Goal: Task Accomplishment & Management: Manage account settings

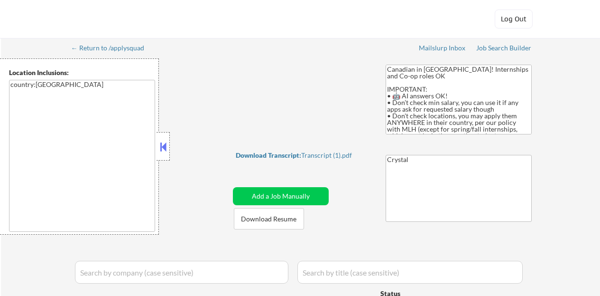
select select ""applied""
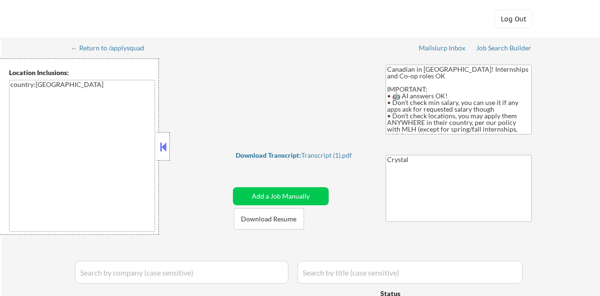
select select ""applied""
select select ""excluded__bad_match_""
select select ""excluded__expired_""
select select ""pending""
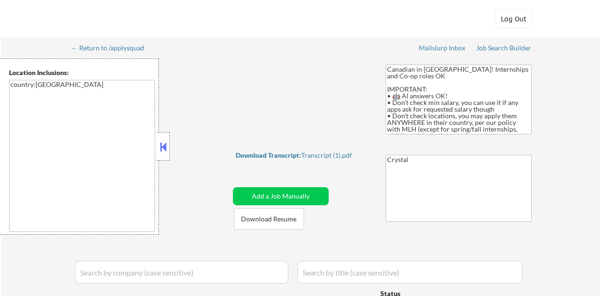
select select ""excluded__other_""
select select ""excluded""
select select ""pending""
select select ""excluded__other_""
select select ""pending""
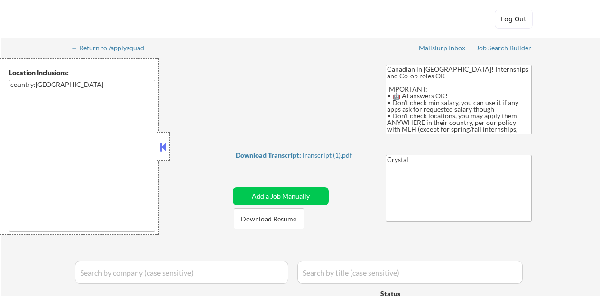
select select ""excluded__expired_""
select select ""excluded""
select select ""pending""
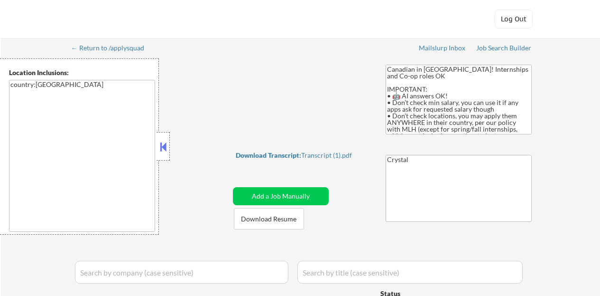
select select ""excluded__expired_""
select select ""pending""
select select ""excluded__other_""
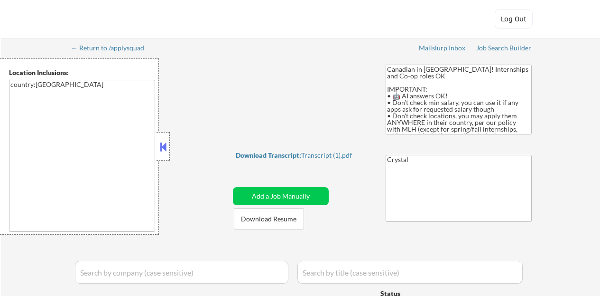
select select ""excluded__other_""
select select ""excluded__bad_match_""
select select ""excluded__other_""
select select ""pending""
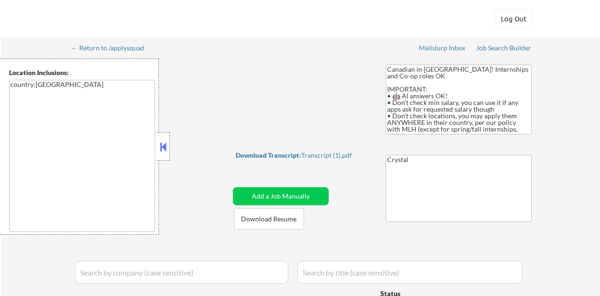
select select ""pending""
select select ""excluded__other_""
select select ""pending""
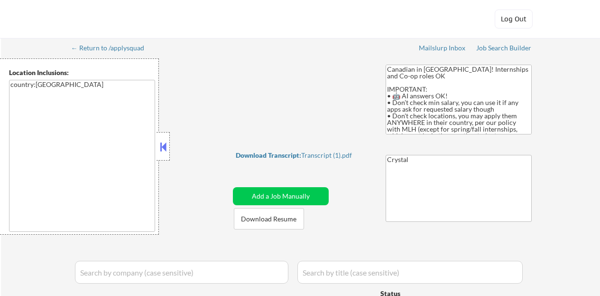
select select ""pending""
select select ""excluded""
select select ""pending""
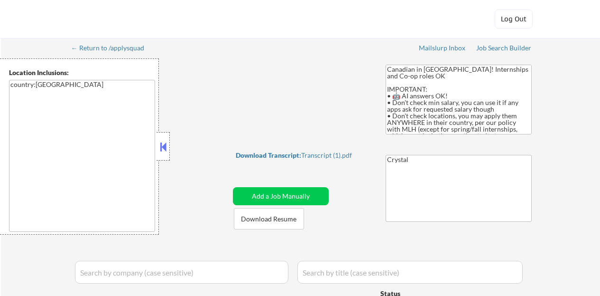
select select ""pending""
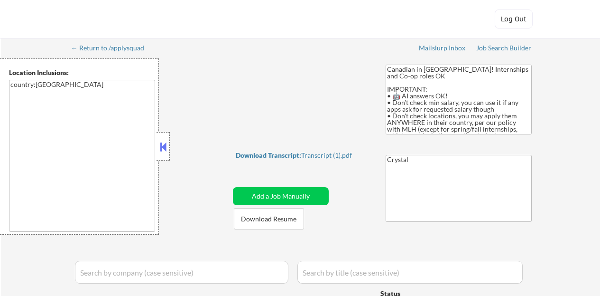
select select ""pending""
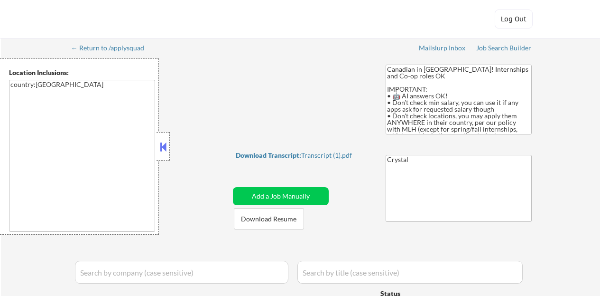
select select ""pending""
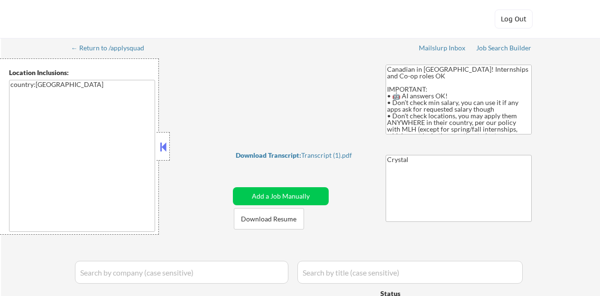
select select ""pending""
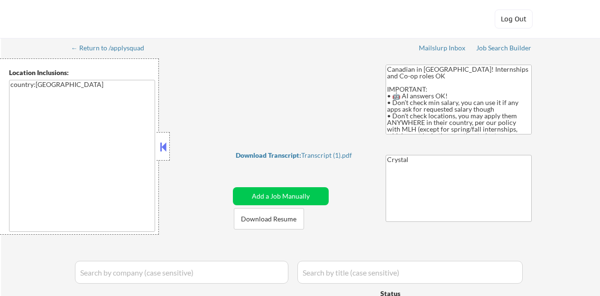
select select ""pending""
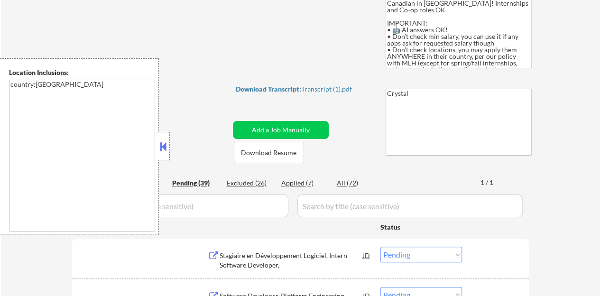
scroll to position [95, 0]
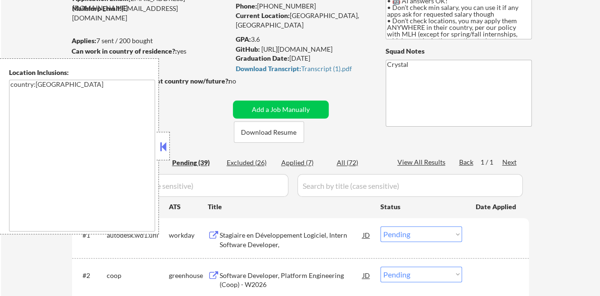
click at [159, 148] on button at bounding box center [163, 147] width 10 height 14
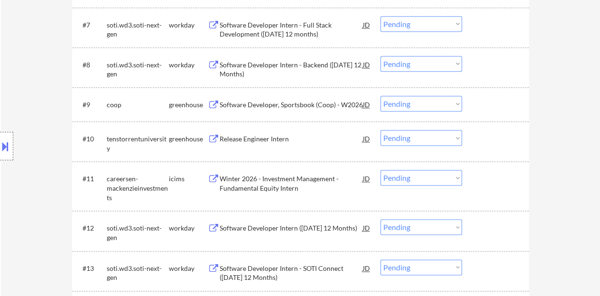
scroll to position [522, 0]
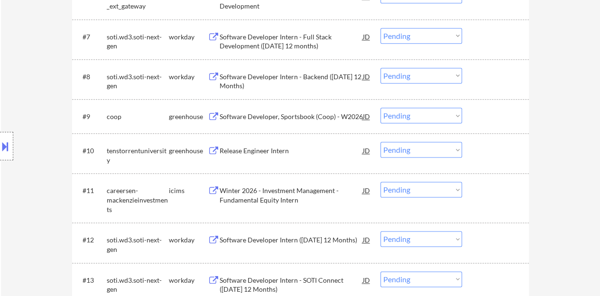
click at [299, 116] on div "Software Developer, Sportsbook (Coop) - W2026" at bounding box center [291, 116] width 143 height 9
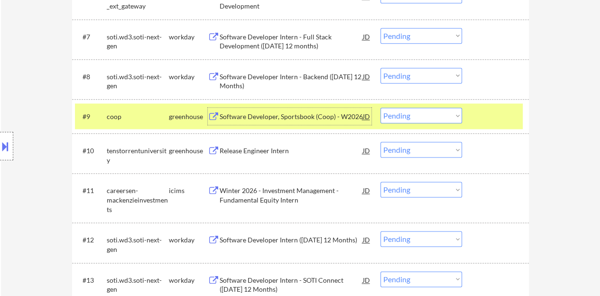
drag, startPoint x: 410, startPoint y: 109, endPoint x: 418, endPoint y: 122, distance: 16.0
click at [411, 110] on select "Choose an option... Pending Applied Excluded (Questions) Excluded (Expired) Exc…" at bounding box center [422, 116] width 82 height 16
click at [381, 108] on select "Choose an option... Pending Applied Excluded (Questions) Excluded (Expired) Exc…" at bounding box center [422, 116] width 82 height 16
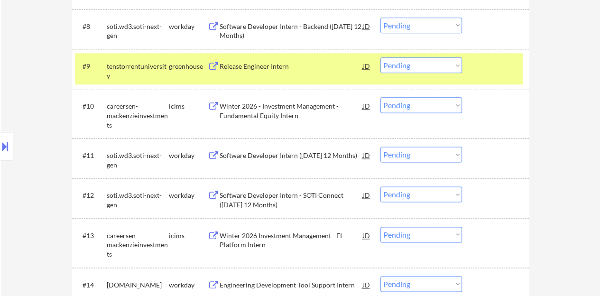
scroll to position [617, 0]
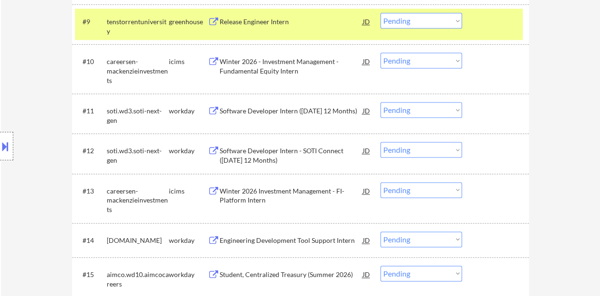
click at [495, 29] on div at bounding box center [497, 21] width 42 height 17
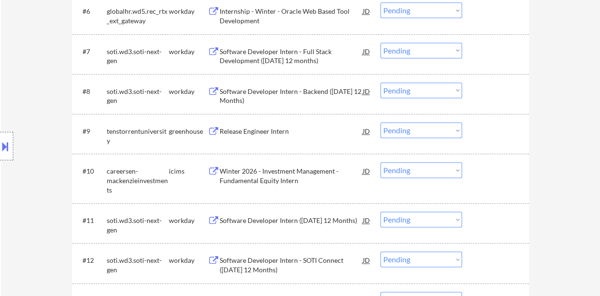
scroll to position [522, 0]
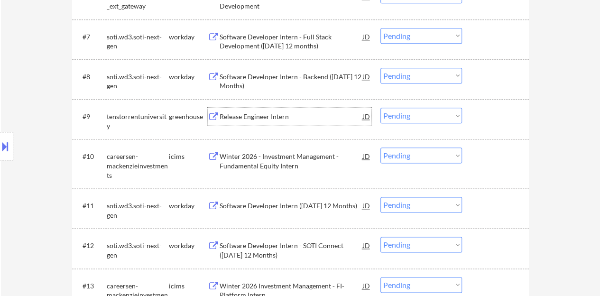
click at [273, 115] on div "Release Engineer Intern" at bounding box center [291, 116] width 143 height 9
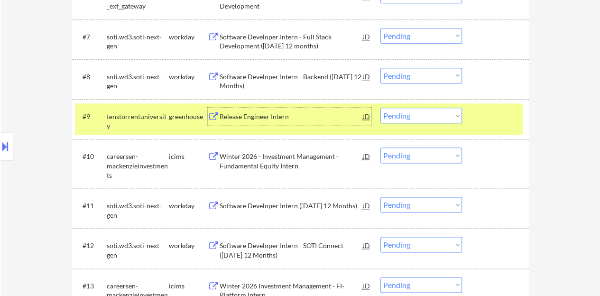
click at [438, 117] on select "Choose an option... Pending Applied Excluded (Questions) Excluded (Expired) Exc…" at bounding box center [422, 116] width 82 height 16
click at [381, 108] on select "Choose an option... Pending Applied Excluded (Questions) Excluded (Expired) Exc…" at bounding box center [422, 116] width 82 height 16
select select ""pending""
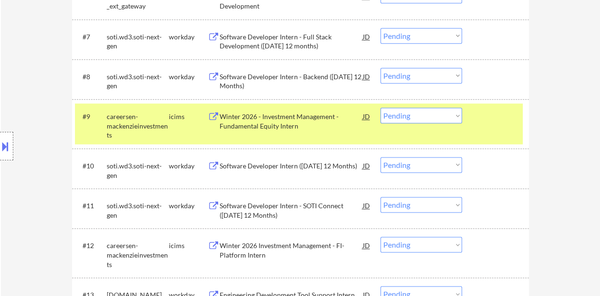
click at [509, 125] on div "#9 careersen-mackenzieinvestments icims Winter 2026 - Investment Management - F…" at bounding box center [299, 123] width 448 height 41
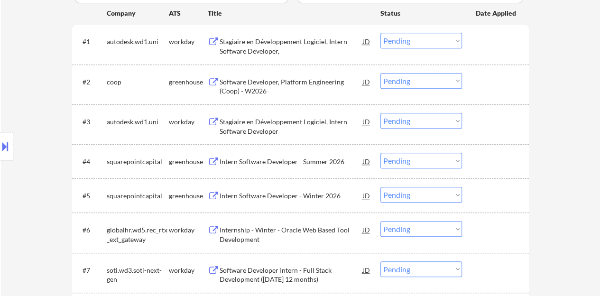
scroll to position [285, 0]
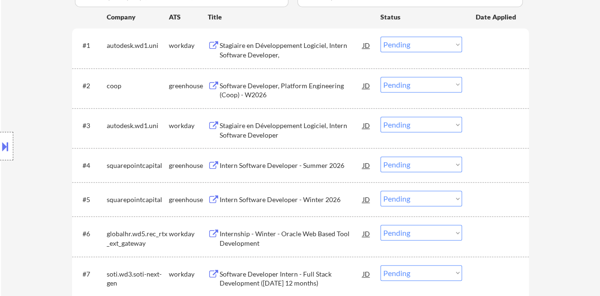
click at [300, 86] on div "Software Developer, Platform Engineering (Coop) - W2026" at bounding box center [291, 90] width 143 height 19
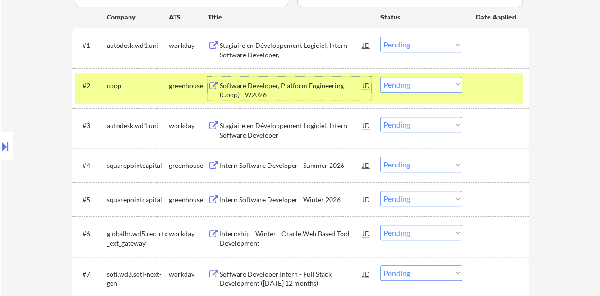
click at [430, 85] on select "Choose an option... Pending Applied Excluded (Questions) Excluded (Expired) Exc…" at bounding box center [422, 85] width 82 height 16
click at [381, 77] on select "Choose an option... Pending Applied Excluded (Questions) Excluded (Expired) Exc…" at bounding box center [422, 85] width 82 height 16
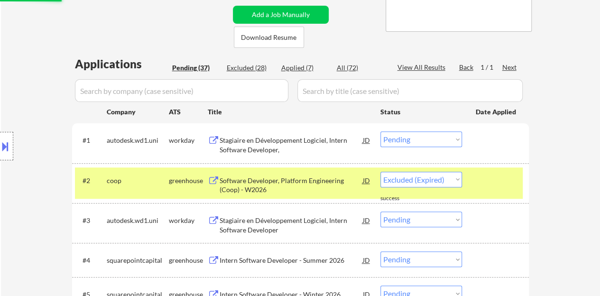
select select ""pending""
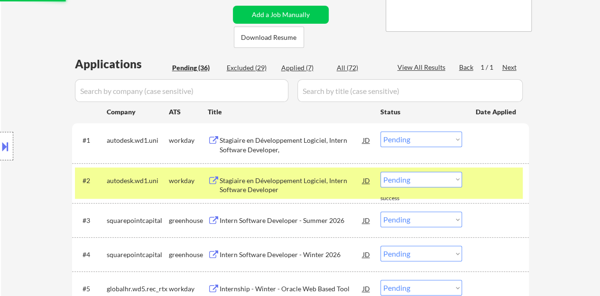
scroll to position [237, 0]
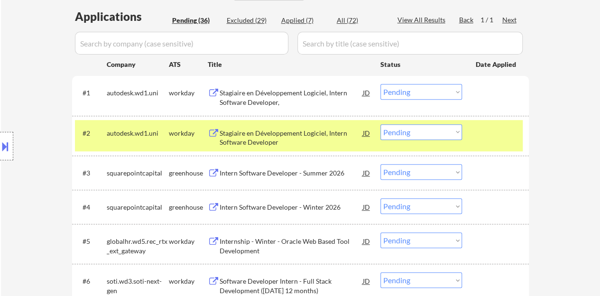
click at [468, 118] on div "#2 autodesk.wd1.uni workday Stagiaire en Développement Logiciel, Intern Softwar…" at bounding box center [300, 136] width 457 height 40
click at [483, 127] on div at bounding box center [497, 132] width 42 height 17
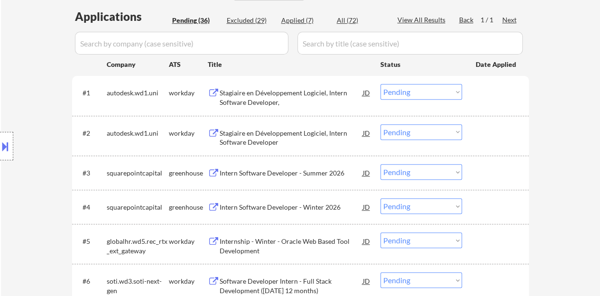
click at [283, 94] on div "Stagiaire en Développement Logiciel, Intern Software Developer," at bounding box center [291, 97] width 143 height 19
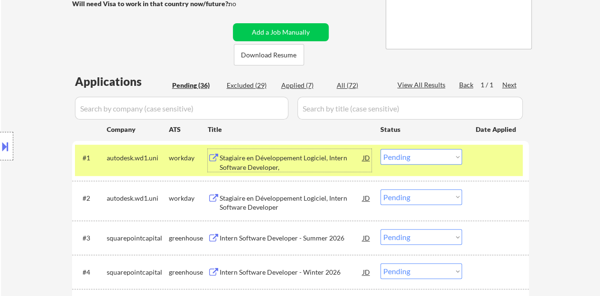
scroll to position [190, 0]
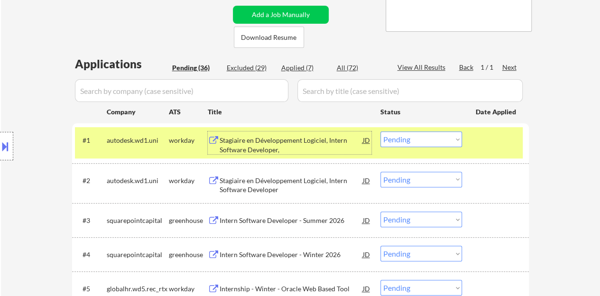
drag, startPoint x: 412, startPoint y: 139, endPoint x: 417, endPoint y: 148, distance: 9.8
click at [417, 148] on div "#1 autodesk.wd1.uni workday Stagiaire en Développement Logiciel, Intern Softwar…" at bounding box center [299, 142] width 448 height 31
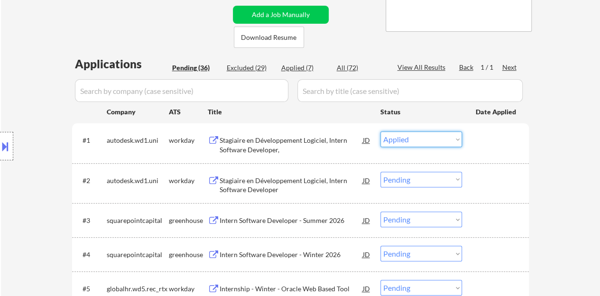
click at [381, 131] on select "Choose an option... Pending Applied Excluded (Questions) Excluded (Expired) Exc…" at bounding box center [422, 139] width 82 height 16
select select ""pending""
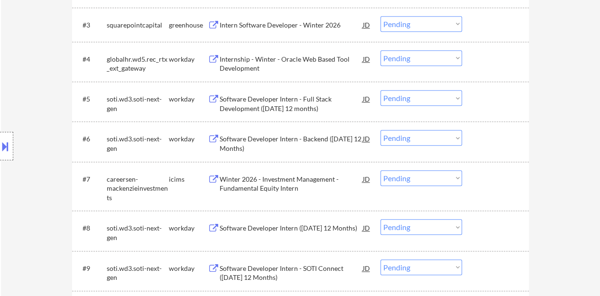
scroll to position [427, 0]
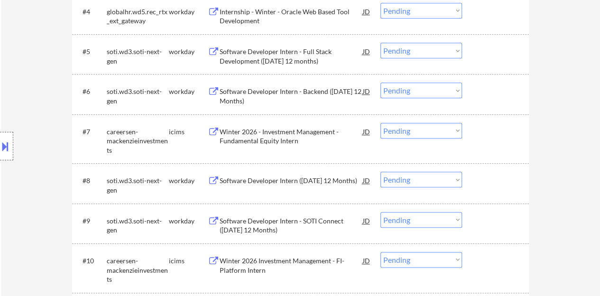
click at [298, 91] on div "Software Developer Intern - Backend (January 2026 12 Months)" at bounding box center [291, 96] width 143 height 19
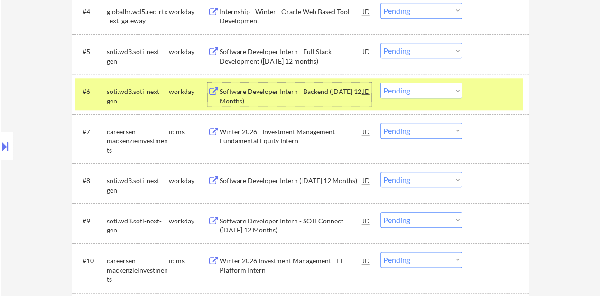
click at [259, 94] on div "Software Developer Intern - Backend (January 2026 12 Months)" at bounding box center [291, 96] width 143 height 19
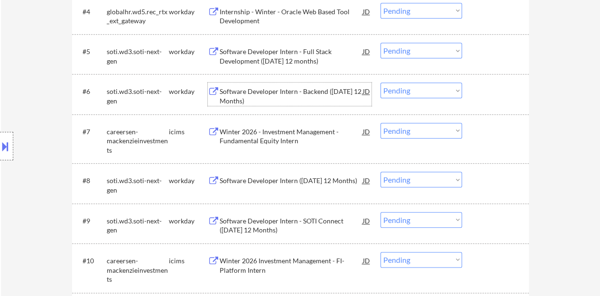
click at [477, 86] on div at bounding box center [497, 91] width 42 height 17
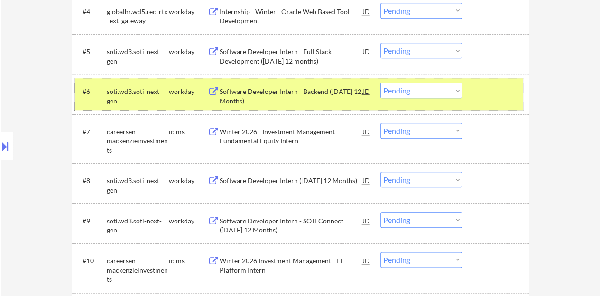
click at [442, 83] on select "Choose an option... Pending Applied Excluded (Questions) Excluded (Expired) Exc…" at bounding box center [422, 91] width 82 height 16
click at [381, 83] on select "Choose an option... Pending Applied Excluded (Questions) Excluded (Expired) Exc…" at bounding box center [422, 91] width 82 height 16
select select ""pending""
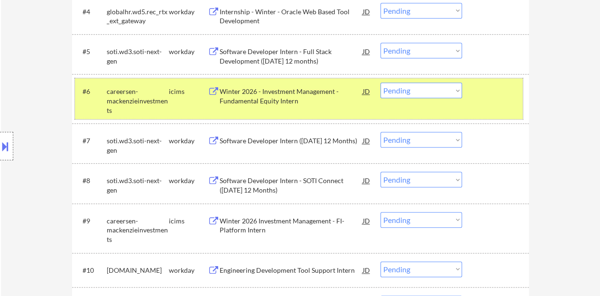
click at [508, 102] on div "#6 careersen-mackenzieinvestments icims Winter 2026 - Investment Management - F…" at bounding box center [299, 98] width 448 height 41
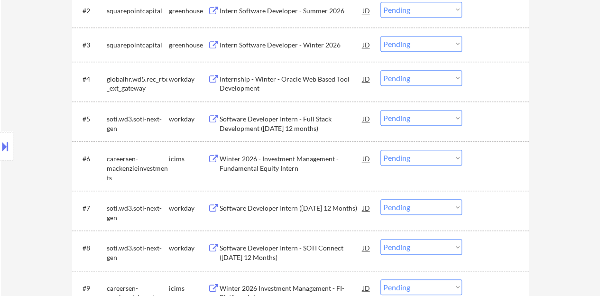
scroll to position [332, 0]
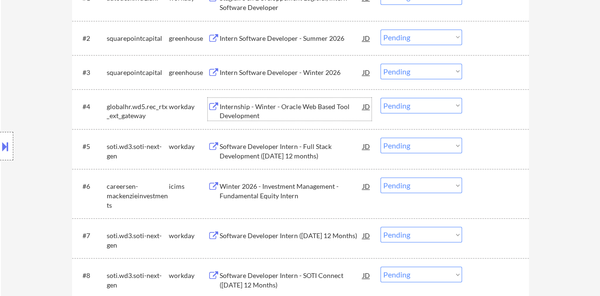
click at [242, 104] on div "Internship - Winter - Oracle Web Based Tool Development" at bounding box center [291, 111] width 143 height 19
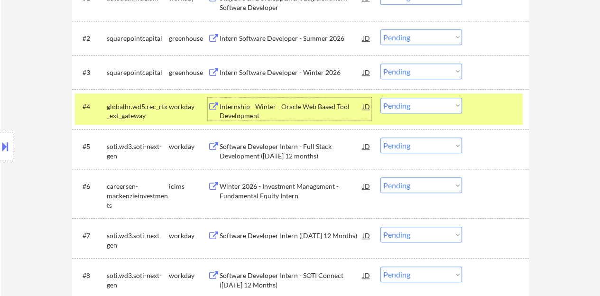
click at [494, 115] on div "#4 globalhr.wd5.rec_rtx_ext_gateway workday Internship - Winter - Oracle Web Ba…" at bounding box center [299, 108] width 448 height 31
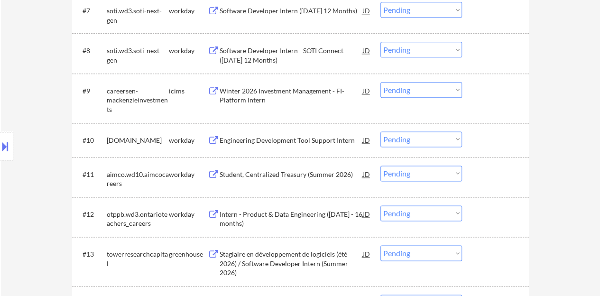
scroll to position [569, 0]
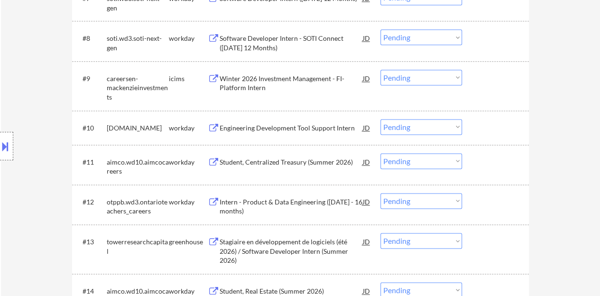
click at [268, 132] on div "Engineering Development Tool Support Intern" at bounding box center [291, 127] width 143 height 9
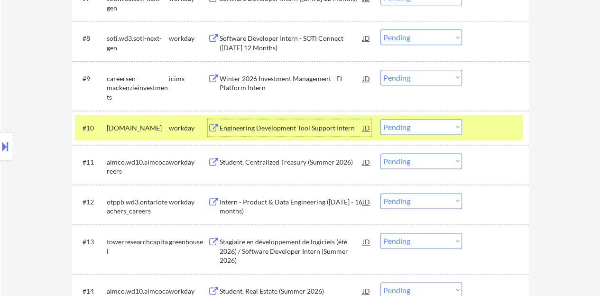
click at [440, 126] on select "Choose an option... Pending Applied Excluded (Questions) Excluded (Expired) Exc…" at bounding box center [422, 127] width 82 height 16
click at [381, 119] on select "Choose an option... Pending Applied Excluded (Questions) Excluded (Expired) Exc…" at bounding box center [422, 127] width 82 height 16
select select ""pending""
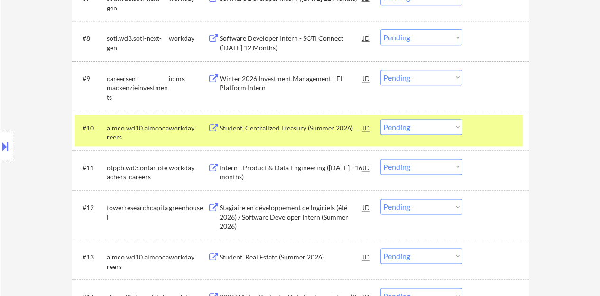
click at [495, 129] on div at bounding box center [497, 127] width 42 height 17
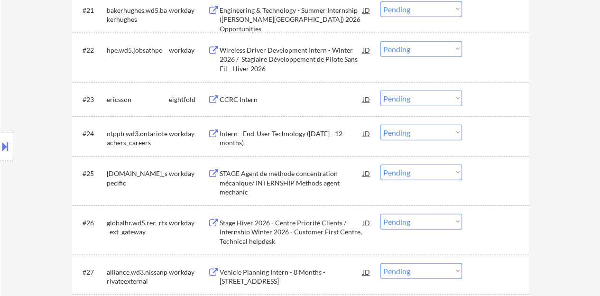
scroll to position [1139, 0]
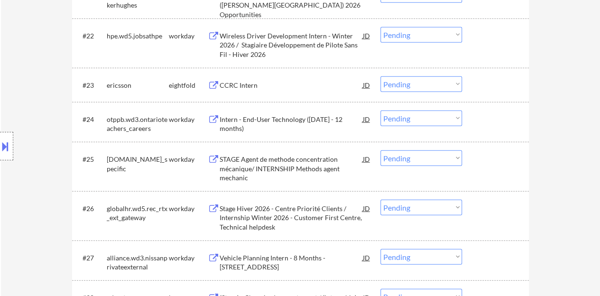
click at [274, 119] on div "Intern - End-User Technology (May 2026 - 12 months)" at bounding box center [291, 124] width 143 height 19
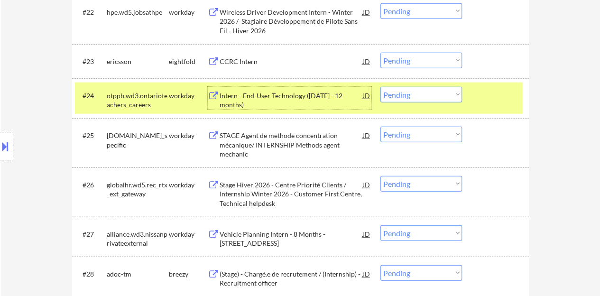
scroll to position [1186, 0]
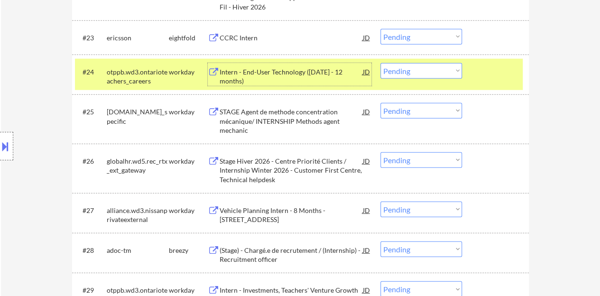
click at [425, 67] on select "Choose an option... Pending Applied Excluded (Questions) Excluded (Expired) Exc…" at bounding box center [422, 71] width 82 height 16
click at [381, 63] on select "Choose an option... Pending Applied Excluded (Questions) Excluded (Expired) Exc…" at bounding box center [422, 71] width 82 height 16
select select ""pending""
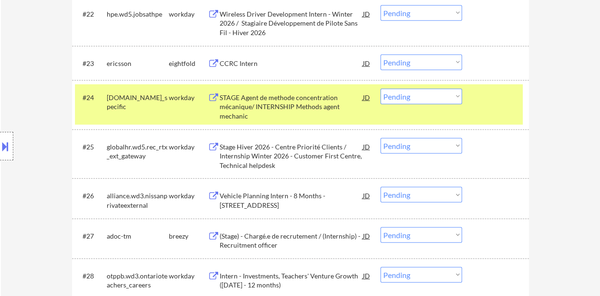
scroll to position [1139, 0]
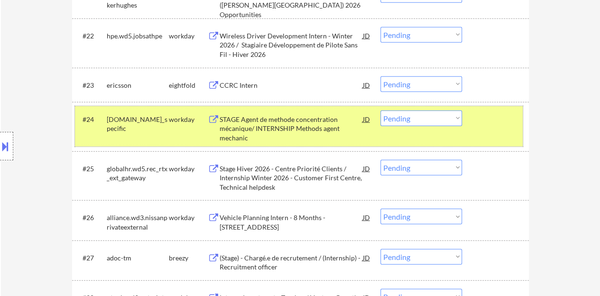
click at [504, 122] on div at bounding box center [497, 119] width 42 height 17
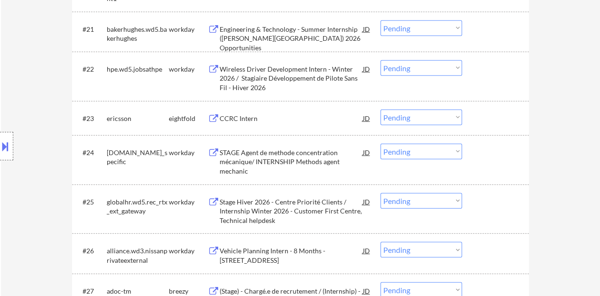
scroll to position [1091, 0]
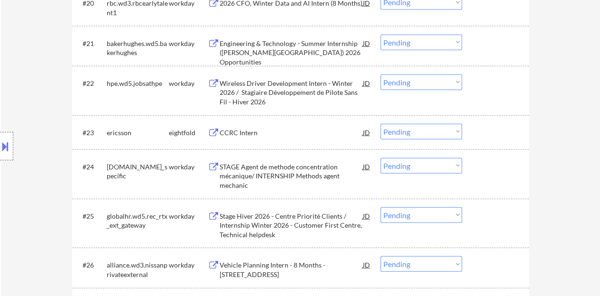
click at [243, 130] on div "CCRC Intern" at bounding box center [291, 132] width 143 height 9
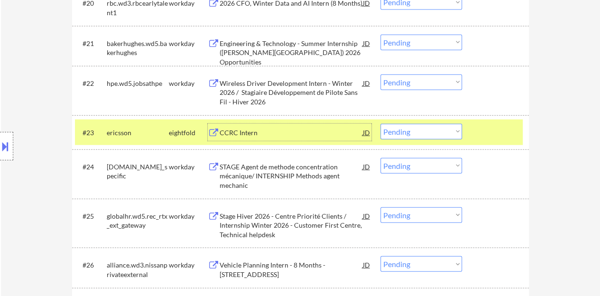
click at [424, 129] on select "Choose an option... Pending Applied Excluded (Questions) Excluded (Expired) Exc…" at bounding box center [422, 132] width 82 height 16
click at [381, 124] on select "Choose an option... Pending Applied Excluded (Questions) Excluded (Expired) Exc…" at bounding box center [422, 132] width 82 height 16
select select ""pending""
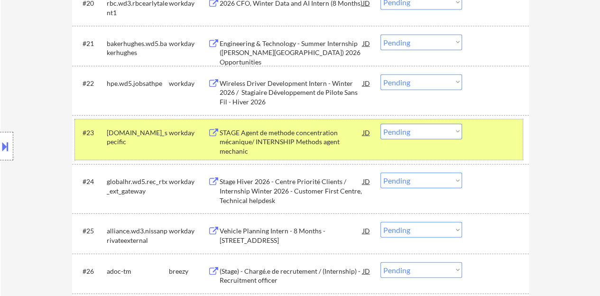
click at [492, 131] on div at bounding box center [497, 132] width 42 height 17
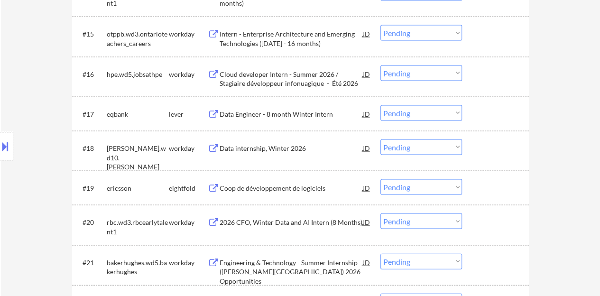
scroll to position [854, 0]
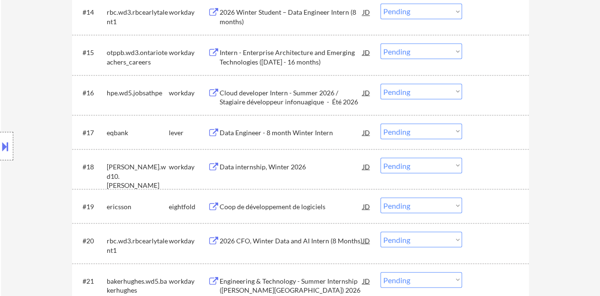
click at [295, 134] on div "Data Engineer - 8 month Winter Intern" at bounding box center [291, 132] width 143 height 9
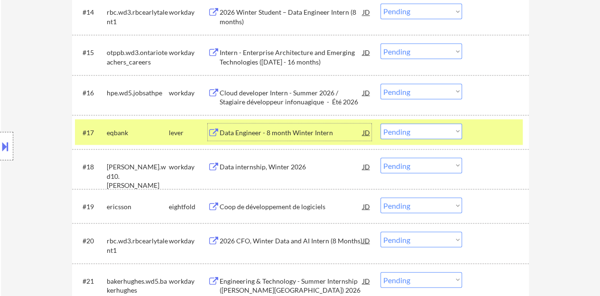
click at [399, 134] on select "Choose an option... Pending Applied Excluded (Questions) Excluded (Expired) Exc…" at bounding box center [422, 131] width 82 height 16
click at [381, 123] on select "Choose an option... Pending Applied Excluded (Questions) Excluded (Expired) Exc…" at bounding box center [422, 131] width 82 height 16
select select ""pending""
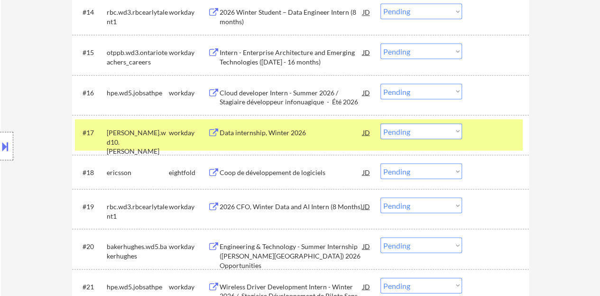
click at [487, 141] on div "#17 desjardins.wd10.desjardins workday Data internship, Winter 2026 JD Choose a…" at bounding box center [299, 134] width 448 height 31
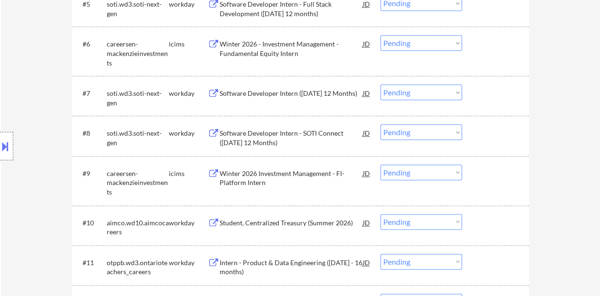
scroll to position [427, 0]
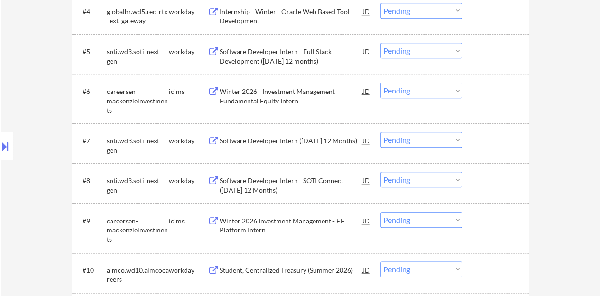
click at [296, 145] on div "Software Developer Intern (January 2026 12 Months)" at bounding box center [291, 140] width 143 height 9
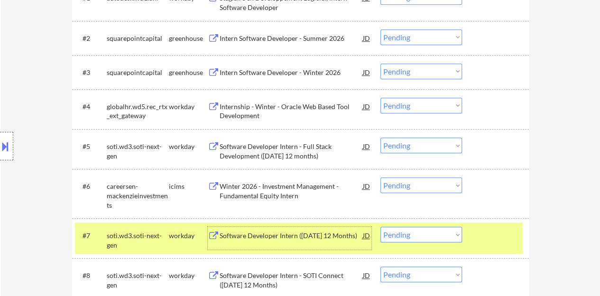
click at [496, 234] on div at bounding box center [497, 235] width 42 height 17
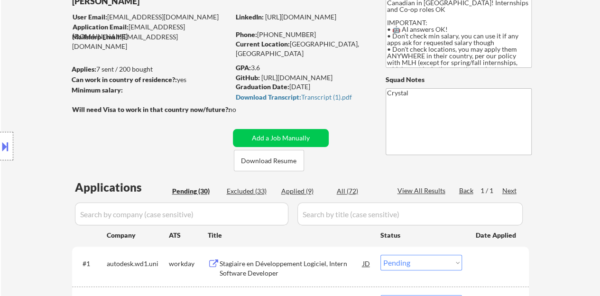
scroll to position [95, 0]
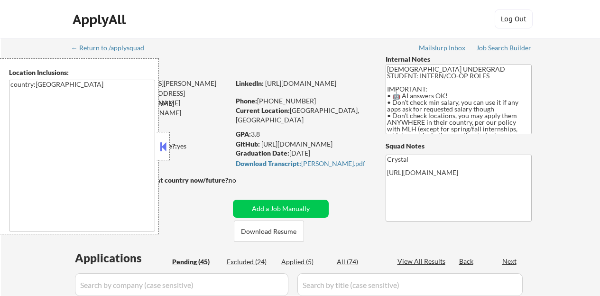
select select ""pending""
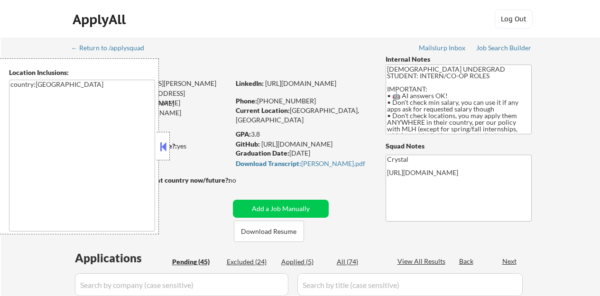
select select ""pending""
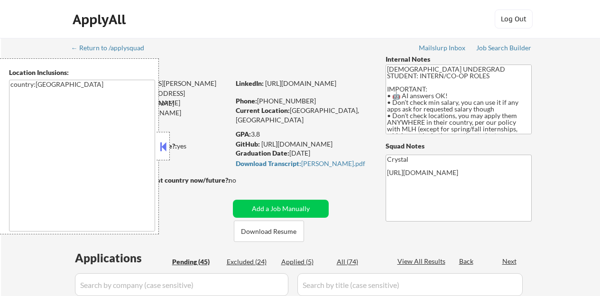
select select ""pending""
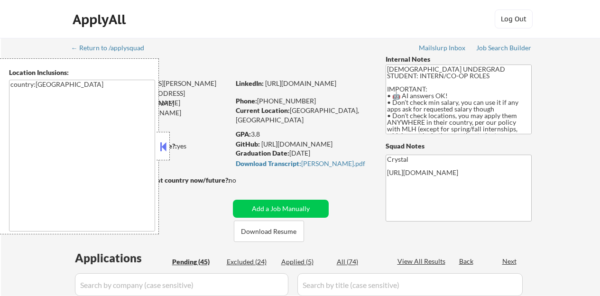
select select ""pending""
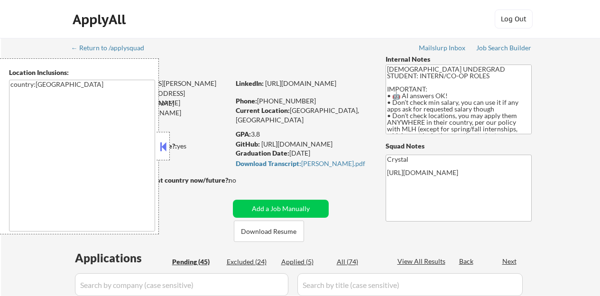
select select ""pending""
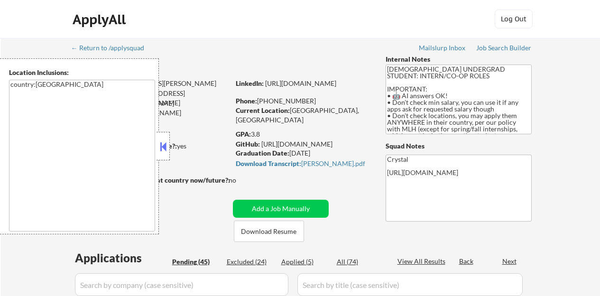
select select ""pending""
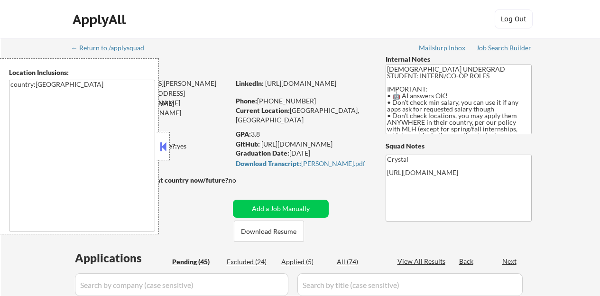
select select ""pending""
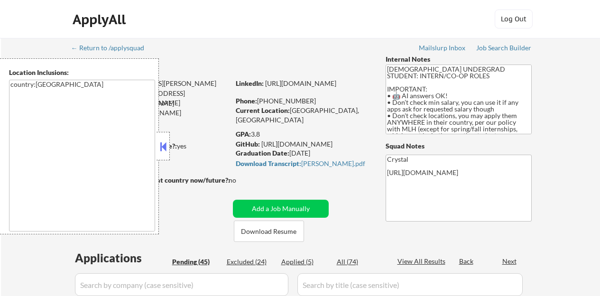
select select ""pending""
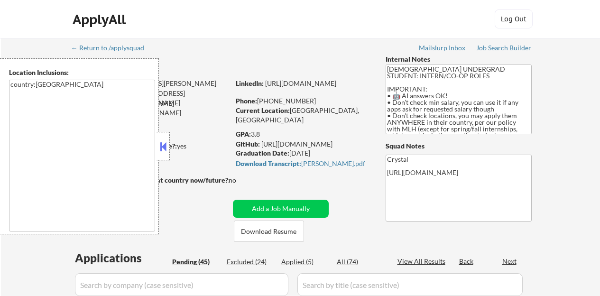
select select ""pending""
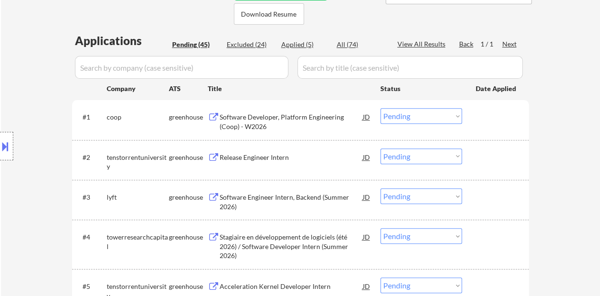
scroll to position [237, 0]
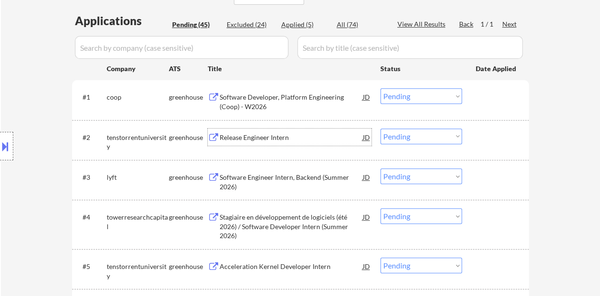
click at [222, 131] on div "Release Engineer Intern" at bounding box center [291, 137] width 143 height 17
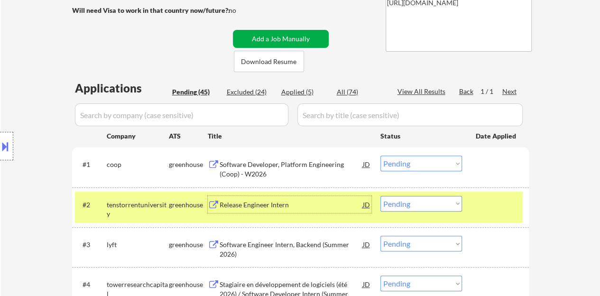
scroll to position [190, 0]
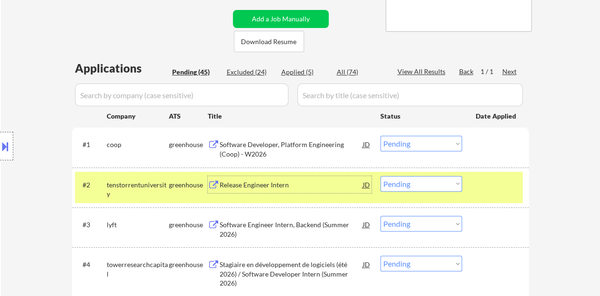
click at [439, 194] on div "#2 tenstorrentuniversity greenhouse Release Engineer Intern JD Choose an option…" at bounding box center [299, 187] width 448 height 31
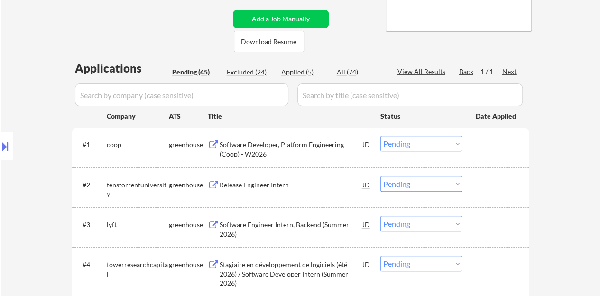
click at [419, 180] on select "Choose an option... Pending Applied Excluded (Questions) Excluded (Expired) Exc…" at bounding box center [422, 184] width 82 height 16
click at [381, 176] on select "Choose an option... Pending Applied Excluded (Questions) Excluded (Expired) Exc…" at bounding box center [422, 184] width 82 height 16
select select ""pending""
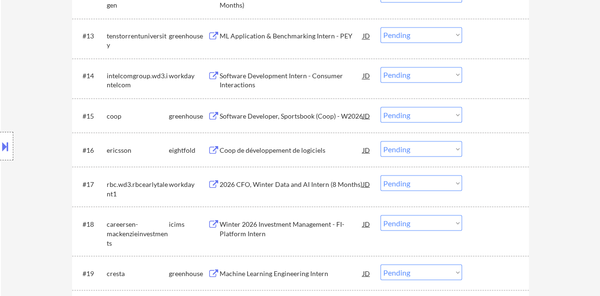
scroll to position [807, 0]
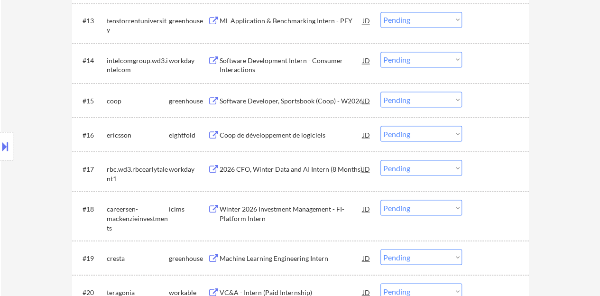
click at [273, 99] on div "Software Developer, Sportsbook (Coop) - W2026" at bounding box center [291, 100] width 143 height 9
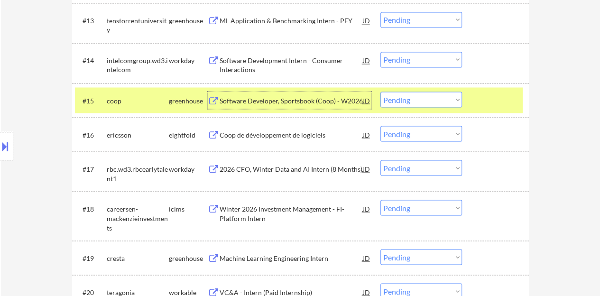
click at [413, 102] on select "Choose an option... Pending Applied Excluded (Questions) Excluded (Expired) Exc…" at bounding box center [422, 100] width 82 height 16
click at [381, 92] on select "Choose an option... Pending Applied Excluded (Questions) Excluded (Expired) Exc…" at bounding box center [422, 100] width 82 height 16
select select ""pending""
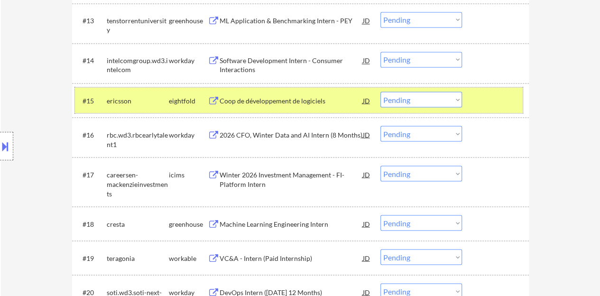
click at [477, 97] on div at bounding box center [497, 100] width 42 height 17
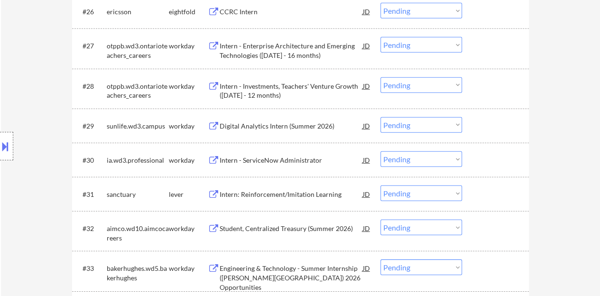
scroll to position [1329, 0]
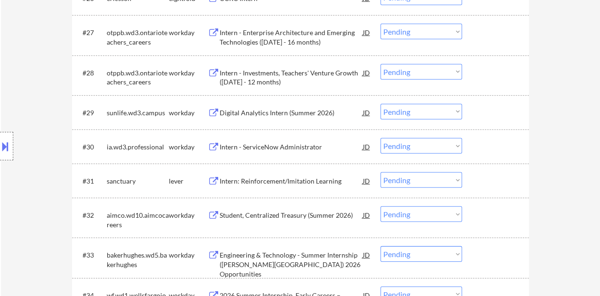
click at [264, 149] on div "Intern - ServiceNow Administrator" at bounding box center [291, 146] width 143 height 9
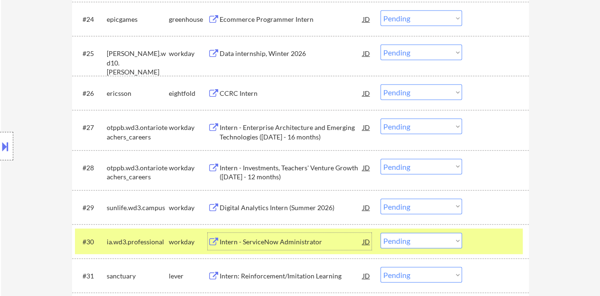
scroll to position [1376, 0]
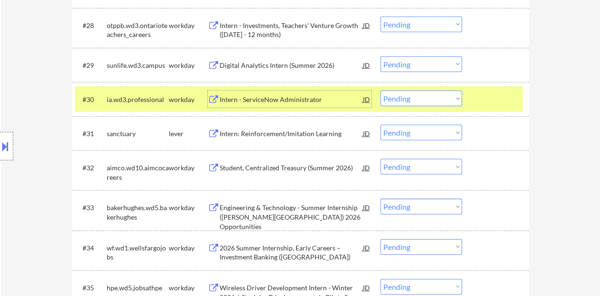
click at [427, 102] on select "Choose an option... Pending Applied Excluded (Questions) Excluded (Expired) Exc…" at bounding box center [422, 99] width 82 height 16
click at [381, 91] on select "Choose an option... Pending Applied Excluded (Questions) Excluded (Expired) Exc…" at bounding box center [422, 99] width 82 height 16
select select ""pending""
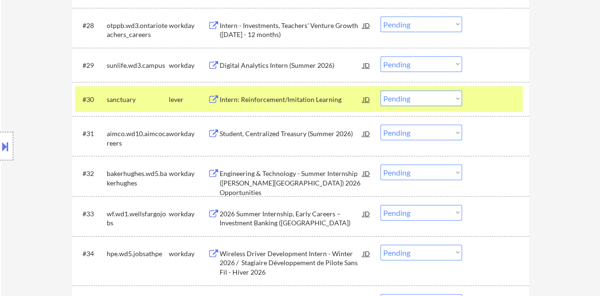
click at [508, 103] on div at bounding box center [497, 99] width 42 height 17
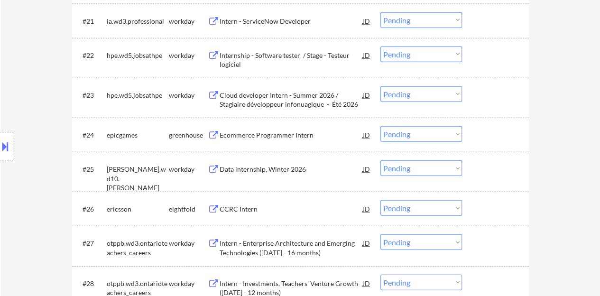
scroll to position [1139, 0]
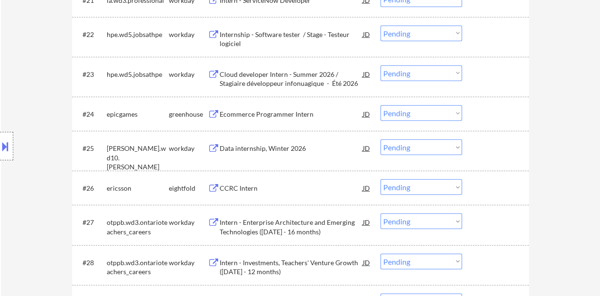
click at [270, 110] on div "Ecommerce Programmer Intern" at bounding box center [291, 114] width 143 height 9
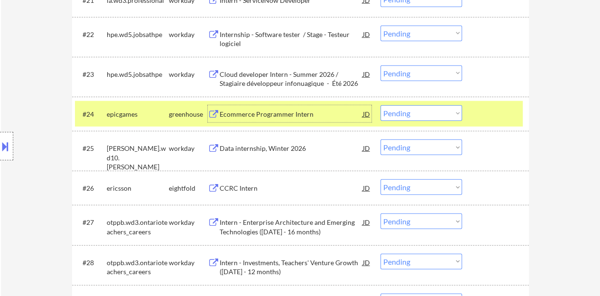
click at [432, 112] on select "Choose an option... Pending Applied Excluded (Questions) Excluded (Expired) Exc…" at bounding box center [422, 113] width 82 height 16
click at [381, 105] on select "Choose an option... Pending Applied Excluded (Questions) Excluded (Expired) Exc…" at bounding box center [422, 113] width 82 height 16
select select ""pending""
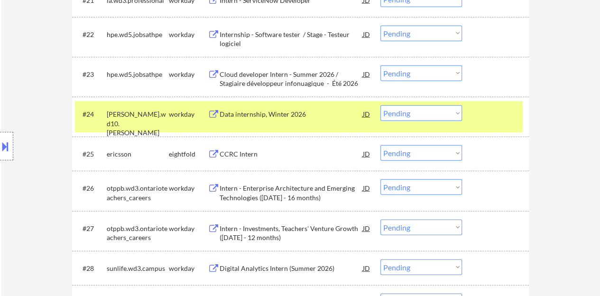
click at [489, 119] on div at bounding box center [497, 113] width 42 height 17
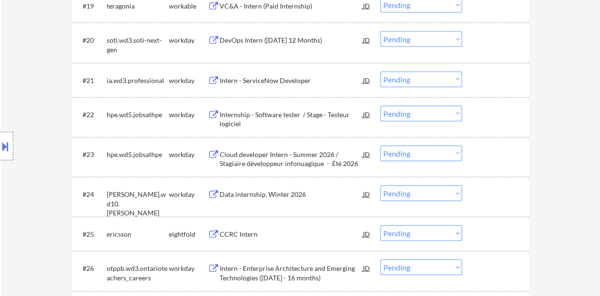
scroll to position [1044, 0]
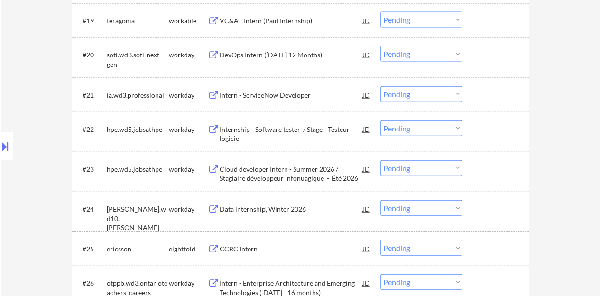
click at [297, 98] on div "Intern - ServiceNow Developer" at bounding box center [291, 95] width 143 height 9
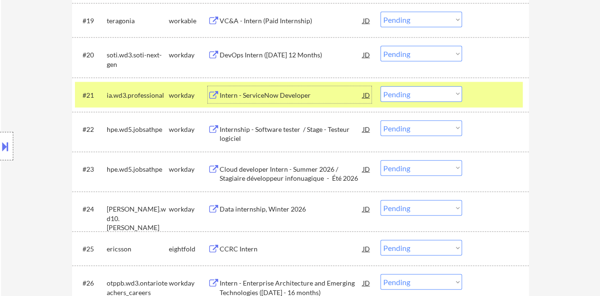
click at [412, 99] on select "Choose an option... Pending Applied Excluded (Questions) Excluded (Expired) Exc…" at bounding box center [422, 94] width 82 height 16
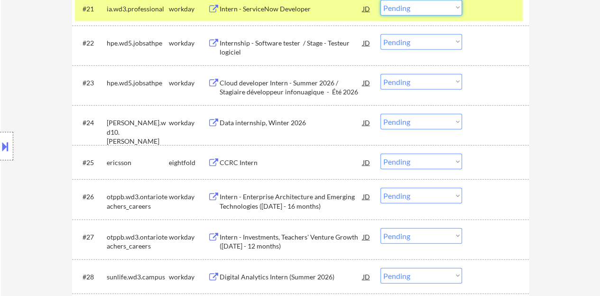
scroll to position [1091, 0]
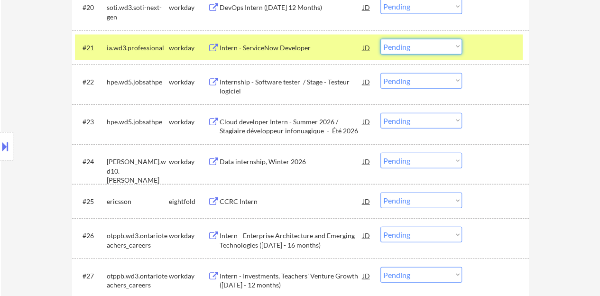
click at [502, 39] on div at bounding box center [497, 47] width 42 height 17
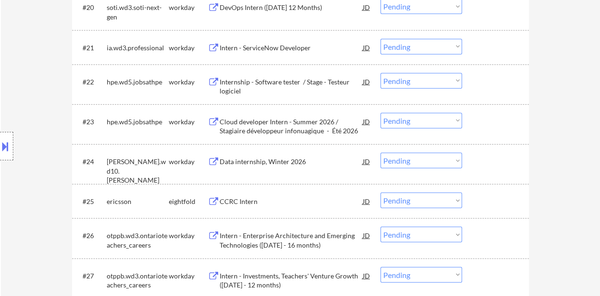
click at [485, 45] on div at bounding box center [497, 47] width 42 height 17
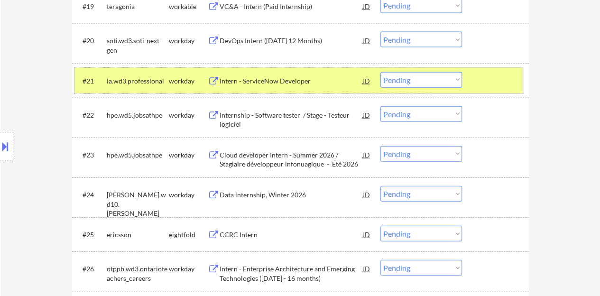
scroll to position [1044, 0]
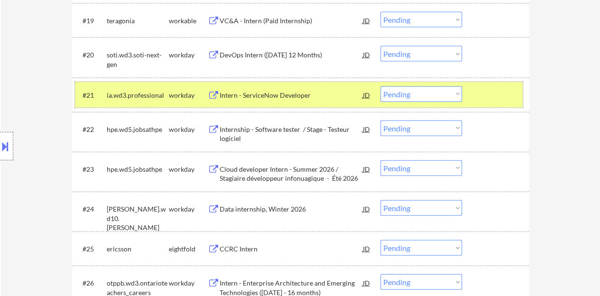
click at [443, 92] on select "Choose an option... Pending Applied Excluded (Questions) Excluded (Expired) Exc…" at bounding box center [422, 94] width 82 height 16
click at [381, 86] on select "Choose an option... Pending Applied Excluded (Questions) Excluded (Expired) Exc…" at bounding box center [422, 94] width 82 height 16
select select ""pending""
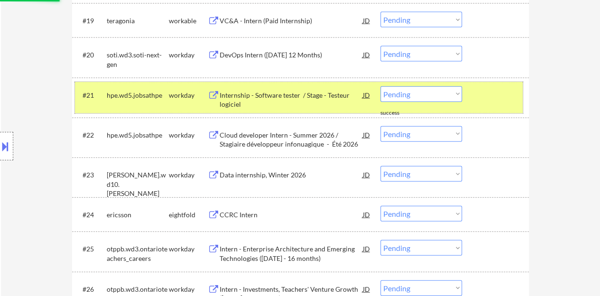
click at [491, 99] on div at bounding box center [497, 94] width 42 height 17
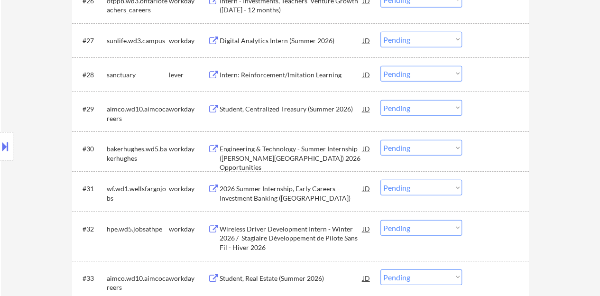
scroll to position [1281, 0]
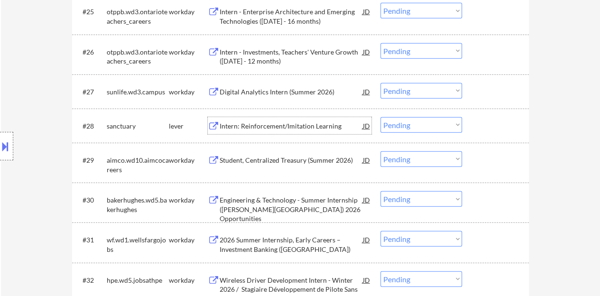
click at [268, 129] on div "Intern: Reinforcement/Imitation Learning" at bounding box center [291, 125] width 143 height 9
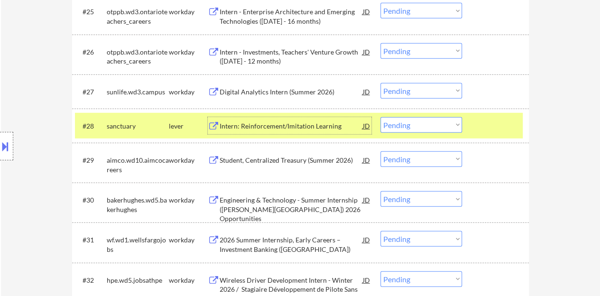
click at [410, 127] on select "Choose an option... Pending Applied Excluded (Questions) Excluded (Expired) Exc…" at bounding box center [422, 125] width 82 height 16
click at [381, 117] on select "Choose an option... Pending Applied Excluded (Questions) Excluded (Expired) Exc…" at bounding box center [422, 125] width 82 height 16
select select ""pending""
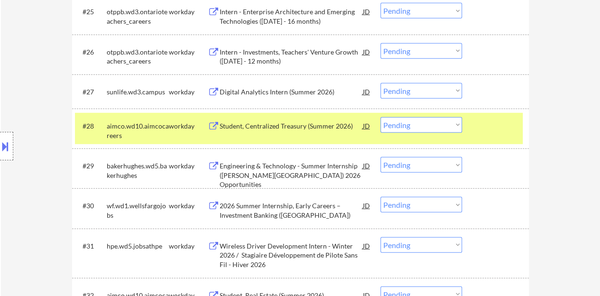
click at [483, 134] on div "#28 aimco.wd10.aimcocareers workday Student, Centralized Treasury (Summer 2026)…" at bounding box center [299, 128] width 448 height 31
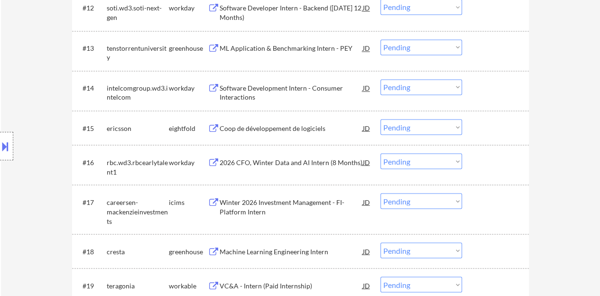
scroll to position [759, 0]
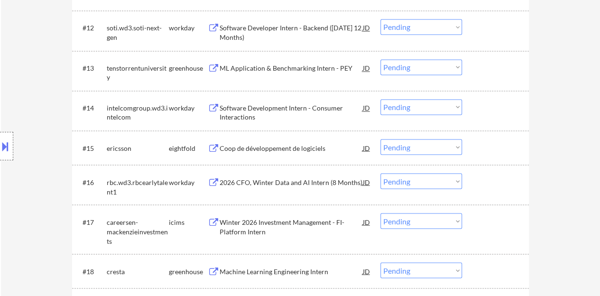
click at [236, 114] on div "Software Development Intern - Consumer Interactions" at bounding box center [291, 112] width 143 height 19
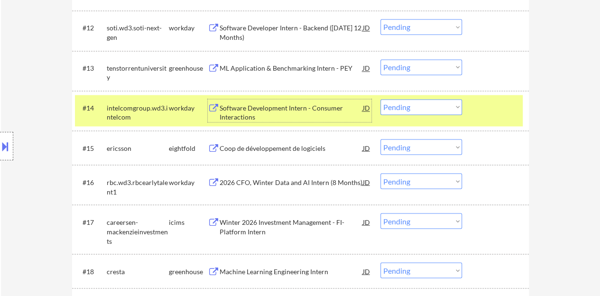
click at [404, 108] on select "Choose an option... Pending Applied Excluded (Questions) Excluded (Expired) Exc…" at bounding box center [422, 107] width 82 height 16
click at [381, 99] on select "Choose an option... Pending Applied Excluded (Questions) Excluded (Expired) Exc…" at bounding box center [422, 107] width 82 height 16
select select ""pending""
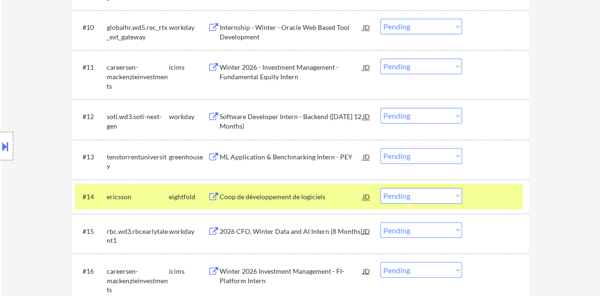
scroll to position [664, 0]
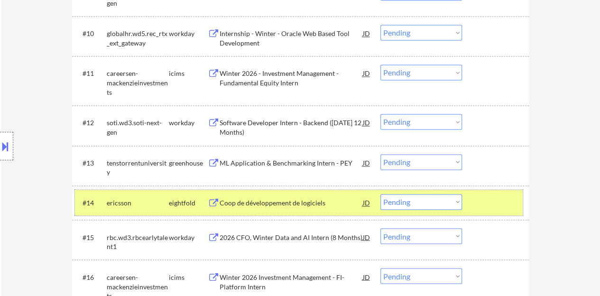
click at [483, 193] on div "#14 ericsson eightfold Coop de développement de logiciels JD Choose an option..…" at bounding box center [299, 203] width 448 height 26
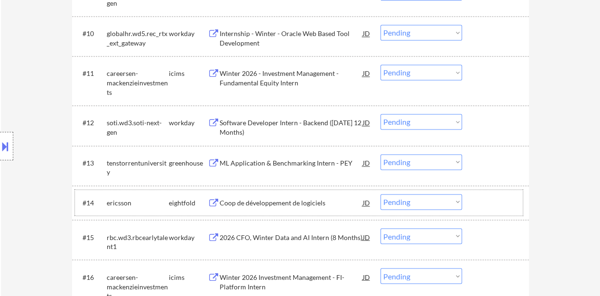
click at [421, 124] on select "Choose an option... Pending Applied Excluded (Questions) Excluded (Expired) Exc…" at bounding box center [422, 122] width 82 height 16
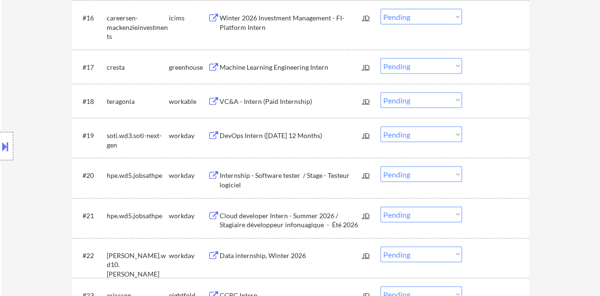
scroll to position [828, 0]
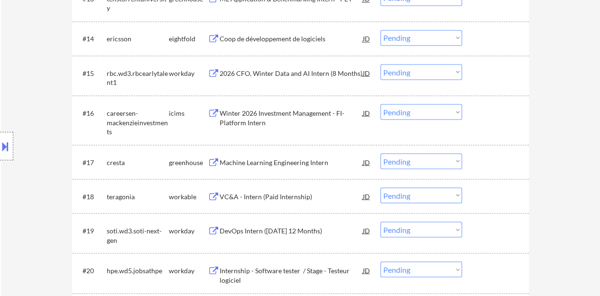
click at [267, 159] on div "Machine Learning Engineering Intern" at bounding box center [291, 162] width 143 height 9
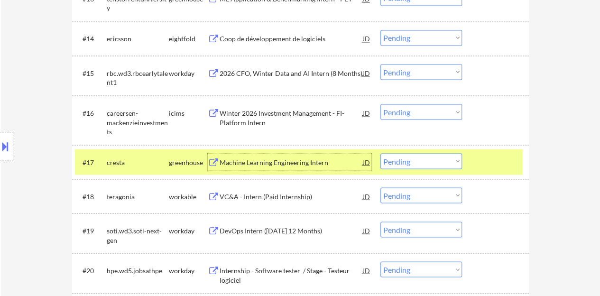
click at [432, 153] on select "Choose an option... Pending Applied Excluded (Questions) Excluded (Expired) Exc…" at bounding box center [422, 161] width 82 height 16
click at [381, 153] on select "Choose an option... Pending Applied Excluded (Questions) Excluded (Expired) Exc…" at bounding box center [422, 161] width 82 height 16
select select ""pending""
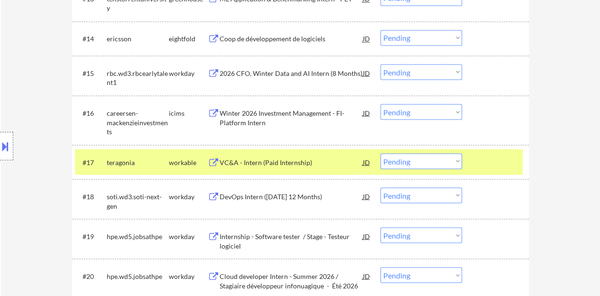
click at [491, 158] on div at bounding box center [497, 161] width 42 height 17
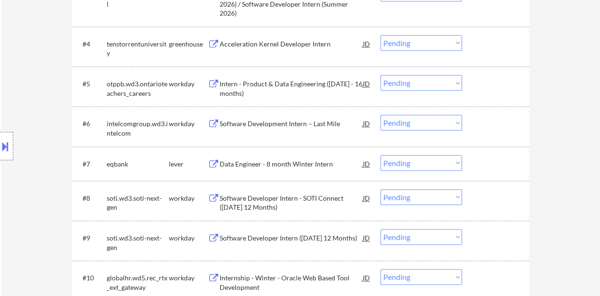
scroll to position [401, 0]
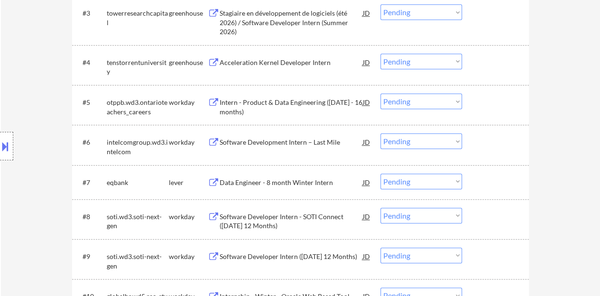
click at [256, 143] on div "Software Development Intern – Last Mile" at bounding box center [291, 142] width 143 height 9
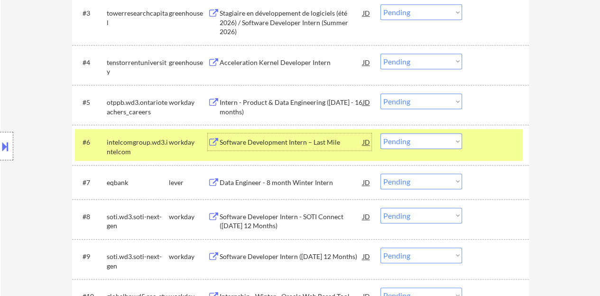
click at [415, 146] on select "Choose an option... Pending Applied Excluded (Questions) Excluded (Expired) Exc…" at bounding box center [422, 141] width 82 height 16
click at [381, 133] on select "Choose an option... Pending Applied Excluded (Questions) Excluded (Expired) Exc…" at bounding box center [422, 141] width 82 height 16
select select ""pending""
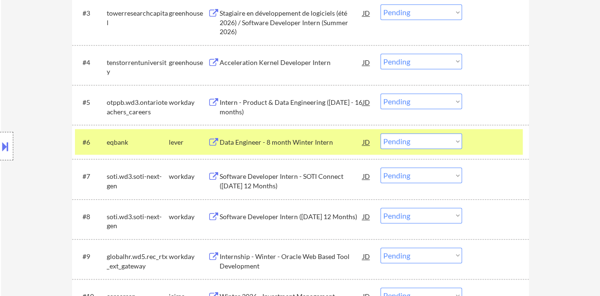
click at [487, 142] on div at bounding box center [497, 141] width 42 height 17
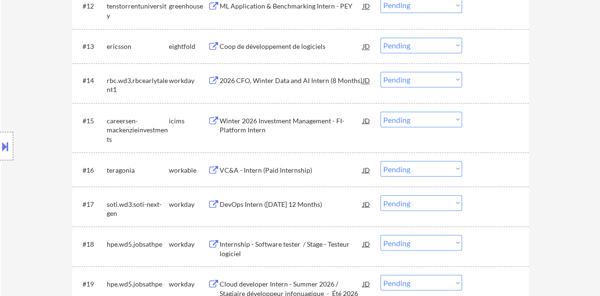
scroll to position [828, 0]
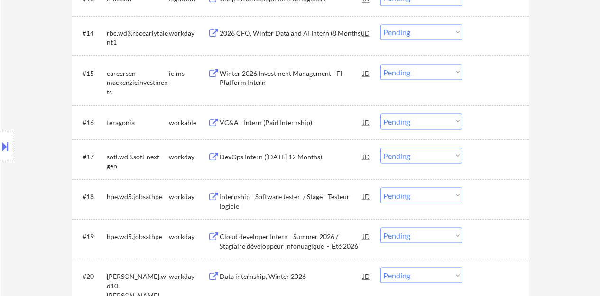
click at [267, 122] on div "VC&A - Intern (Paid Internship)" at bounding box center [291, 122] width 143 height 9
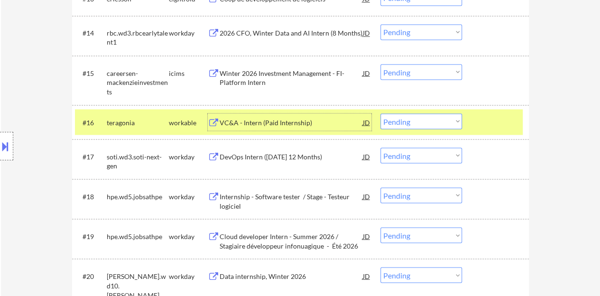
click at [437, 123] on select "Choose an option... Pending Applied Excluded (Questions) Excluded (Expired) Exc…" at bounding box center [422, 121] width 82 height 16
click at [381, 113] on select "Choose an option... Pending Applied Excluded (Questions) Excluded (Expired) Exc…" at bounding box center [422, 121] width 82 height 16
select select ""pending""
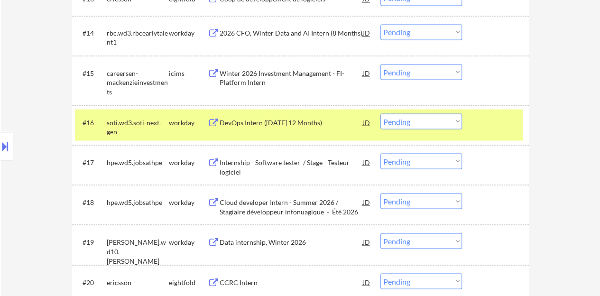
click at [488, 135] on div "#16 soti.wd3.soti-next-gen workday DevOps Intern (January 2026 12 Months) JD Ch…" at bounding box center [299, 124] width 448 height 31
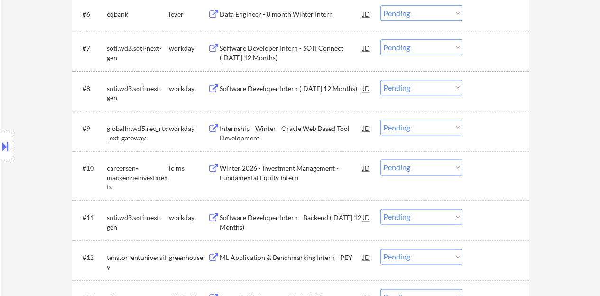
scroll to position [544, 0]
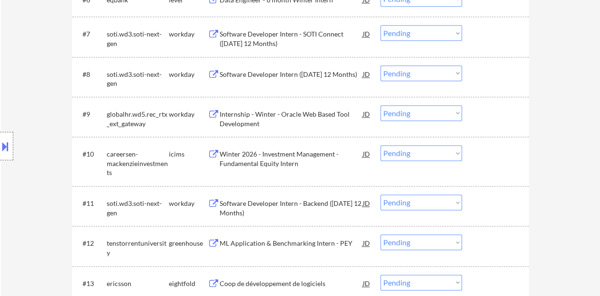
click at [272, 118] on div "Internship - Winter - Oracle Web Based Tool Development" at bounding box center [291, 119] width 143 height 19
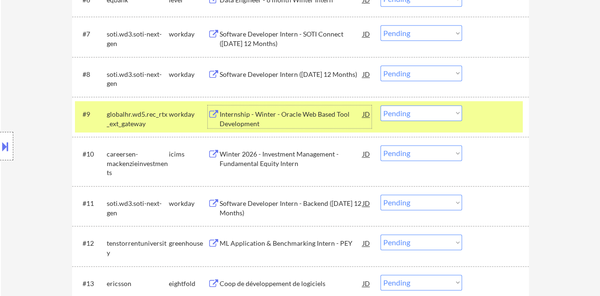
click at [442, 119] on select "Choose an option... Pending Applied Excluded (Questions) Excluded (Expired) Exc…" at bounding box center [422, 113] width 82 height 16
click at [429, 112] on select "Choose an option... Pending Applied Excluded (Questions) Excluded (Expired) Exc…" at bounding box center [422, 113] width 82 height 16
click at [389, 110] on select "Choose an option... Pending Applied Excluded (Questions) Excluded (Expired) Exc…" at bounding box center [422, 113] width 82 height 16
click at [381, 105] on select "Choose an option... Pending Applied Excluded (Questions) Excluded (Expired) Exc…" at bounding box center [422, 113] width 82 height 16
select select ""pending""
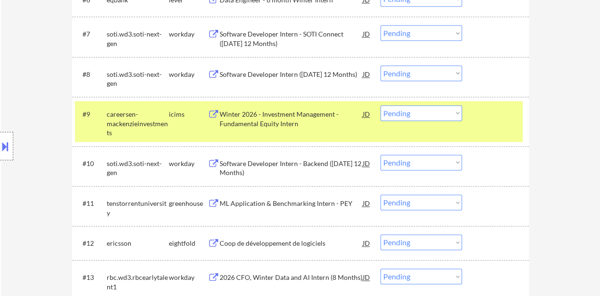
click at [473, 117] on div "#9 careersen-mackenzieinvestments icims Winter 2026 - Investment Management - F…" at bounding box center [299, 121] width 448 height 41
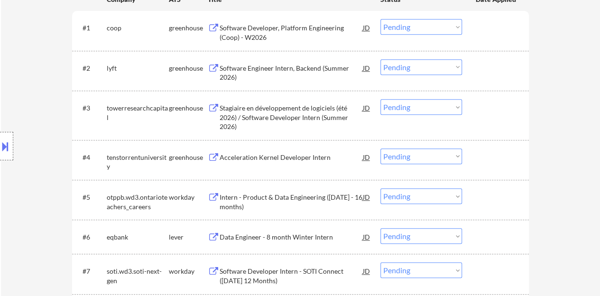
scroll to position [259, 0]
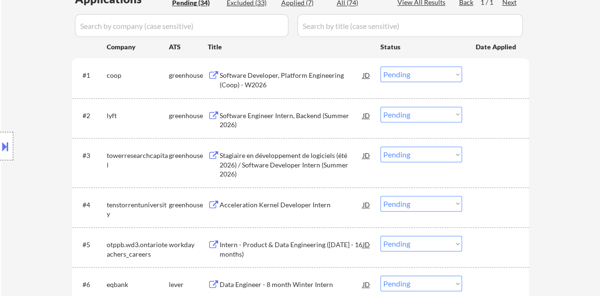
click at [248, 114] on div "Software Engineer Intern, Backend (Summer 2026)" at bounding box center [291, 120] width 143 height 19
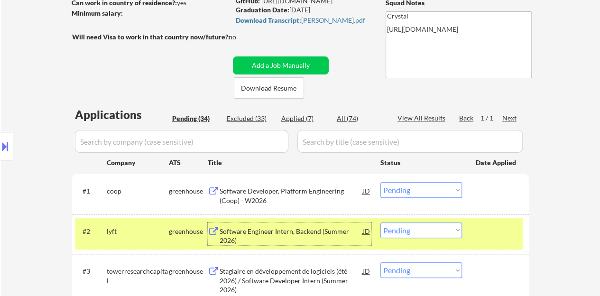
scroll to position [164, 0]
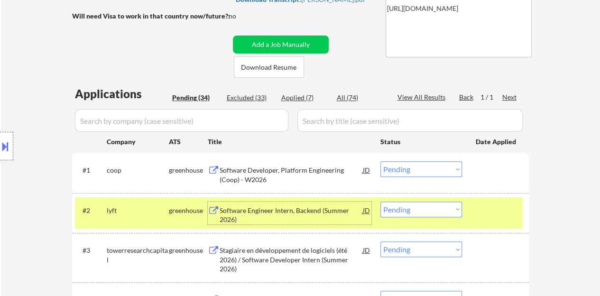
click at [396, 211] on select "Choose an option... Pending Applied Excluded (Questions) Excluded (Expired) Exc…" at bounding box center [422, 210] width 82 height 16
click at [381, 202] on select "Choose an option... Pending Applied Excluded (Questions) Excluded (Expired) Exc…" at bounding box center [422, 210] width 82 height 16
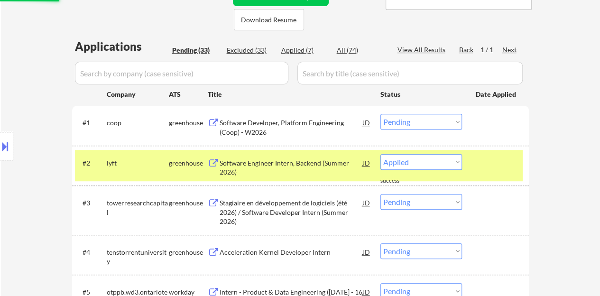
select select ""pending""
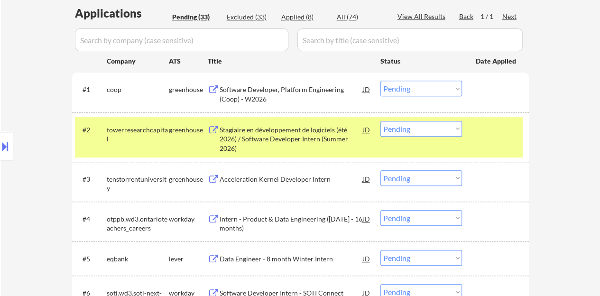
scroll to position [259, 0]
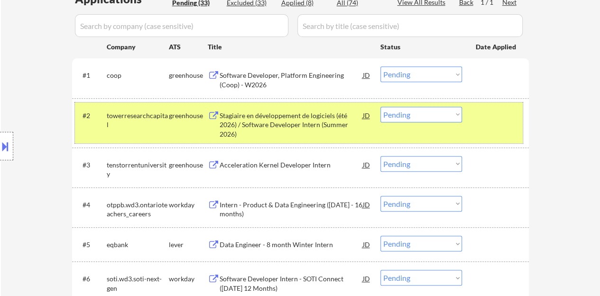
click at [472, 114] on div "#2 towerresearchcapital greenhouse Stagiaire en développement de logiciels (été…" at bounding box center [299, 122] width 448 height 41
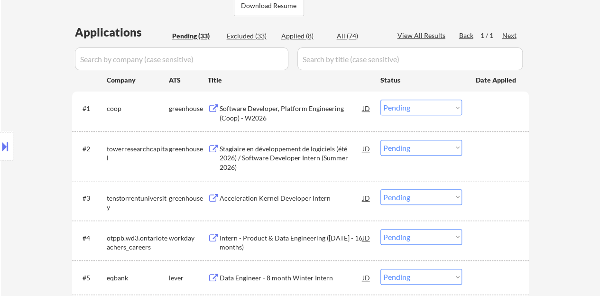
scroll to position [212, 0]
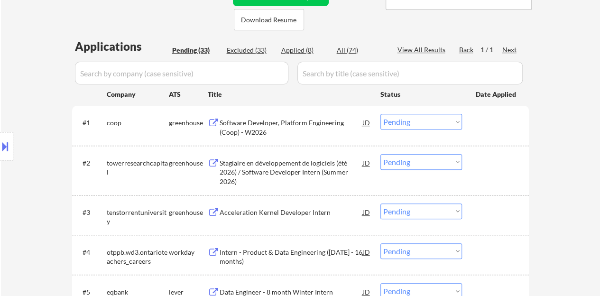
click at [268, 128] on div "Software Developer, Platform Engineering (Coop) - W2026" at bounding box center [291, 127] width 143 height 19
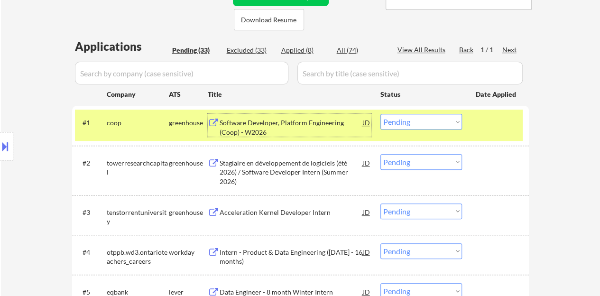
click at [450, 117] on select "Choose an option... Pending Applied Excluded (Questions) Excluded (Expired) Exc…" at bounding box center [422, 122] width 82 height 16
click at [381, 114] on select "Choose an option... Pending Applied Excluded (Questions) Excluded (Expired) Exc…" at bounding box center [422, 122] width 82 height 16
select select ""pending""
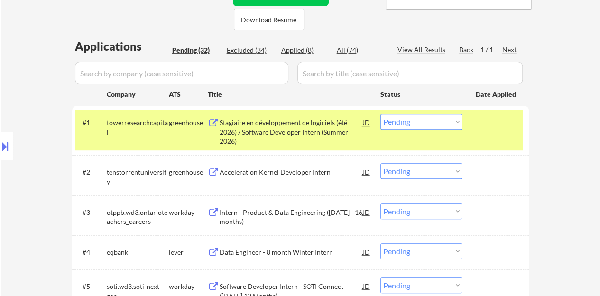
click at [488, 131] on div "#1 towerresearchcapital greenhouse Stagiaire en développement de logiciels (été…" at bounding box center [299, 130] width 448 height 41
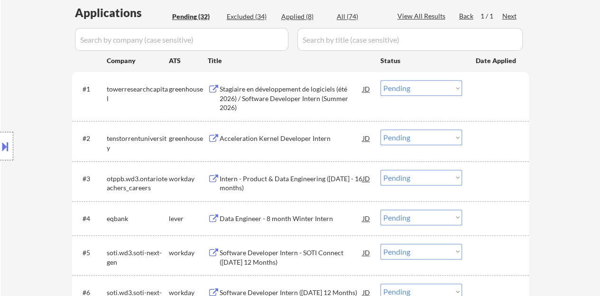
scroll to position [259, 0]
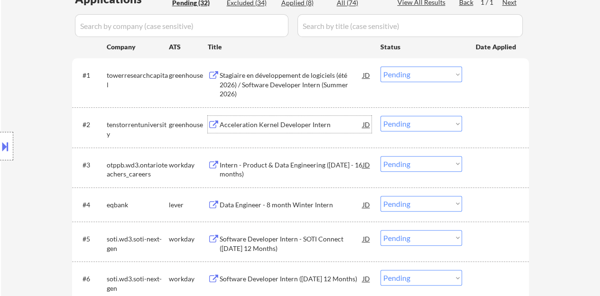
click at [274, 127] on div "Acceleration Kernel Developer Intern" at bounding box center [291, 124] width 143 height 9
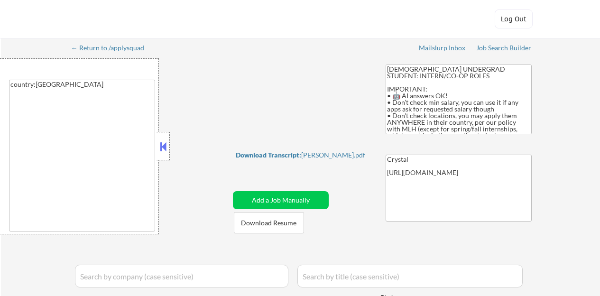
select select ""pending""
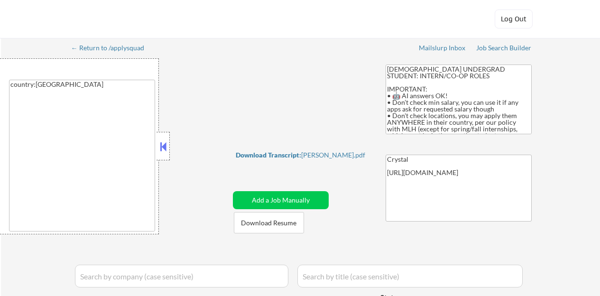
select select ""pending""
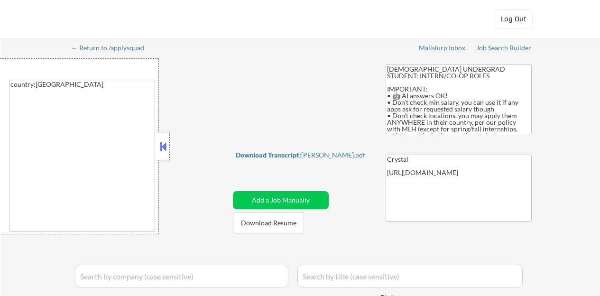
select select ""pending""
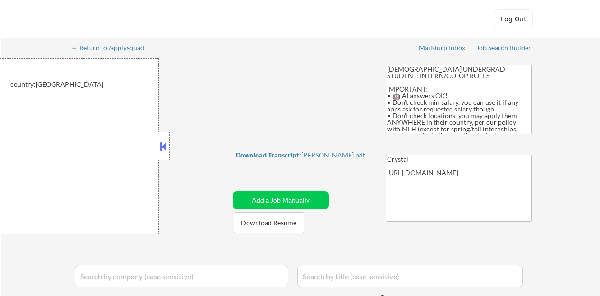
select select ""pending""
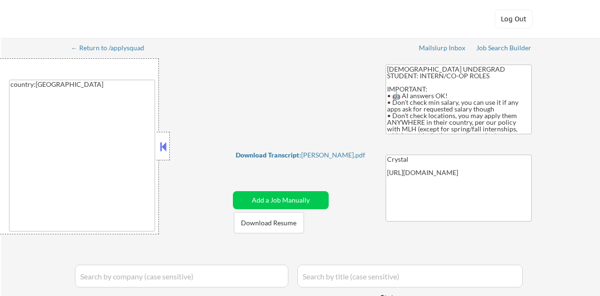
select select ""pending""
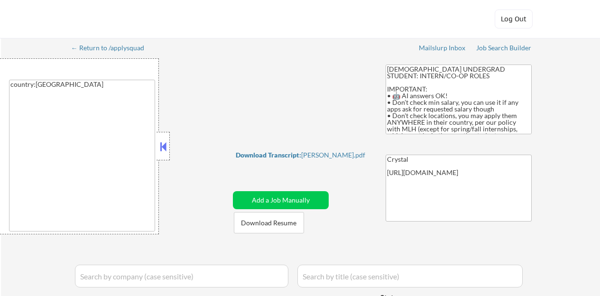
select select ""pending""
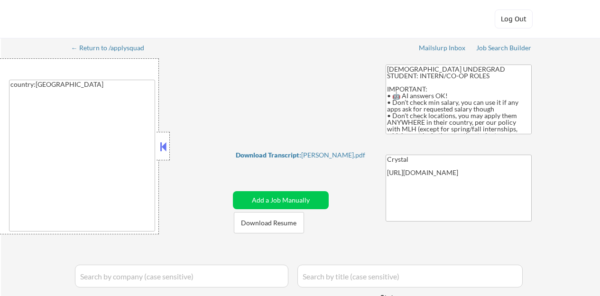
select select ""pending""
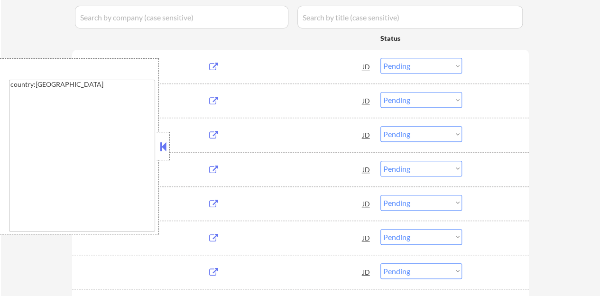
scroll to position [259, 0]
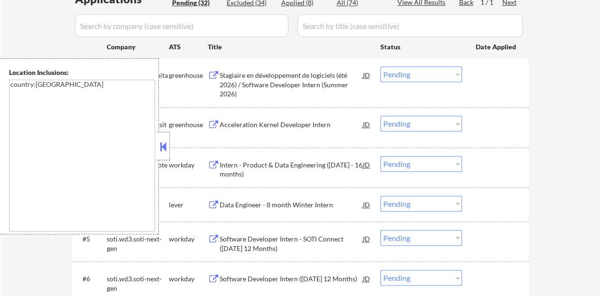
click at [164, 150] on button at bounding box center [163, 147] width 10 height 14
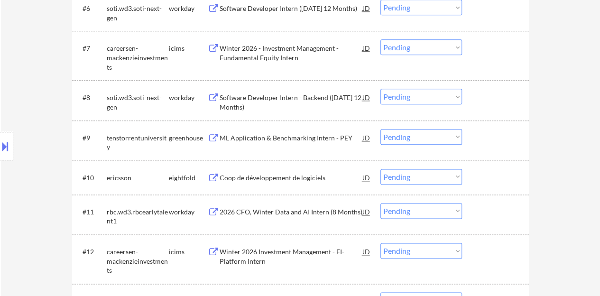
scroll to position [544, 0]
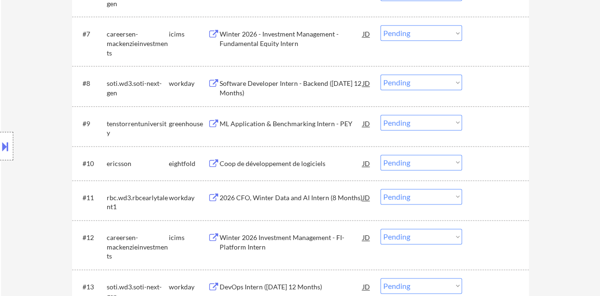
click at [288, 123] on div "ML Application & Benchmarking Intern - PEY" at bounding box center [291, 123] width 143 height 9
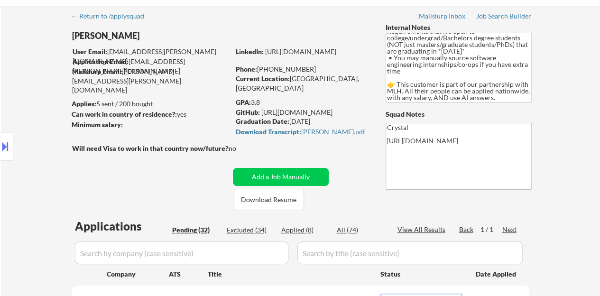
scroll to position [0, 0]
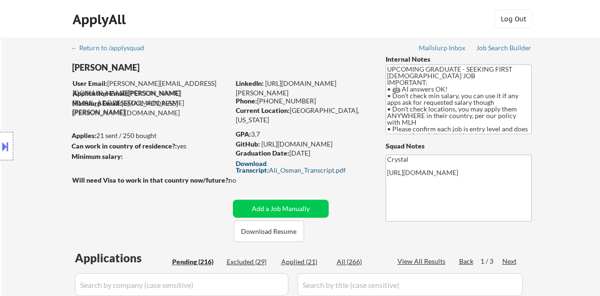
select select ""pending""
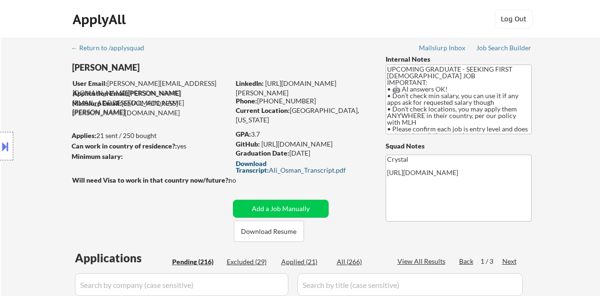
select select ""pending""
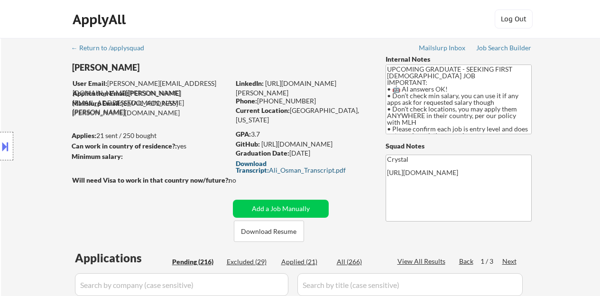
select select ""pending""
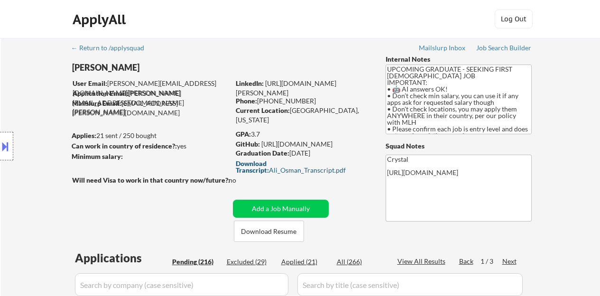
select select ""pending""
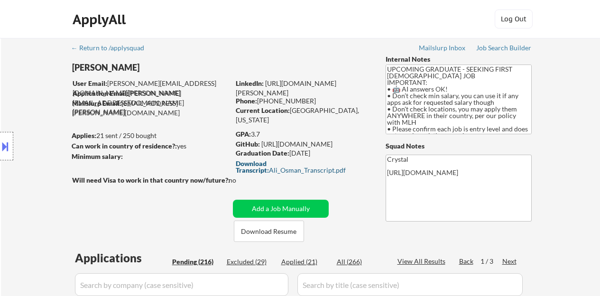
select select ""pending""
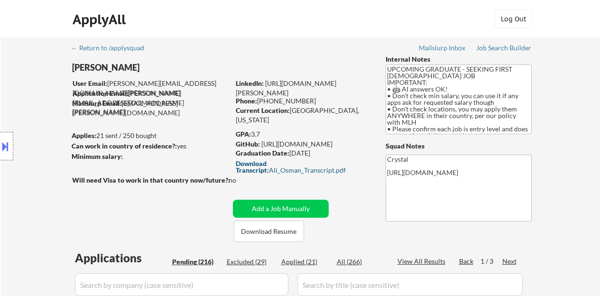
select select ""pending""
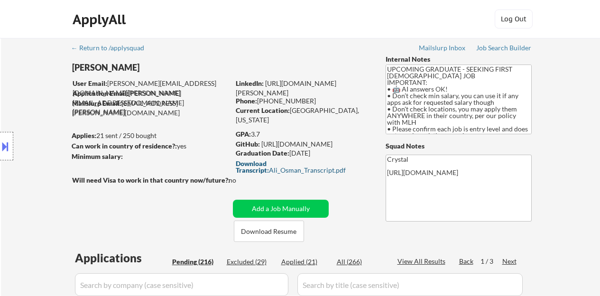
select select ""pending""
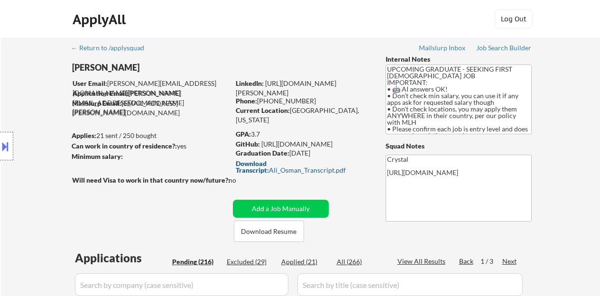
select select ""pending""
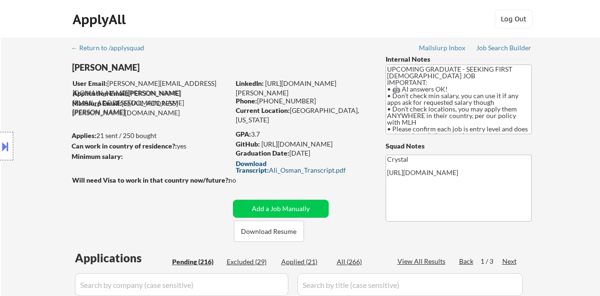
select select ""pending""
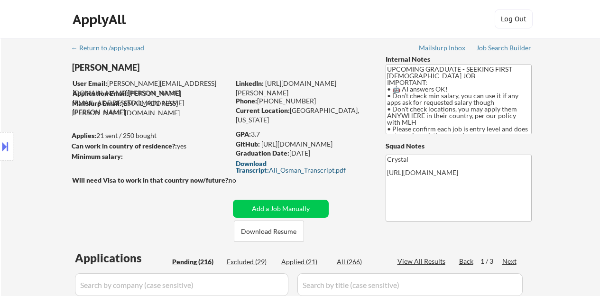
select select ""pending""
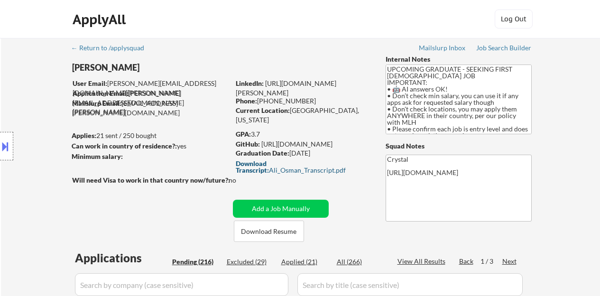
select select ""pending""
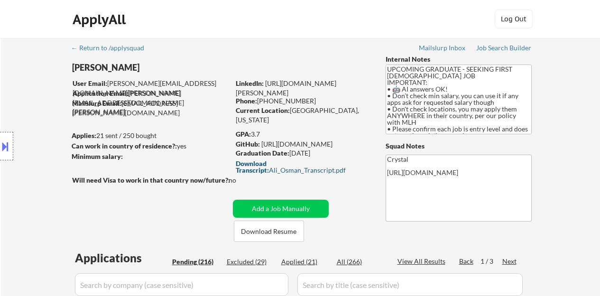
select select ""pending""
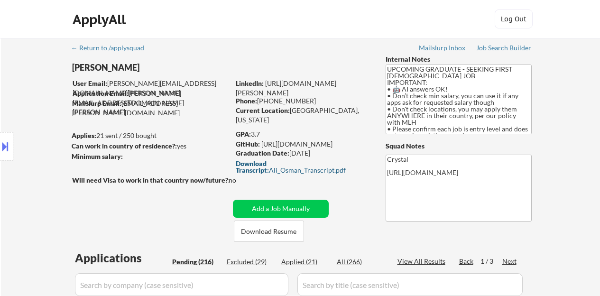
select select ""pending""
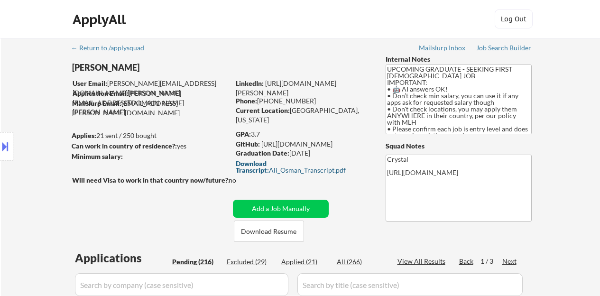
select select ""pending""
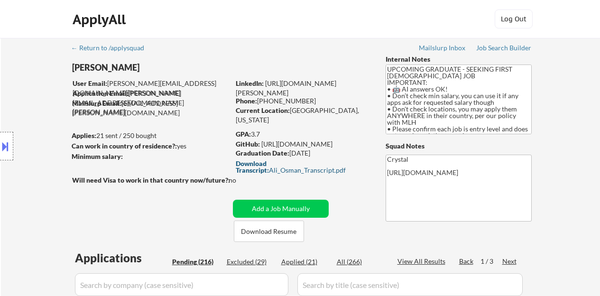
select select ""pending""
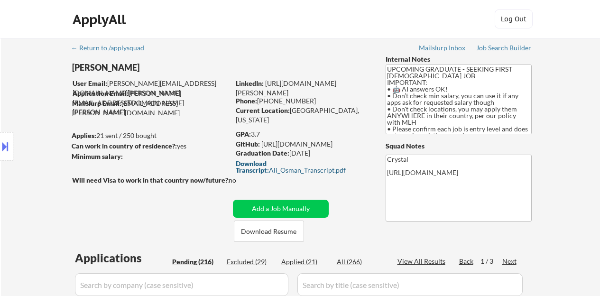
select select ""pending""
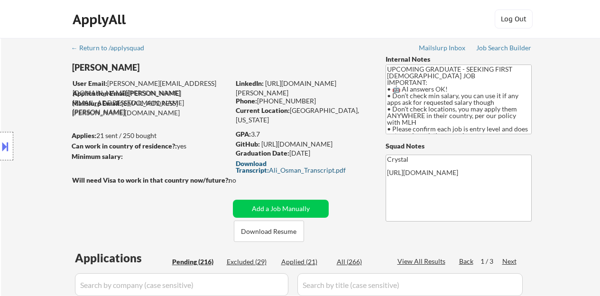
select select ""pending""
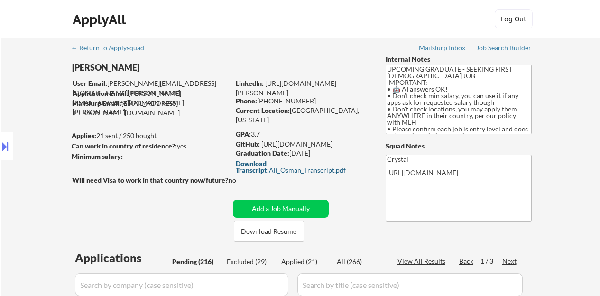
select select ""pending""
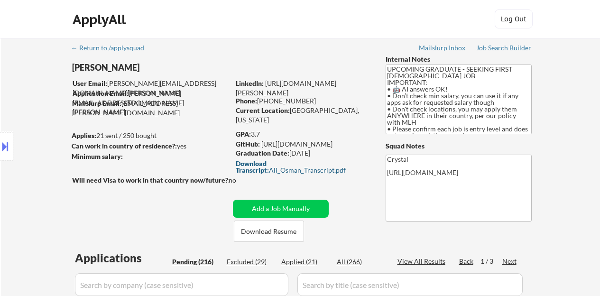
select select ""pending""
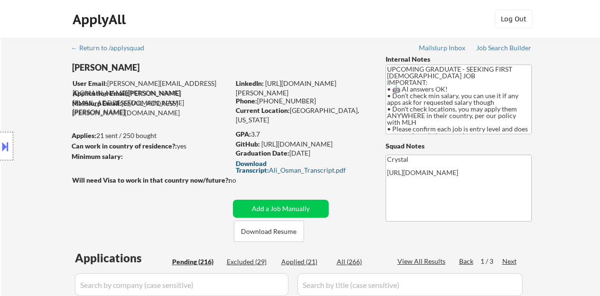
select select ""pending""
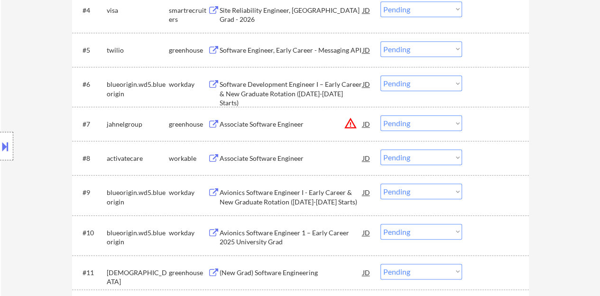
scroll to position [474, 0]
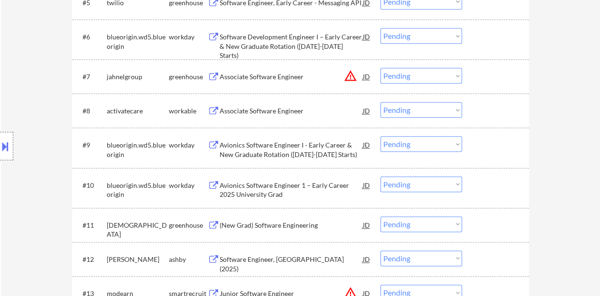
click at [279, 107] on div "Associate Software Engineer" at bounding box center [291, 110] width 143 height 9
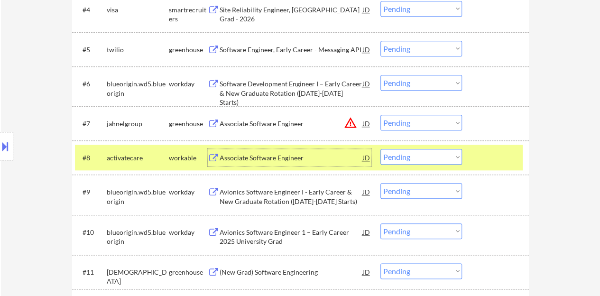
scroll to position [427, 0]
drag, startPoint x: 401, startPoint y: 154, endPoint x: 403, endPoint y: 159, distance: 5.3
click at [401, 155] on select "Choose an option... Pending Applied Excluded (Questions) Excluded (Expired) Exc…" at bounding box center [422, 157] width 82 height 16
click at [381, 149] on select "Choose an option... Pending Applied Excluded (Questions) Excluded (Expired) Exc…" at bounding box center [422, 157] width 82 height 16
select select ""pending""
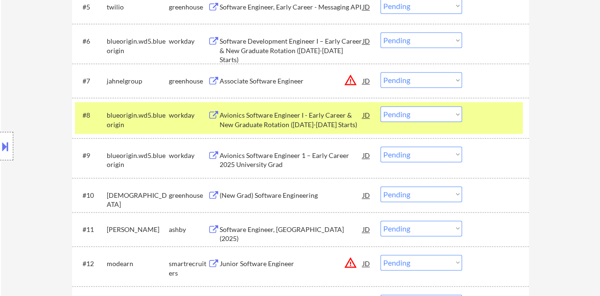
scroll to position [474, 0]
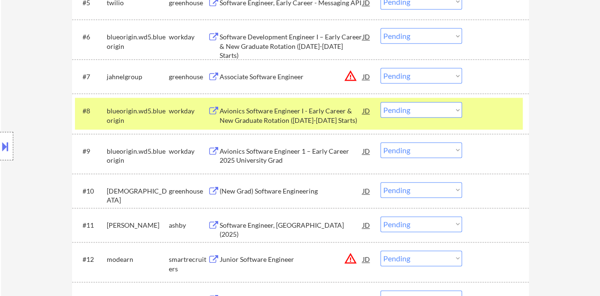
click at [481, 116] on div at bounding box center [497, 110] width 42 height 17
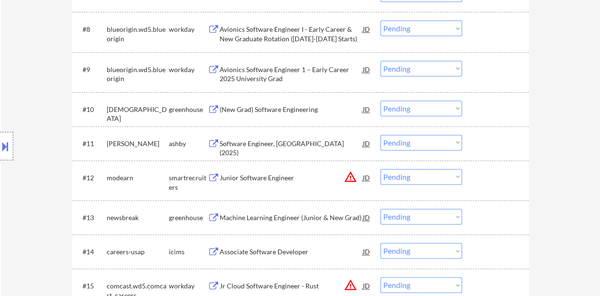
scroll to position [569, 0]
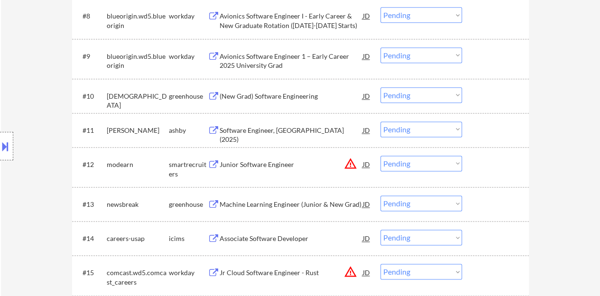
click at [313, 100] on div "(New Grad) Software Engineering" at bounding box center [291, 96] width 143 height 9
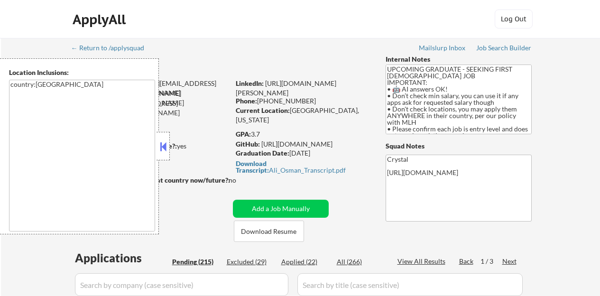
select select ""pending""
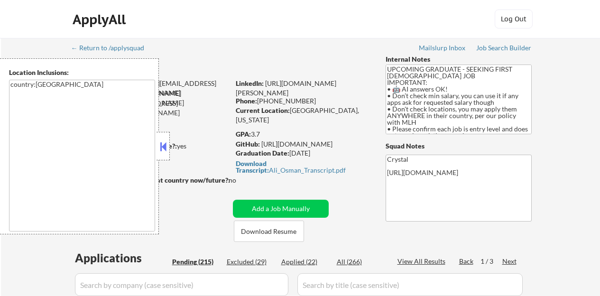
select select ""pending""
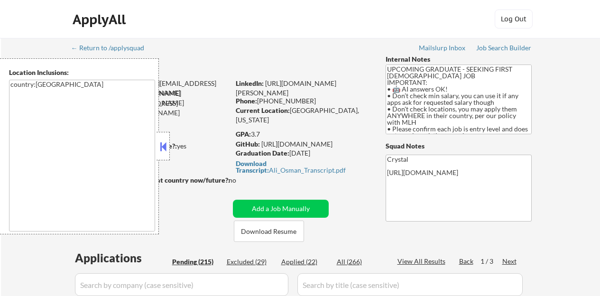
select select ""pending""
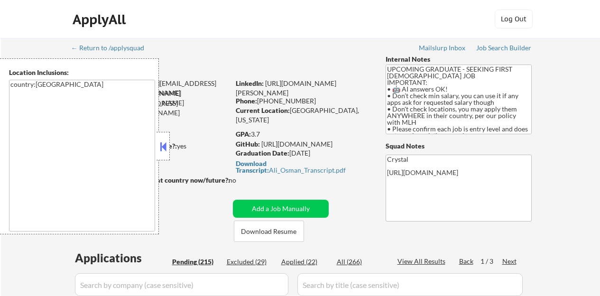
select select ""pending""
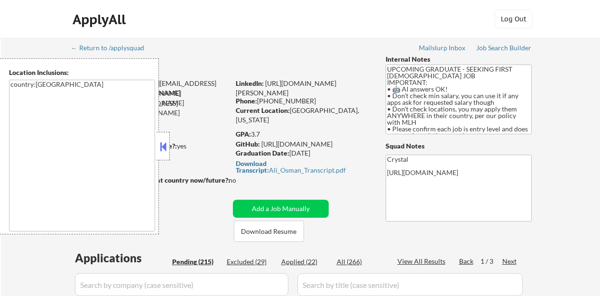
select select ""pending""
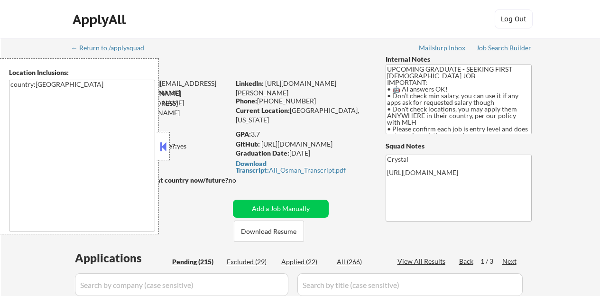
select select ""pending""
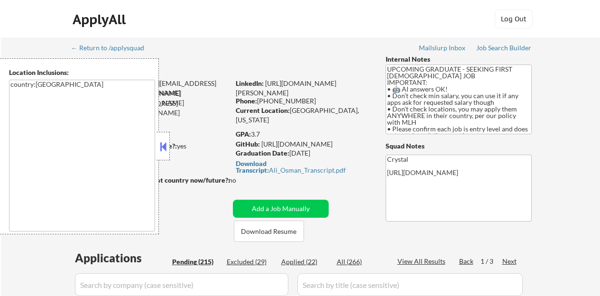
select select ""pending""
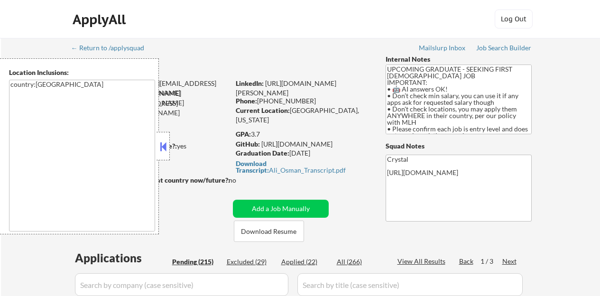
select select ""pending""
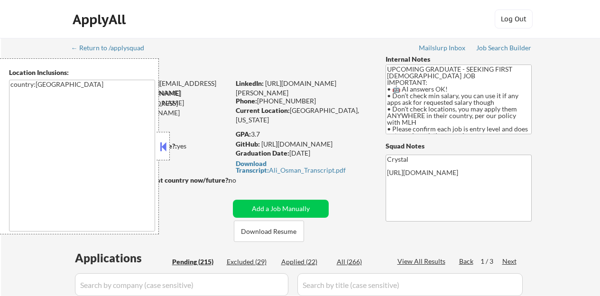
select select ""pending""
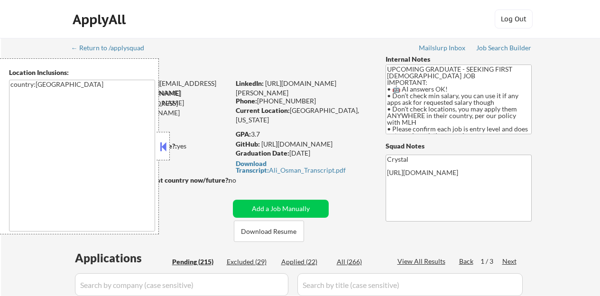
select select ""pending""
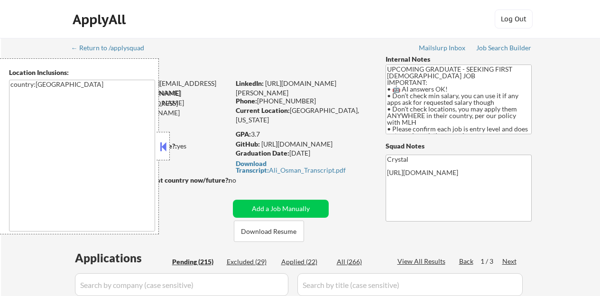
select select ""pending""
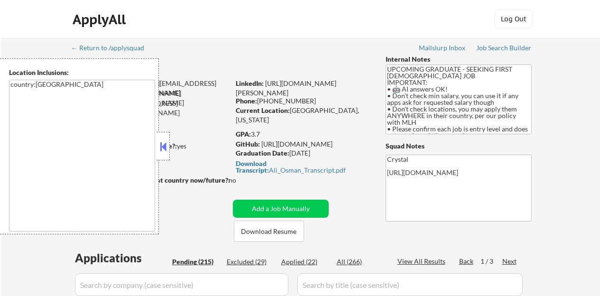
select select ""pending""
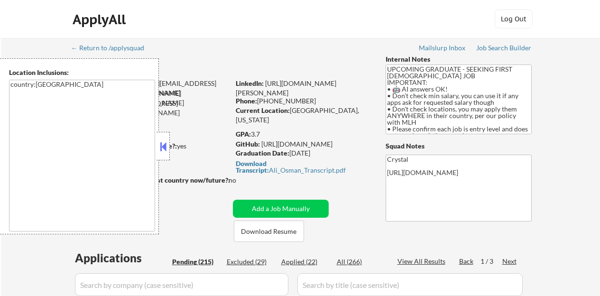
select select ""pending""
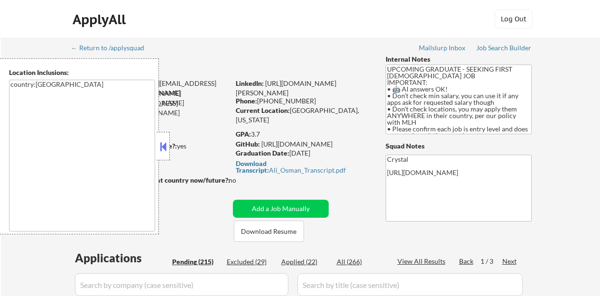
select select ""pending""
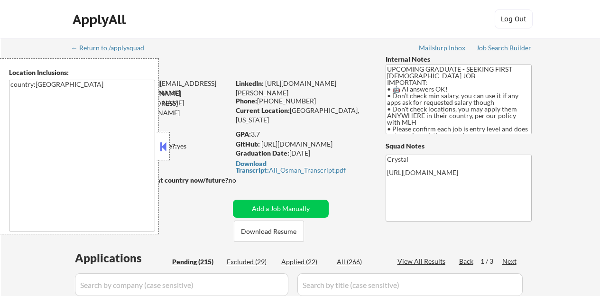
select select ""pending""
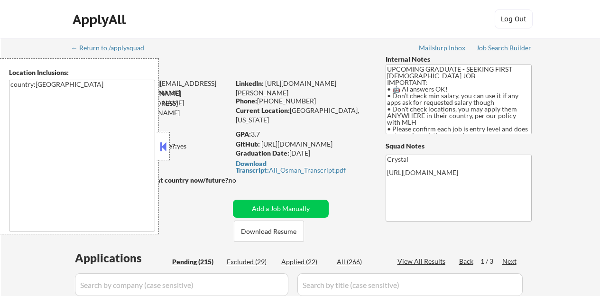
select select ""pending""
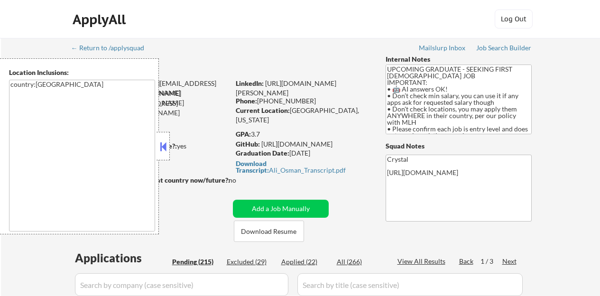
select select ""pending""
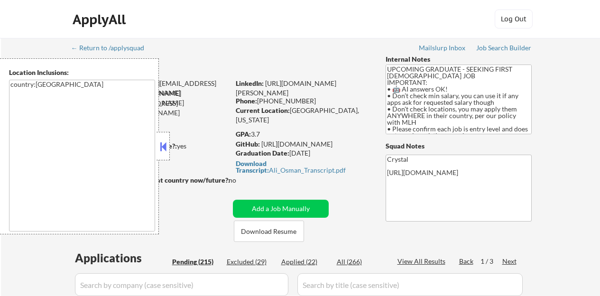
select select ""pending""
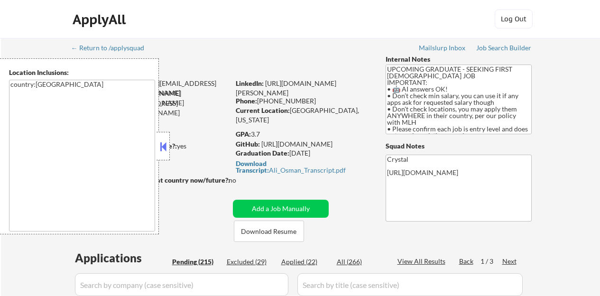
select select ""pending""
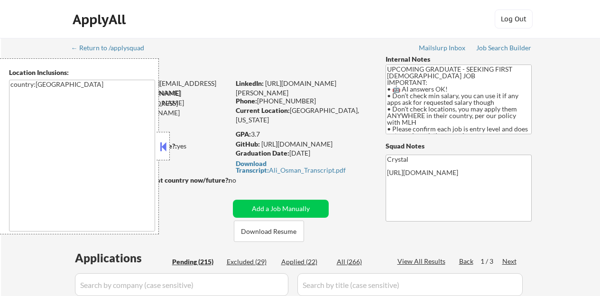
select select ""pending""
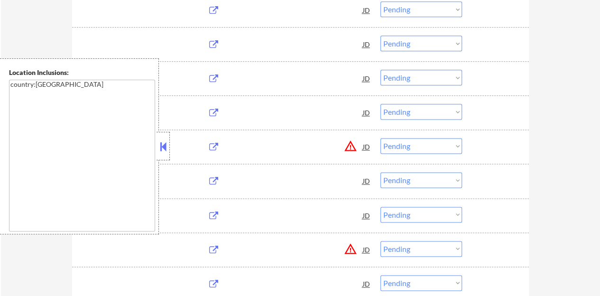
scroll to position [569, 0]
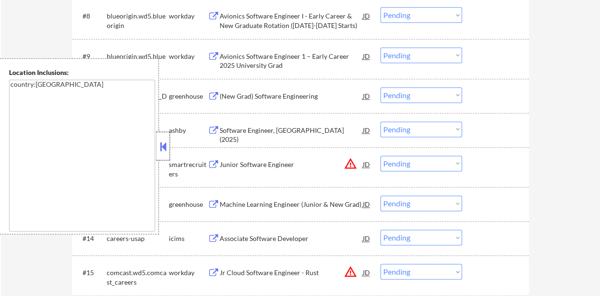
click at [167, 138] on div at bounding box center [163, 146] width 13 height 28
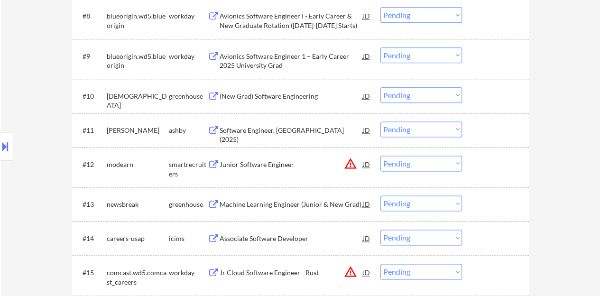
click at [402, 96] on select "Choose an option... Pending Applied Excluded (Questions) Excluded (Expired) Exc…" at bounding box center [422, 95] width 82 height 16
click at [381, 87] on select "Choose an option... Pending Applied Excluded (Questions) Excluded (Expired) Exc…" at bounding box center [422, 95] width 82 height 16
select select ""pending""
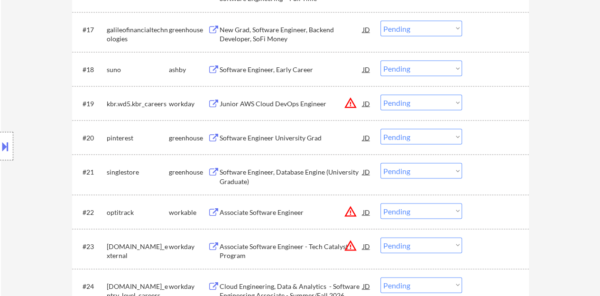
scroll to position [902, 0]
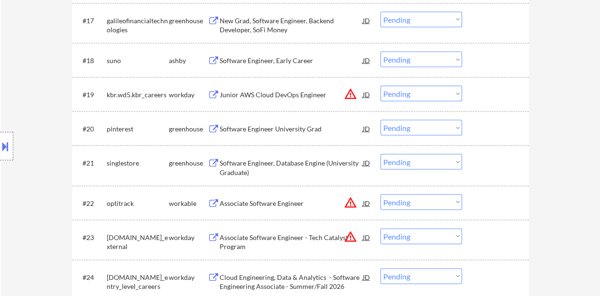
click at [292, 127] on div "Software Engineer University Grad" at bounding box center [291, 128] width 143 height 9
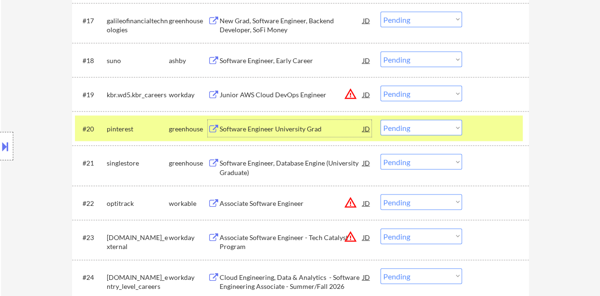
click at [428, 131] on select "Choose an option... Pending Applied Excluded (Questions) Excluded (Expired) Exc…" at bounding box center [422, 128] width 82 height 16
click at [418, 126] on select "Choose an option... Pending Applied Excluded (Questions) Excluded (Expired) Exc…" at bounding box center [422, 128] width 82 height 16
click at [381, 120] on select "Choose an option... Pending Applied Excluded (Questions) Excluded (Expired) Exc…" at bounding box center [422, 128] width 82 height 16
select select ""pending""
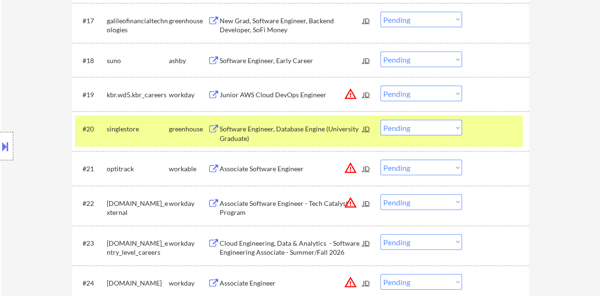
click at [503, 127] on div at bounding box center [497, 128] width 42 height 17
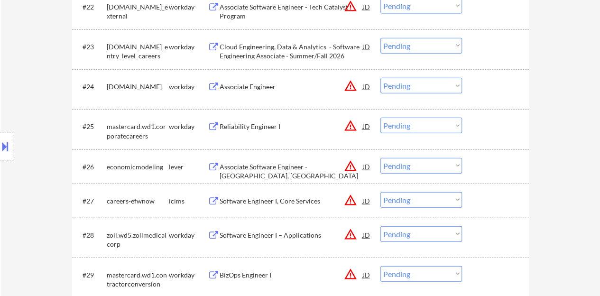
scroll to position [1091, 0]
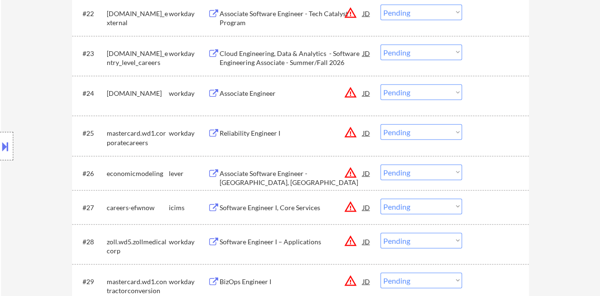
click at [365, 133] on div "JD" at bounding box center [366, 132] width 9 height 17
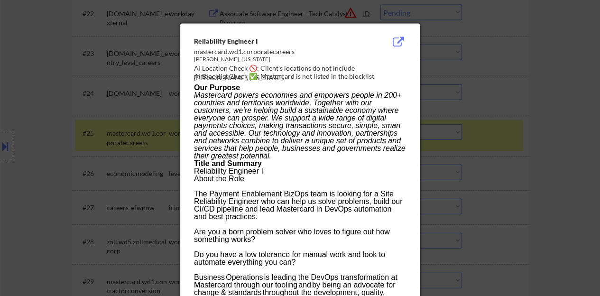
click at [149, 117] on div at bounding box center [300, 148] width 600 height 296
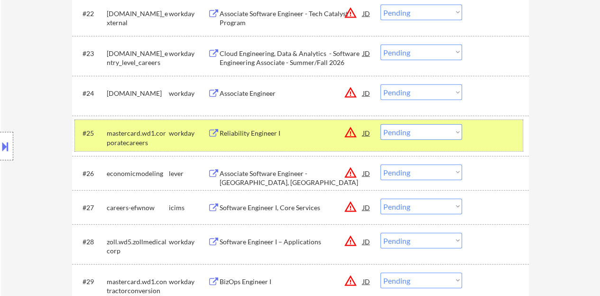
click at [483, 137] on div at bounding box center [497, 132] width 42 height 17
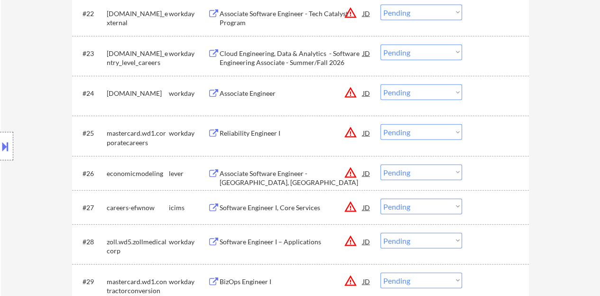
click at [366, 92] on div "JD" at bounding box center [366, 92] width 9 height 17
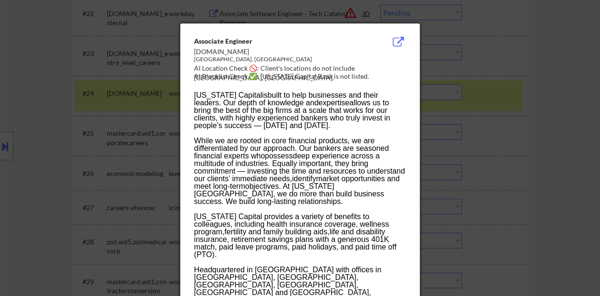
click at [150, 112] on div at bounding box center [300, 148] width 600 height 296
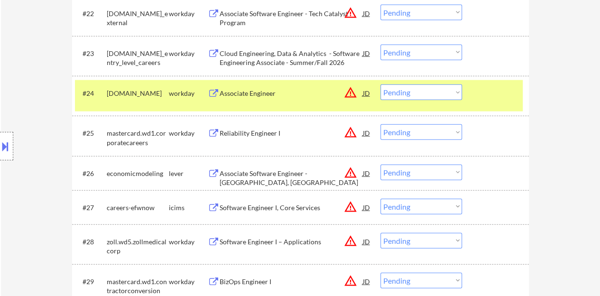
click at [0, 153] on button at bounding box center [5, 147] width 10 height 16
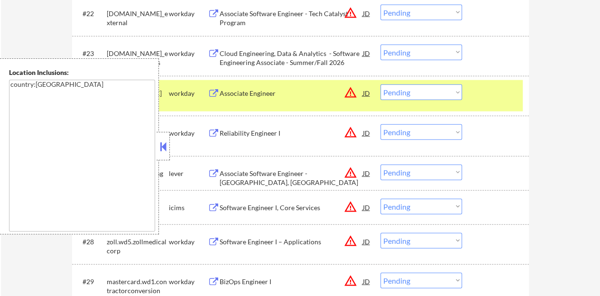
click at [164, 141] on button at bounding box center [163, 147] width 10 height 14
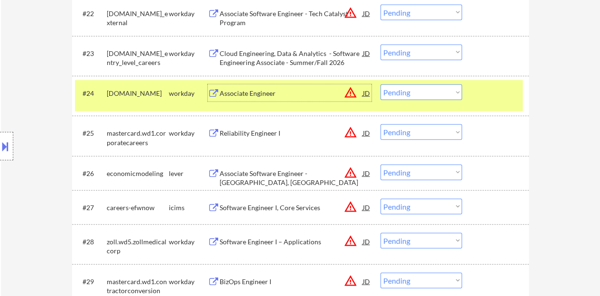
click at [273, 93] on div "Associate Engineer" at bounding box center [291, 93] width 143 height 9
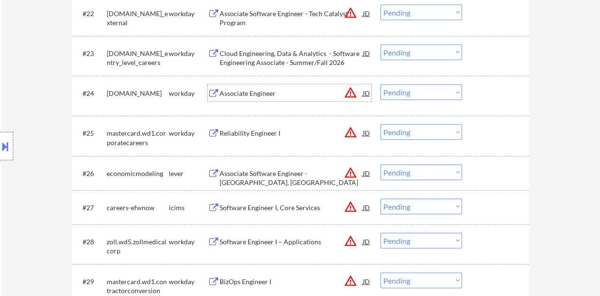
click at [503, 102] on div "#24 texascapitalbank.wd12.careers workday Associate Engineer JD warning_amber C…" at bounding box center [299, 95] width 448 height 31
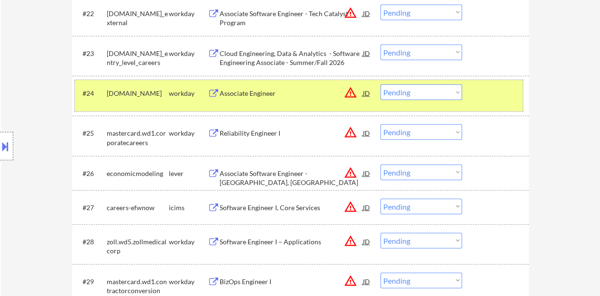
click at [406, 93] on select "Choose an option... Pending Applied Excluded (Questions) Excluded (Expired) Exc…" at bounding box center [422, 92] width 82 height 16
click at [381, 84] on select "Choose an option... Pending Applied Excluded (Questions) Excluded (Expired) Exc…" at bounding box center [422, 92] width 82 height 16
select select ""pending""
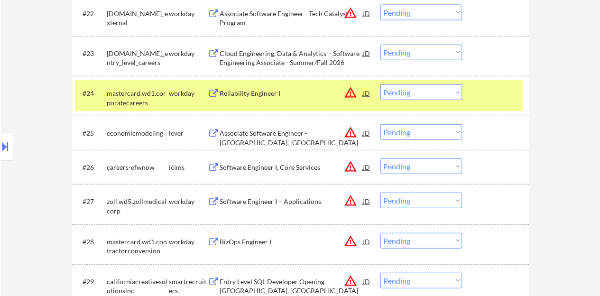
click at [484, 89] on div at bounding box center [497, 92] width 42 height 17
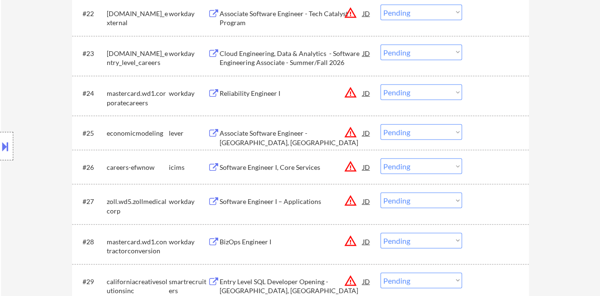
click at [365, 92] on div "JD" at bounding box center [366, 92] width 9 height 17
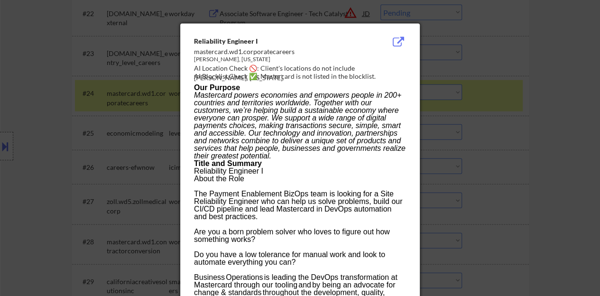
click at [126, 81] on div at bounding box center [300, 148] width 600 height 296
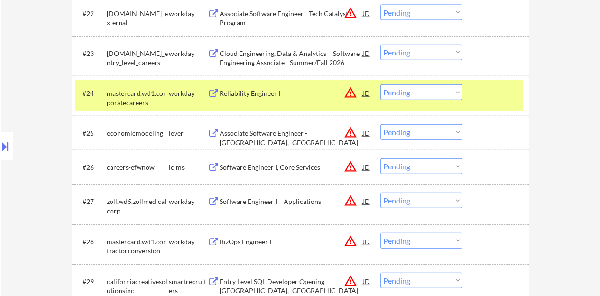
click at [243, 99] on div "Reliability Engineer I" at bounding box center [291, 92] width 143 height 17
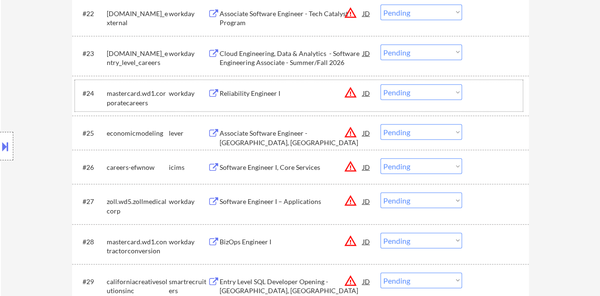
click at [488, 98] on div at bounding box center [497, 92] width 42 height 17
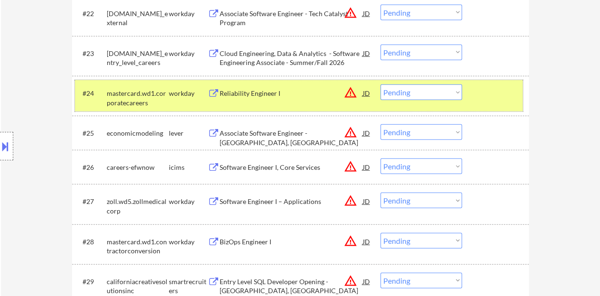
click at [484, 92] on div at bounding box center [497, 92] width 42 height 17
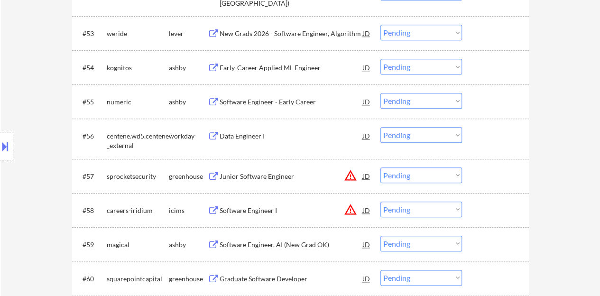
scroll to position [2230, 0]
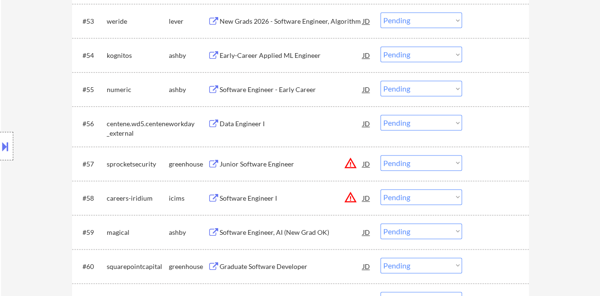
click at [222, 124] on div "Data Engineer I" at bounding box center [291, 123] width 143 height 9
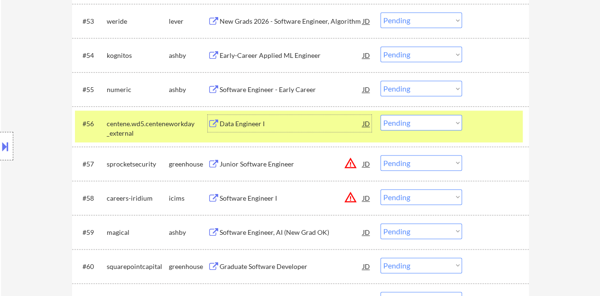
click at [428, 115] on select "Choose an option... Pending Applied Excluded (Questions) Excluded (Expired) Exc…" at bounding box center [422, 123] width 82 height 16
click at [381, 115] on select "Choose an option... Pending Applied Excluded (Questions) Excluded (Expired) Exc…" at bounding box center [422, 123] width 82 height 16
select select ""pending""
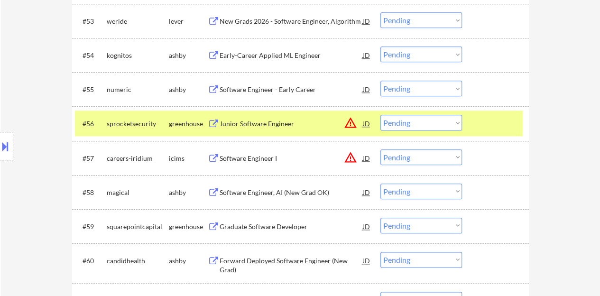
click at [467, 122] on div "#56 sprocketsecurity greenhouse Junior Software Engineer JD warning_amber Choos…" at bounding box center [299, 124] width 448 height 26
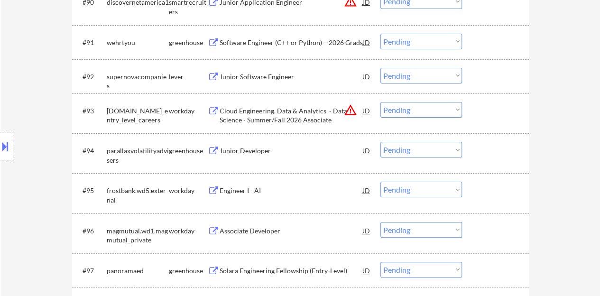
scroll to position [3606, 0]
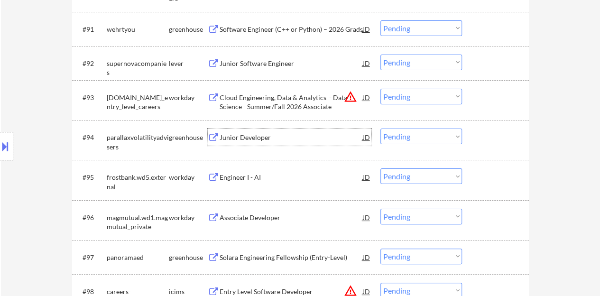
click at [249, 137] on div "Junior Developer" at bounding box center [291, 137] width 143 height 9
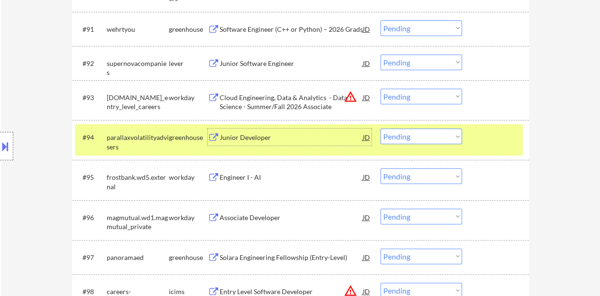
click at [389, 140] on select "Choose an option... Pending Applied Excluded (Questions) Excluded (Expired) Exc…" at bounding box center [422, 137] width 82 height 16
click at [381, 129] on select "Choose an option... Pending Applied Excluded (Questions) Excluded (Expired) Exc…" at bounding box center [422, 137] width 82 height 16
select select ""pending""
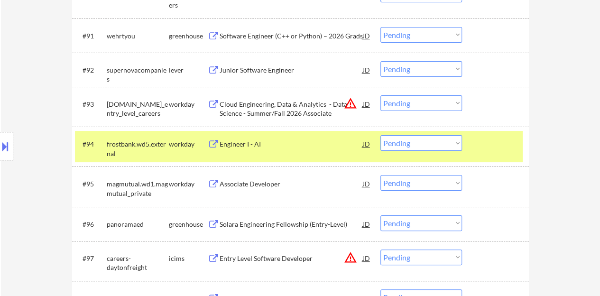
scroll to position [3654, 0]
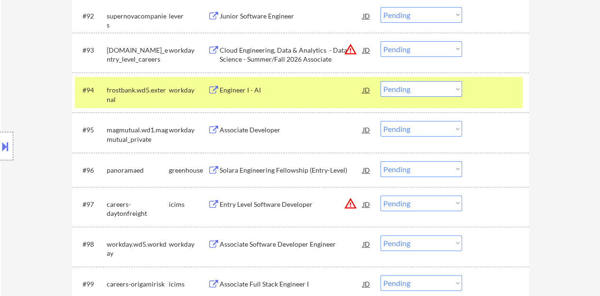
click at [480, 94] on div at bounding box center [497, 89] width 42 height 17
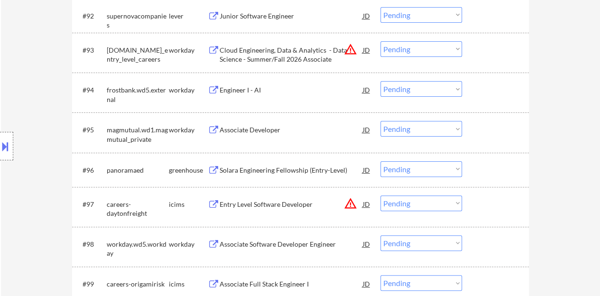
click at [251, 128] on div "Associate Developer" at bounding box center [291, 129] width 143 height 9
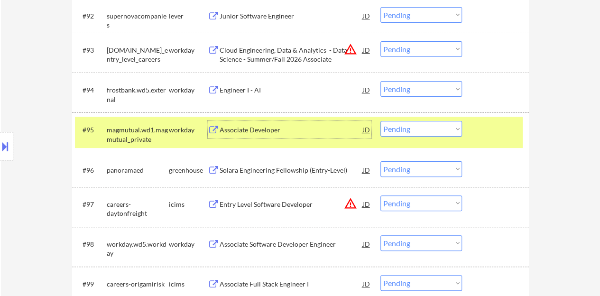
click at [409, 124] on select "Choose an option... Pending Applied Excluded (Questions) Excluded (Expired) Exc…" at bounding box center [422, 129] width 82 height 16
click at [453, 127] on select "Choose an option... Pending Applied Excluded (Questions) Excluded (Expired) Exc…" at bounding box center [422, 129] width 82 height 16
click at [381, 121] on select "Choose an option... Pending Applied Excluded (Questions) Excluded (Expired) Exc…" at bounding box center [422, 129] width 82 height 16
select select ""pending""
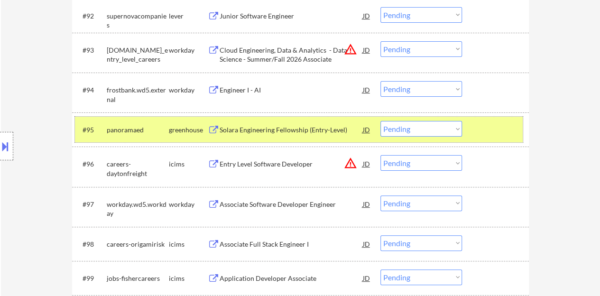
click at [486, 125] on div at bounding box center [497, 129] width 42 height 17
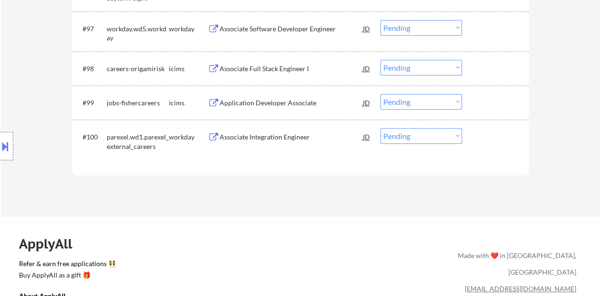
scroll to position [3843, 0]
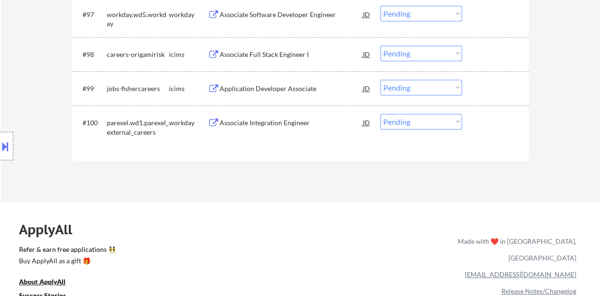
click at [291, 121] on div "Associate Integration Engineer" at bounding box center [291, 122] width 143 height 9
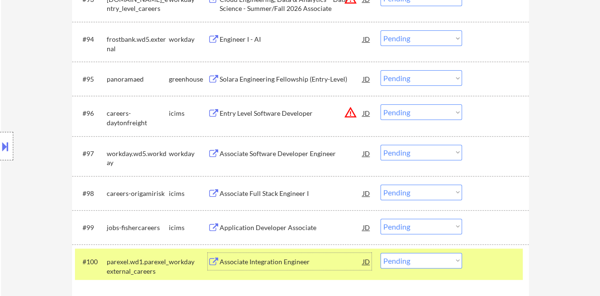
scroll to position [3847, 0]
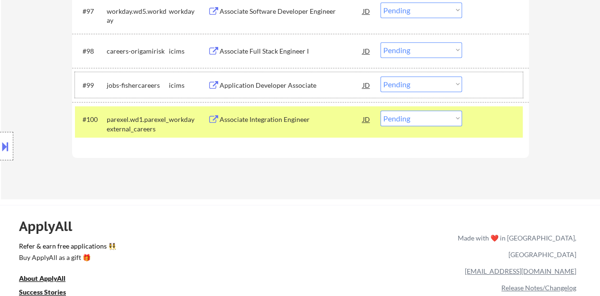
click at [397, 96] on div "#99 jobs-fishercareers icims Application Developer Associate JD warning_amber C…" at bounding box center [299, 85] width 448 height 26
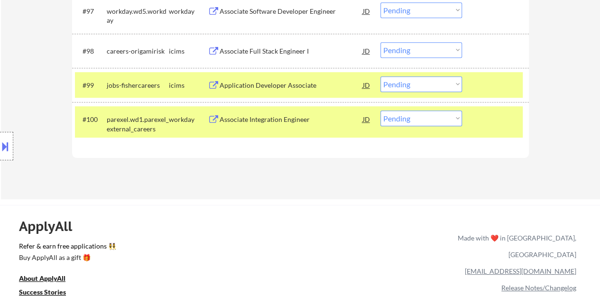
click at [498, 69] on div "#99 jobs-fishercareers icims Application Developer Associate JD warning_amber C…" at bounding box center [300, 85] width 457 height 34
click at [495, 102] on div "#100 parexel.wd1.parexel_external_careers workday Associate Integration Enginee…" at bounding box center [300, 122] width 457 height 40
click at [489, 86] on div at bounding box center [497, 84] width 42 height 17
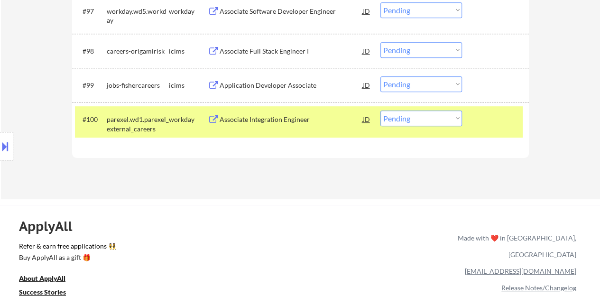
scroll to position [3799, 0]
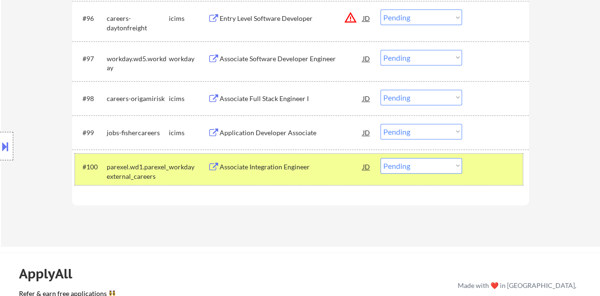
click at [484, 177] on div "#100 parexel.wd1.parexel_external_careers workday Associate Integration Enginee…" at bounding box center [299, 169] width 448 height 31
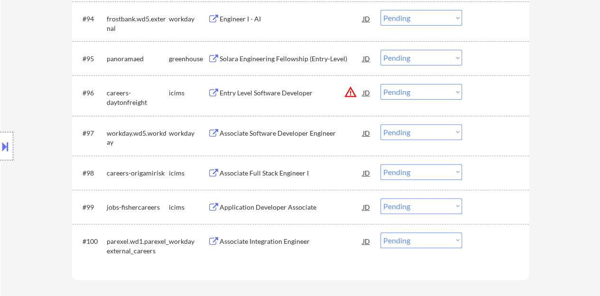
scroll to position [3752, 0]
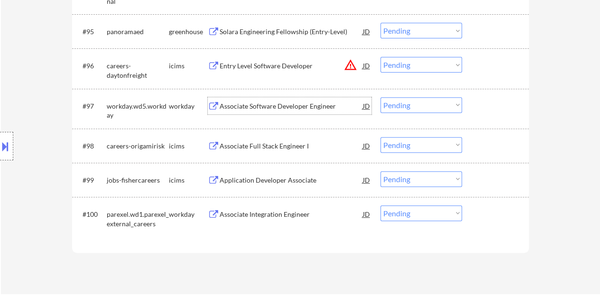
click at [311, 109] on div "Associate Software Developer Engineer" at bounding box center [291, 106] width 143 height 9
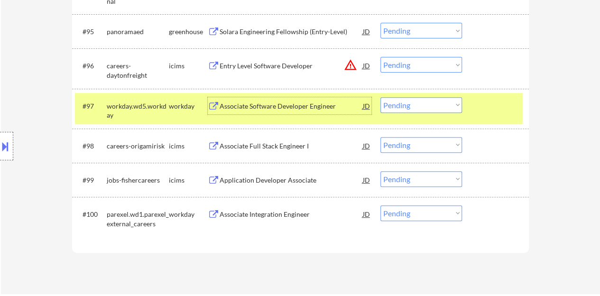
click at [414, 102] on select "Choose an option... Pending Applied Excluded (Questions) Excluded (Expired) Exc…" at bounding box center [422, 105] width 82 height 16
click at [381, 97] on select "Choose an option... Pending Applied Excluded (Questions) Excluded (Expired) Exc…" at bounding box center [422, 105] width 82 height 16
select select ""pending""
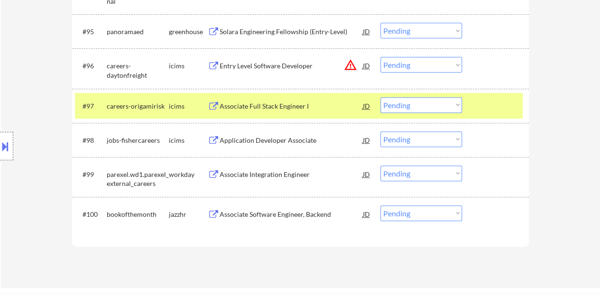
click at [478, 104] on div at bounding box center [497, 105] width 42 height 17
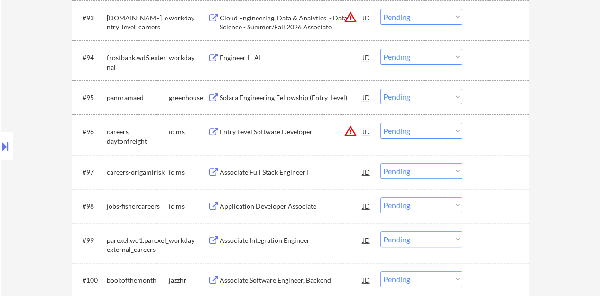
scroll to position [3657, 0]
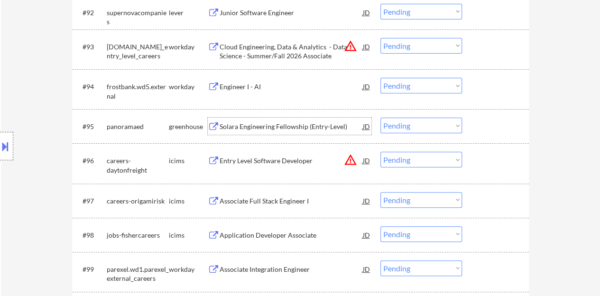
click at [316, 131] on div "Solara Engineering Fellowship (Entry-Level)" at bounding box center [291, 126] width 143 height 17
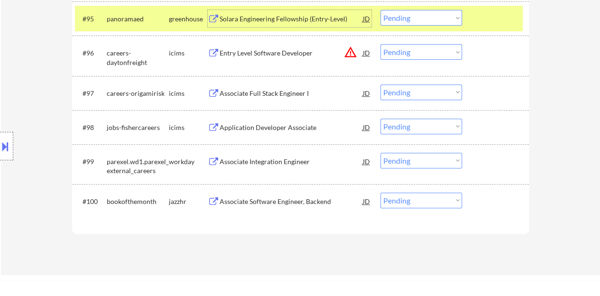
scroll to position [3675, 0]
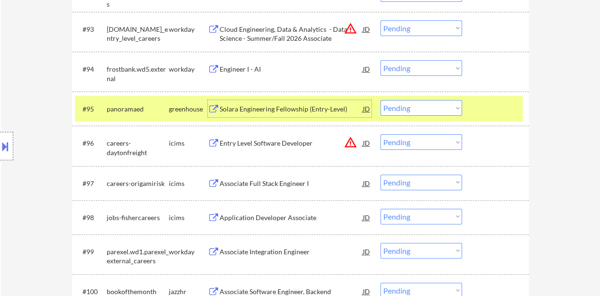
click at [485, 111] on div at bounding box center [497, 108] width 42 height 17
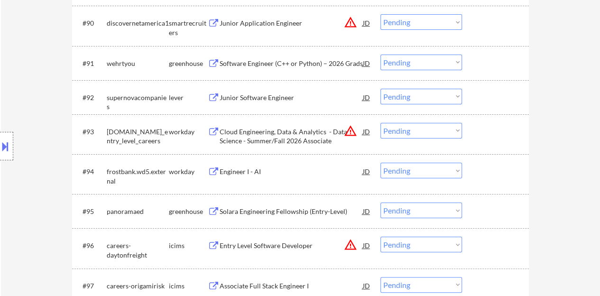
scroll to position [3532, 0]
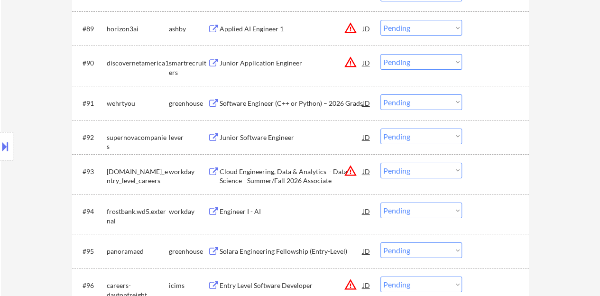
click at [275, 136] on div "Junior Software Engineer" at bounding box center [291, 137] width 143 height 9
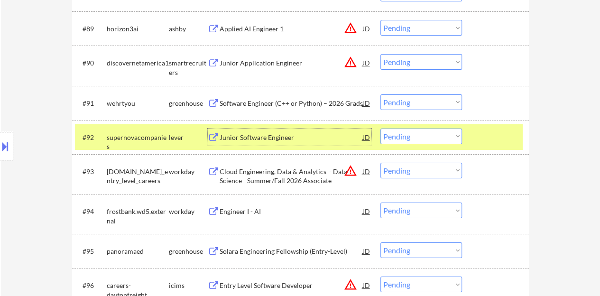
click at [422, 129] on select "Choose an option... Pending Applied Excluded (Questions) Excluded (Expired) Exc…" at bounding box center [422, 137] width 82 height 16
click at [381, 129] on select "Choose an option... Pending Applied Excluded (Questions) Excluded (Expired) Exc…" at bounding box center [422, 137] width 82 height 16
select select ""pending""
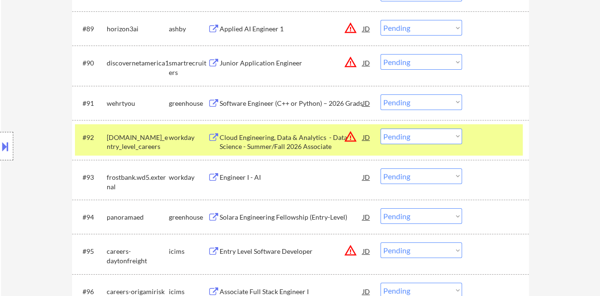
click at [494, 157] on div "#92 pwc.wd3.us_entry_level_careers workday Cloud Engineering, Data & Analytics …" at bounding box center [300, 140] width 457 height 40
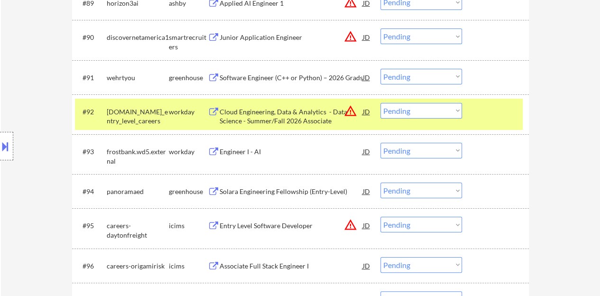
scroll to position [3580, 0]
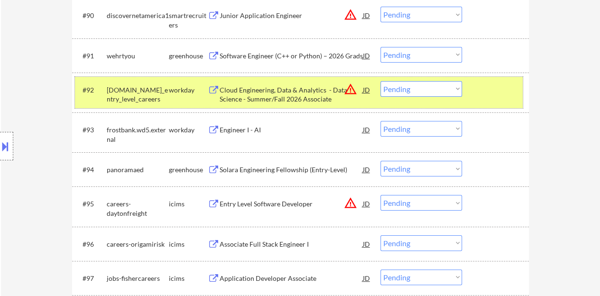
click at [502, 90] on div at bounding box center [497, 89] width 42 height 17
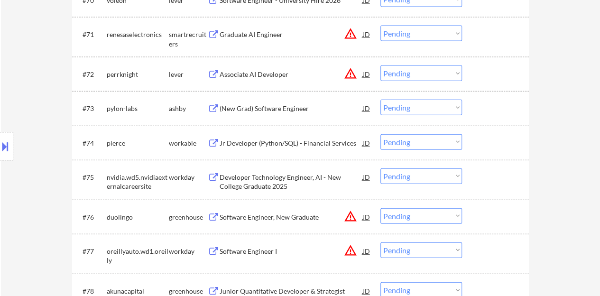
scroll to position [2868, 0]
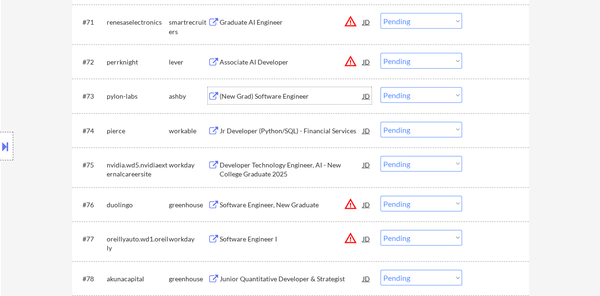
click at [298, 96] on div "(New Grad) Software Engineer" at bounding box center [291, 96] width 143 height 9
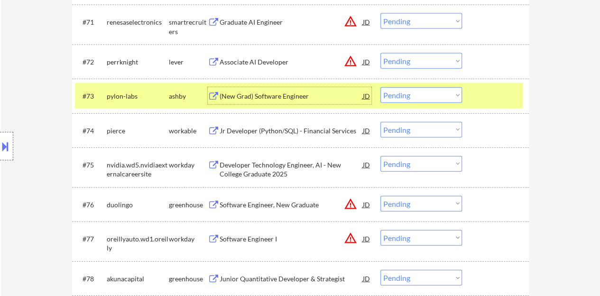
click at [441, 99] on select "Choose an option... Pending Applied Excluded (Questions) Excluded (Expired) Exc…" at bounding box center [422, 95] width 82 height 16
click at [381, 87] on select "Choose an option... Pending Applied Excluded (Questions) Excluded (Expired) Exc…" at bounding box center [422, 95] width 82 height 16
select select ""pending""
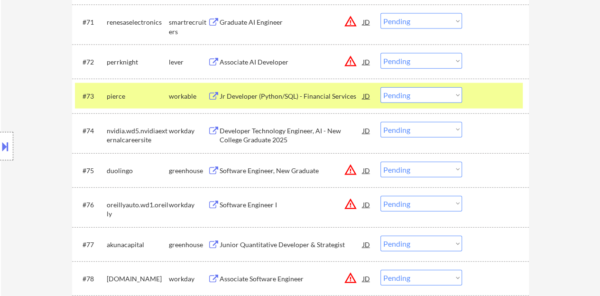
click at [498, 98] on div at bounding box center [497, 95] width 42 height 17
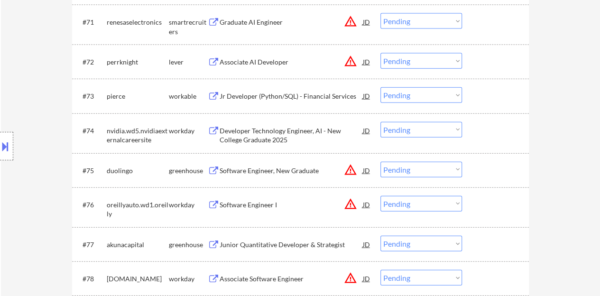
scroll to position [2773, 0]
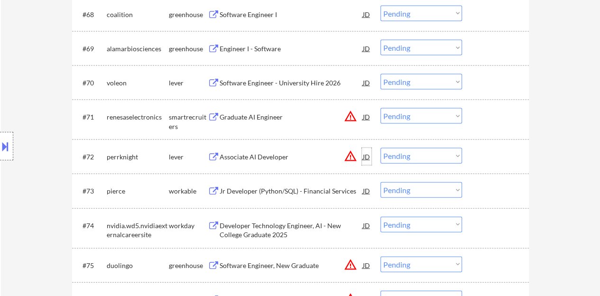
click at [364, 155] on div "JD" at bounding box center [366, 156] width 9 height 17
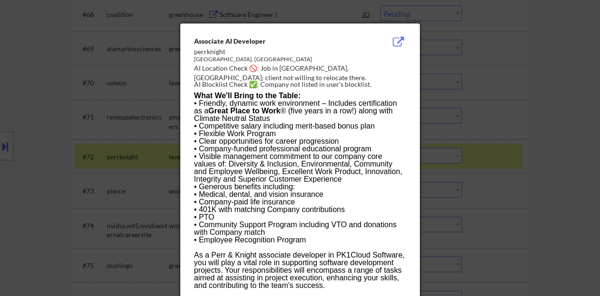
click at [118, 99] on div at bounding box center [300, 148] width 600 height 296
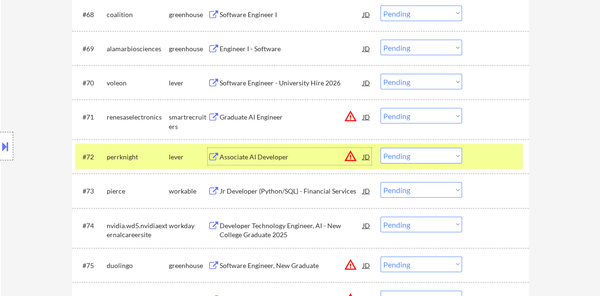
click at [226, 155] on div "Associate AI Developer" at bounding box center [291, 156] width 143 height 9
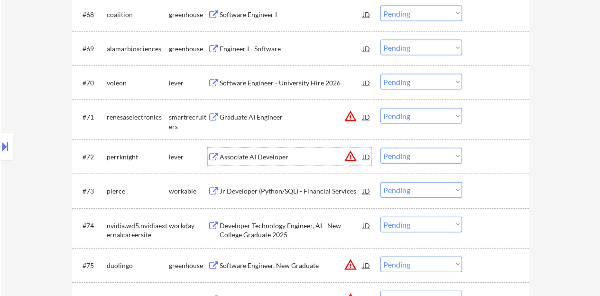
click at [486, 158] on div at bounding box center [497, 156] width 42 height 17
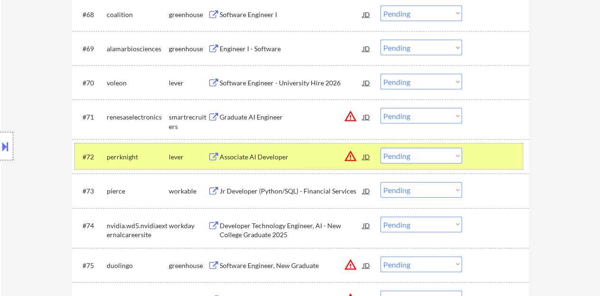
click at [0, 150] on button at bounding box center [5, 147] width 10 height 16
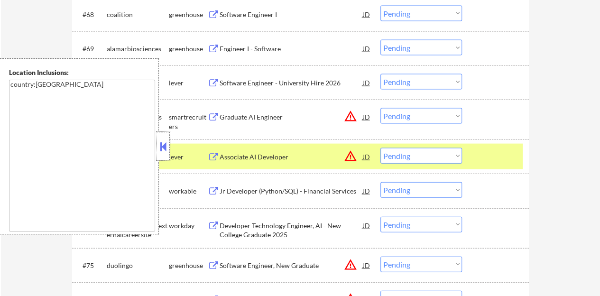
click at [161, 135] on div at bounding box center [163, 146] width 13 height 28
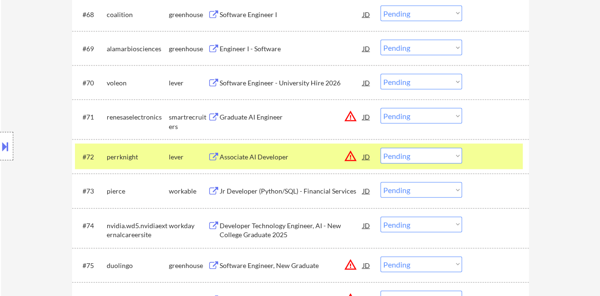
click at [436, 161] on select "Choose an option... Pending Applied Excluded (Questions) Excluded (Expired) Exc…" at bounding box center [422, 156] width 82 height 16
click at [381, 148] on select "Choose an option... Pending Applied Excluded (Questions) Excluded (Expired) Exc…" at bounding box center [422, 156] width 82 height 16
select select ""pending""
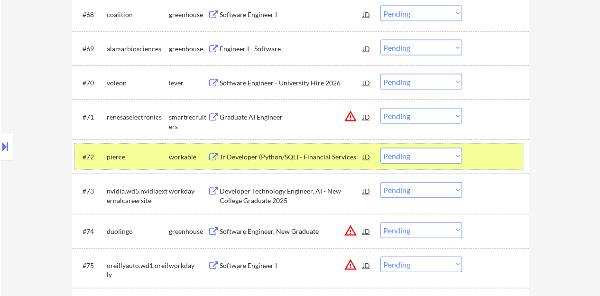
click at [505, 154] on div at bounding box center [497, 156] width 42 height 17
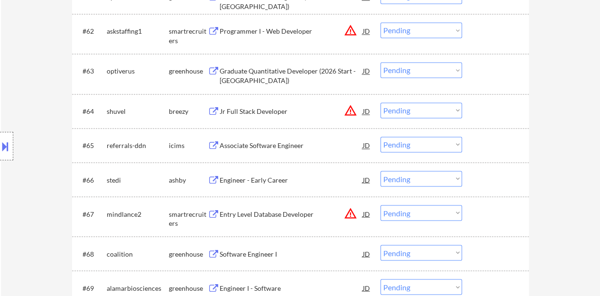
scroll to position [2536, 0]
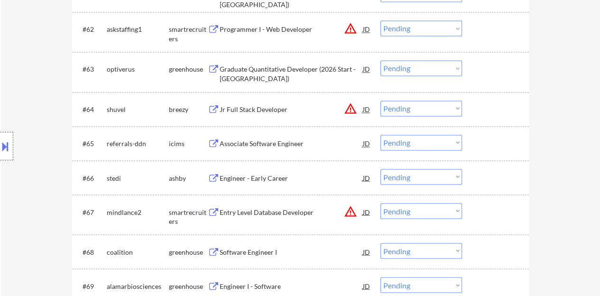
click at [271, 176] on div "Engineer - Early Career" at bounding box center [291, 177] width 143 height 9
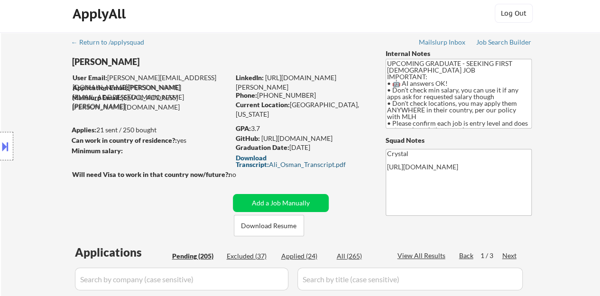
scroll to position [53, 0]
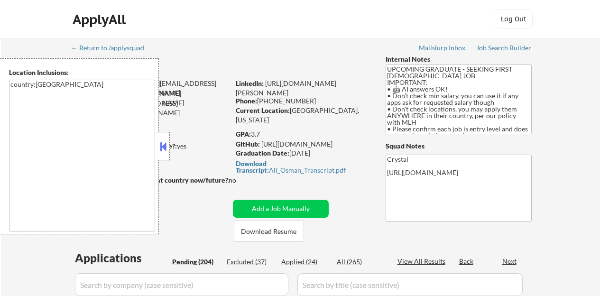
scroll to position [91, 0]
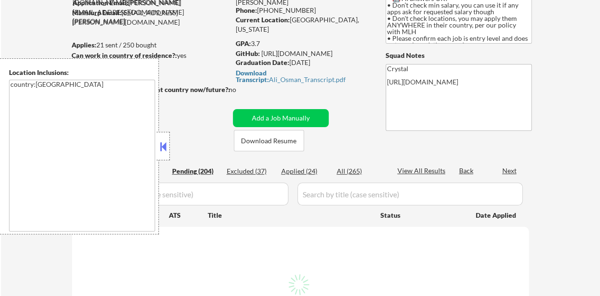
select select ""pending""
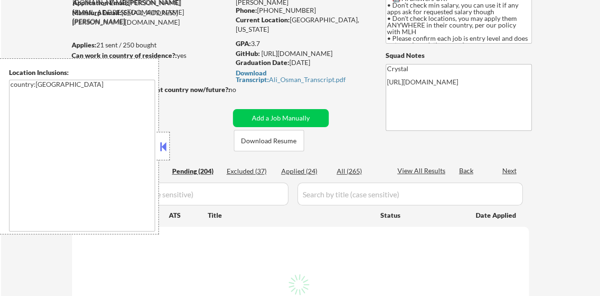
select select ""pending""
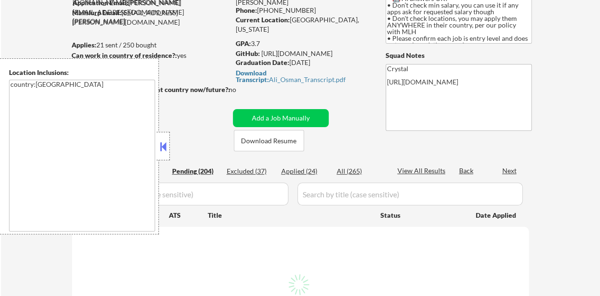
select select ""pending""
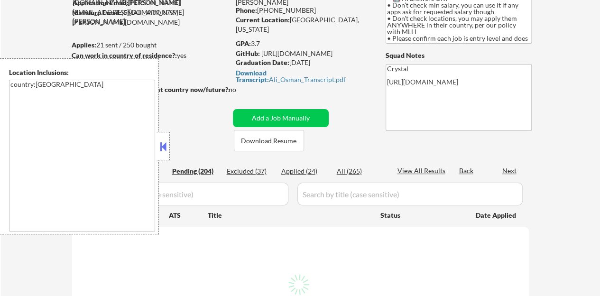
select select ""pending""
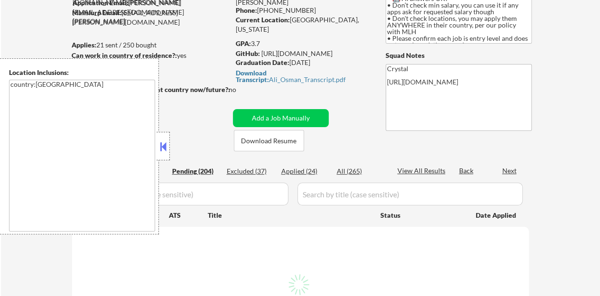
select select ""pending""
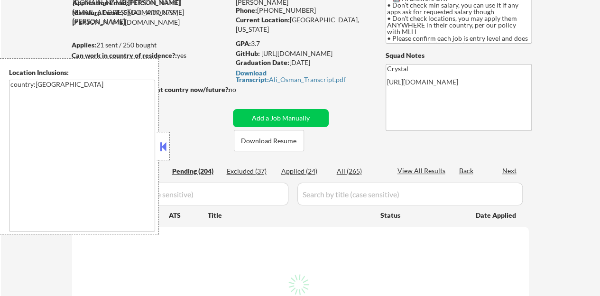
select select ""pending""
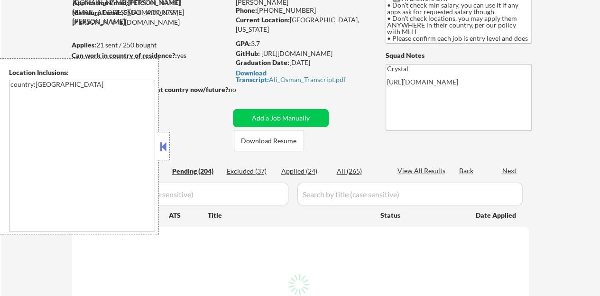
select select ""pending""
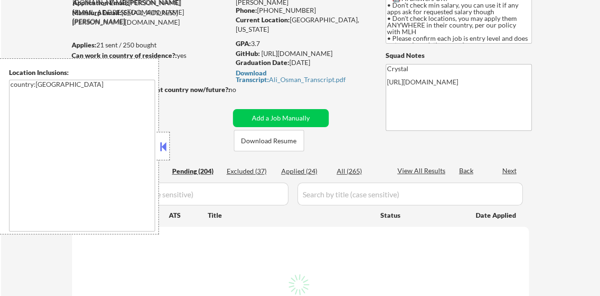
select select ""pending""
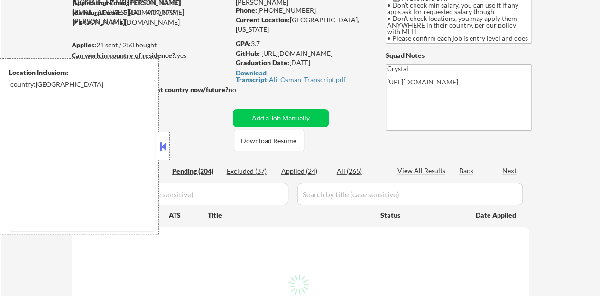
select select ""pending""
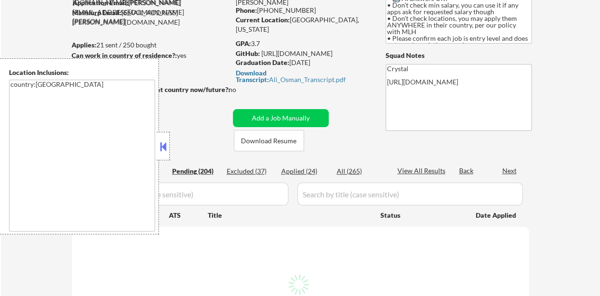
select select ""pending""
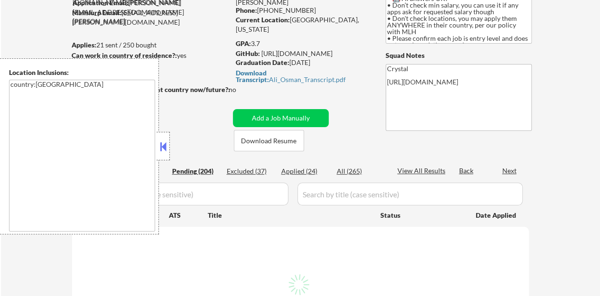
select select ""pending""
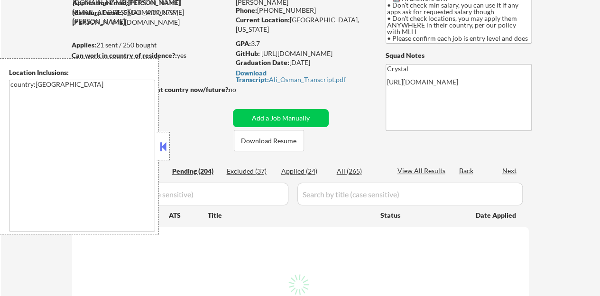
select select ""pending""
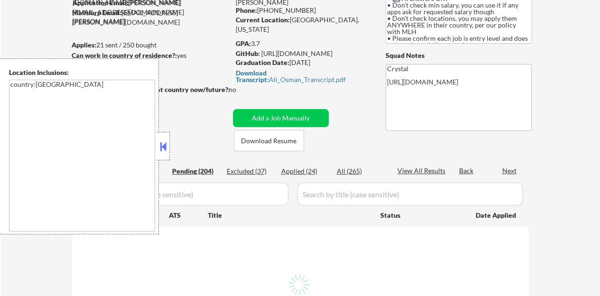
select select ""pending""
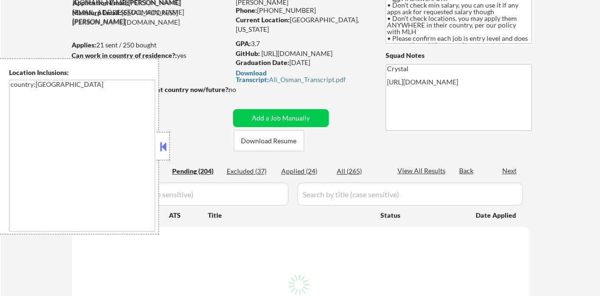
select select ""pending""
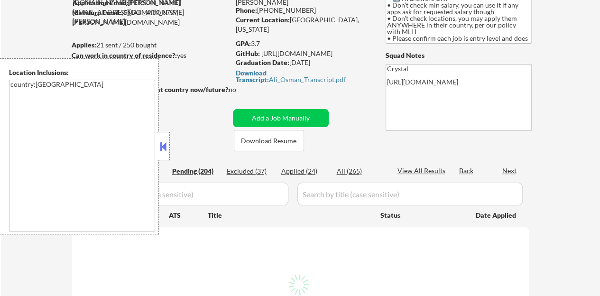
select select ""pending""
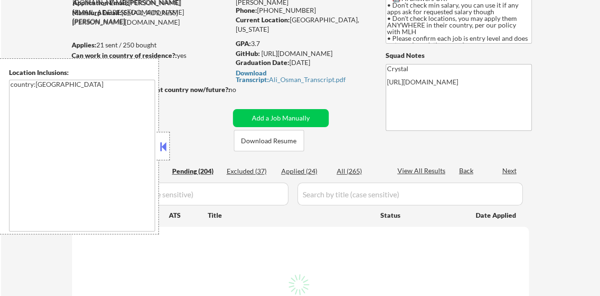
select select ""pending""
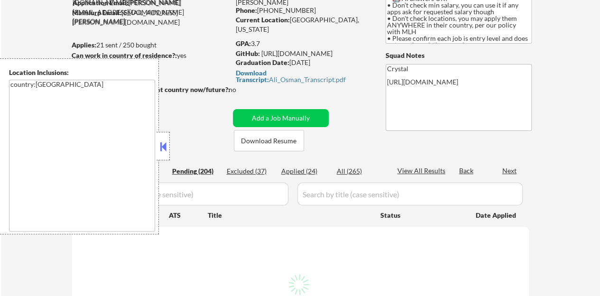
select select ""pending""
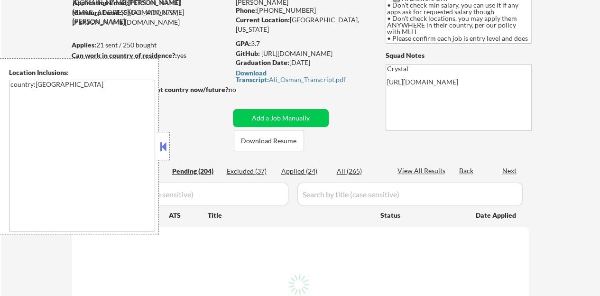
select select ""pending""
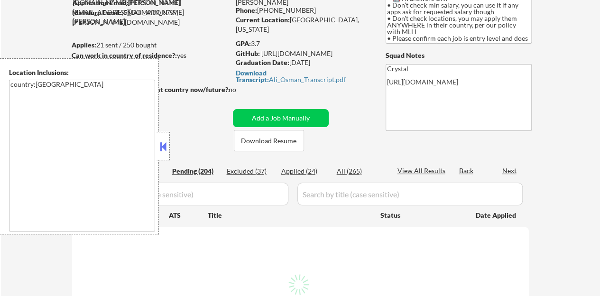
select select ""pending""
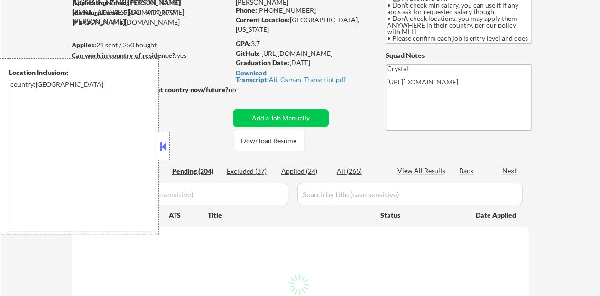
select select ""pending""
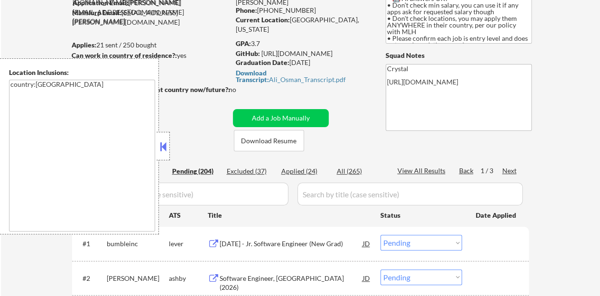
scroll to position [53, 0]
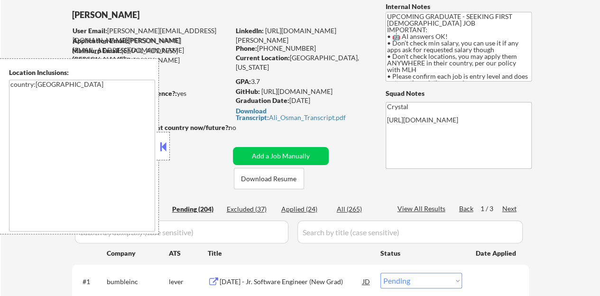
click at [162, 138] on div at bounding box center [163, 146] width 13 height 28
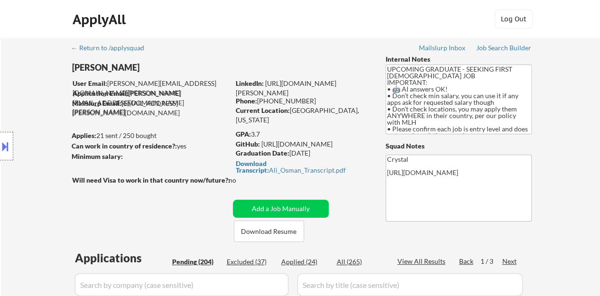
scroll to position [142, 0]
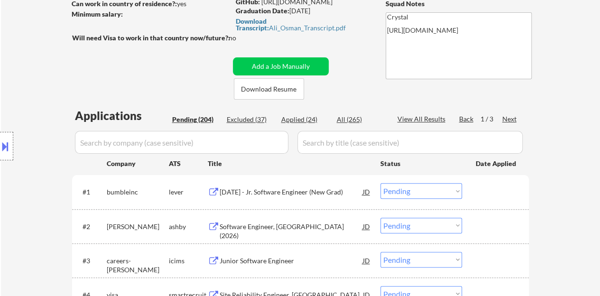
click at [130, 138] on div "Location Inclusions: country:[GEOGRAPHIC_DATA]" at bounding box center [85, 146] width 170 height 176
click at [173, 141] on input "input" at bounding box center [182, 142] width 214 height 23
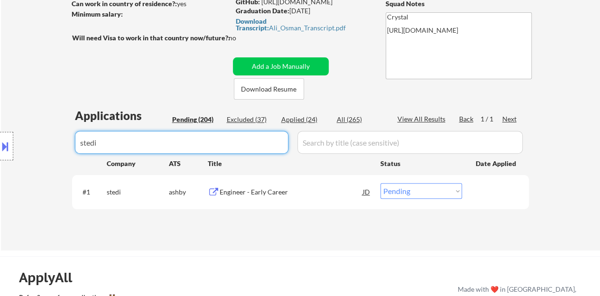
type input "stedi"
click at [409, 195] on select "Choose an option... Pending Applied Excluded (Questions) Excluded (Expired) Exc…" at bounding box center [422, 191] width 82 height 16
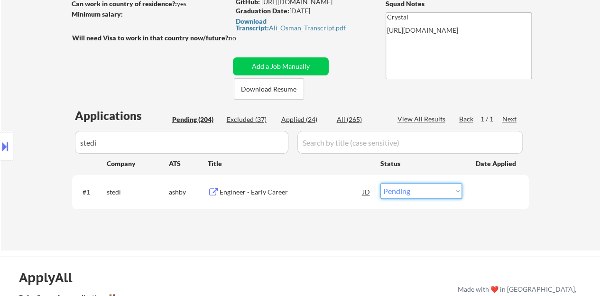
select select ""applied""
click at [381, 183] on select "Choose an option... Pending Applied Excluded (Questions) Excluded (Expired) Exc…" at bounding box center [422, 191] width 82 height 16
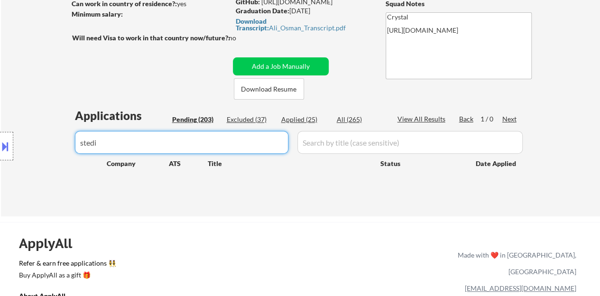
click at [192, 147] on input "input" at bounding box center [182, 142] width 214 height 23
click at [105, 91] on div "Location Inclusions: country:[GEOGRAPHIC_DATA]" at bounding box center [85, 146] width 170 height 176
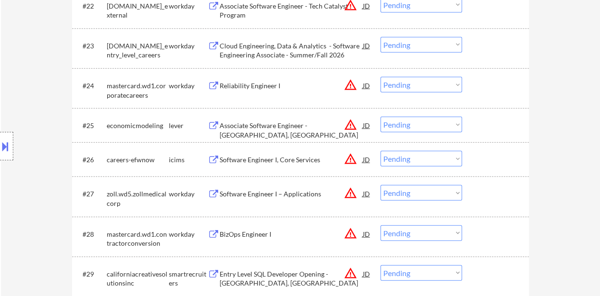
scroll to position [1091, 0]
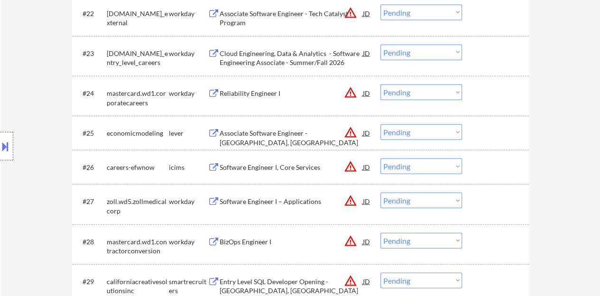
click at [265, 130] on div "Associate Software Engineer - [GEOGRAPHIC_DATA], [GEOGRAPHIC_DATA]" at bounding box center [291, 138] width 143 height 19
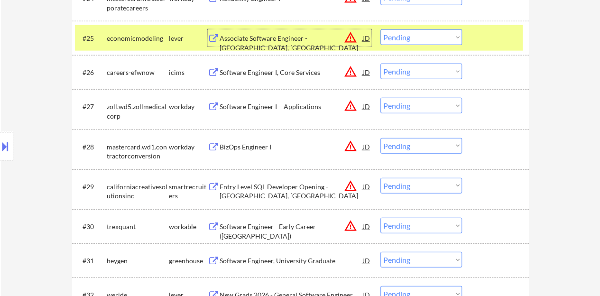
scroll to position [1135, 0]
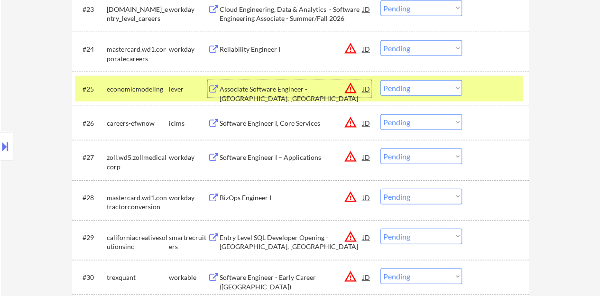
drag, startPoint x: 417, startPoint y: 84, endPoint x: 415, endPoint y: 94, distance: 10.6
click at [417, 84] on select "Choose an option... Pending Applied Excluded (Questions) Excluded (Expired) Exc…" at bounding box center [422, 88] width 82 height 16
select select ""applied""
click at [381, 80] on select "Choose an option... Pending Applied Excluded (Questions) Excluded (Expired) Exc…" at bounding box center [422, 88] width 82 height 16
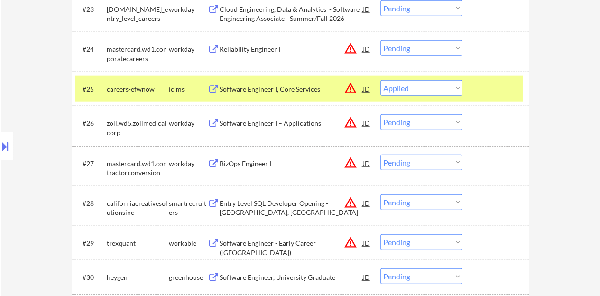
click at [496, 103] on div "#25 careers-efwnow icims Software Engineer I, Core Services JD warning_amber Ch…" at bounding box center [300, 89] width 457 height 34
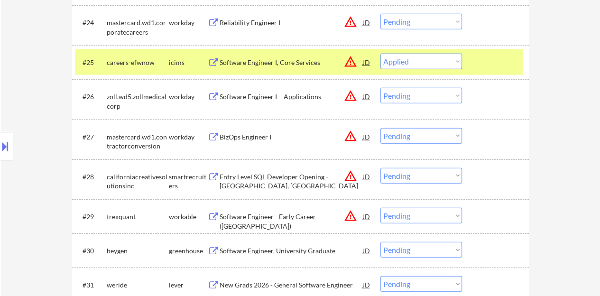
scroll to position [1183, 0]
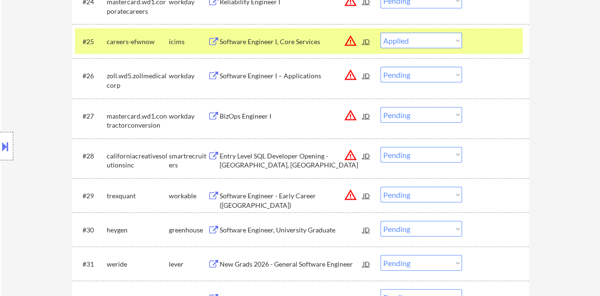
click at [523, 38] on div "#25 careers-efwnow icims Software Engineer I, Core Services JD warning_amber Ch…" at bounding box center [300, 41] width 457 height 34
click at [503, 38] on div at bounding box center [497, 41] width 42 height 17
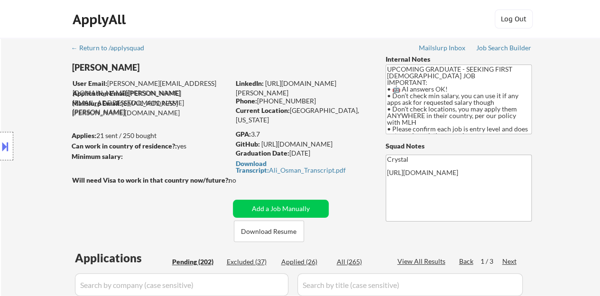
scroll to position [95, 0]
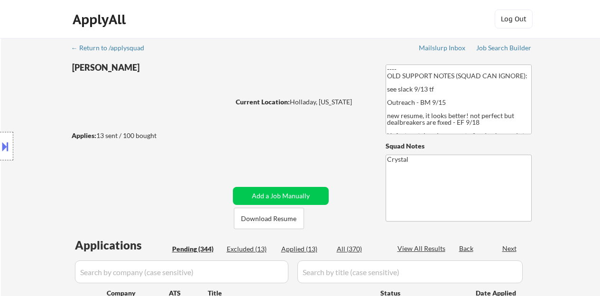
select select ""pending""
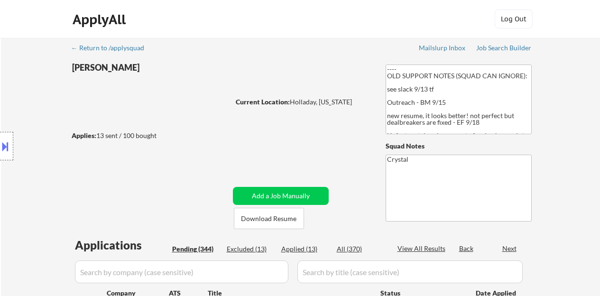
select select ""pending""
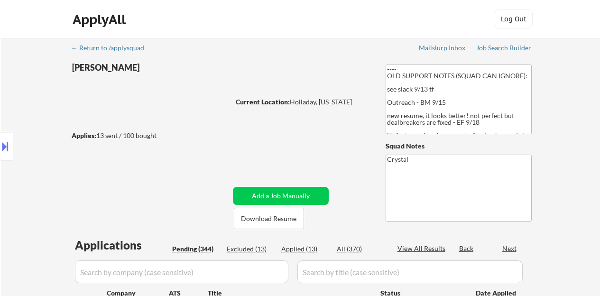
select select ""pending""
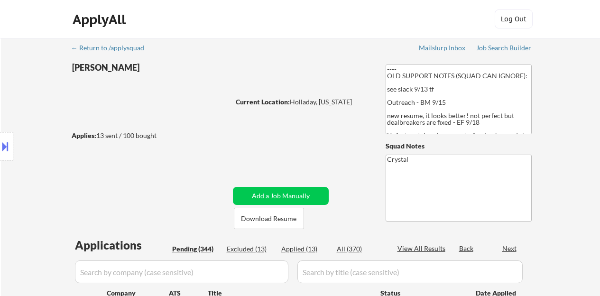
select select ""pending""
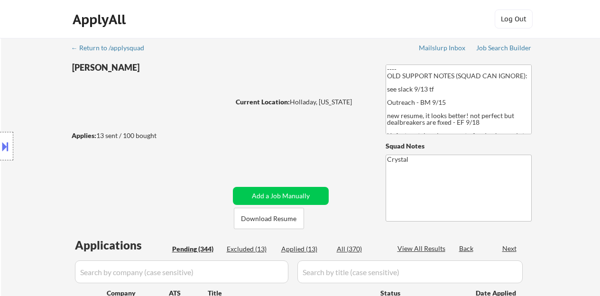
select select ""pending""
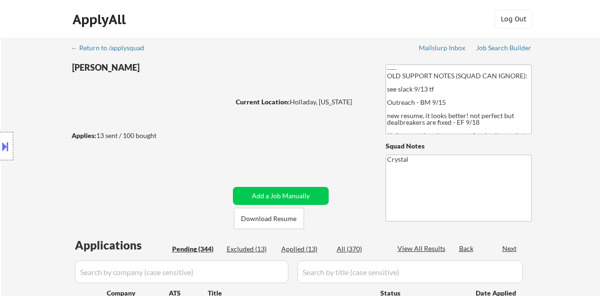
select select ""pending""
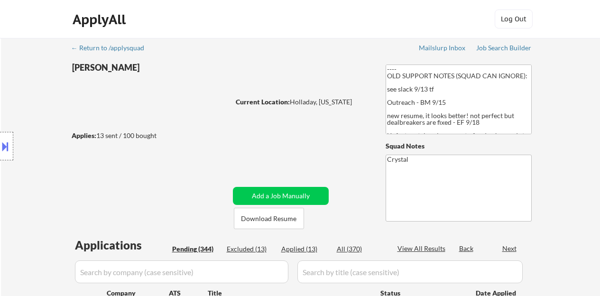
select select ""pending""
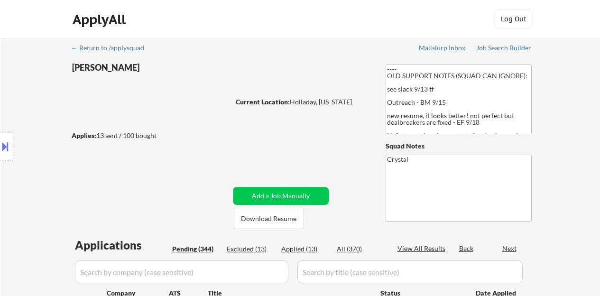
select select ""pending""
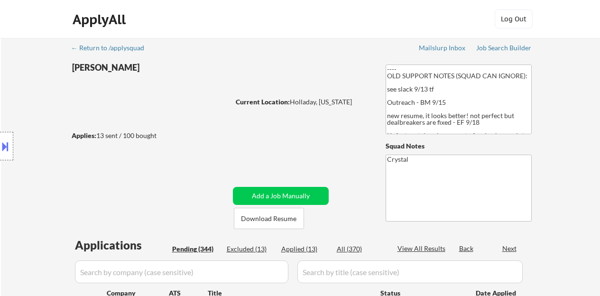
select select ""pending""
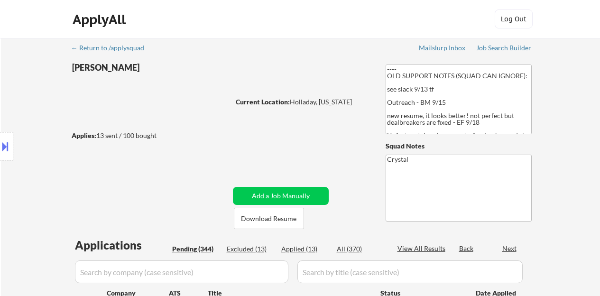
select select ""pending""
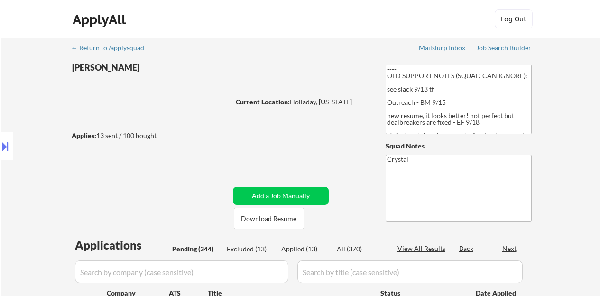
select select ""pending""
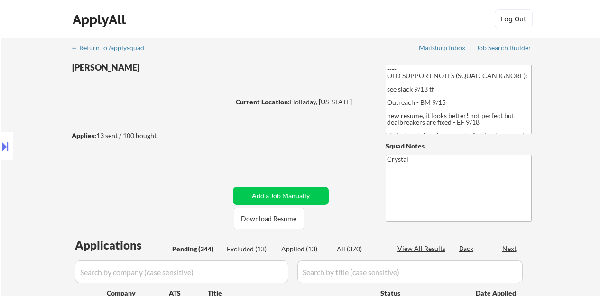
select select ""pending""
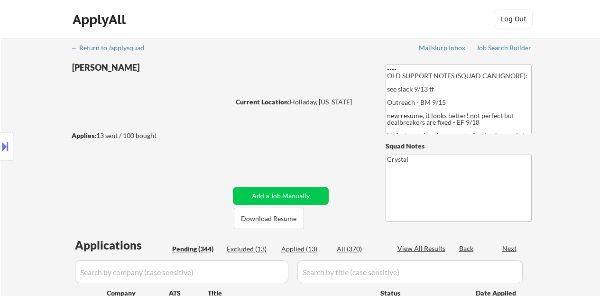
select select ""pending""
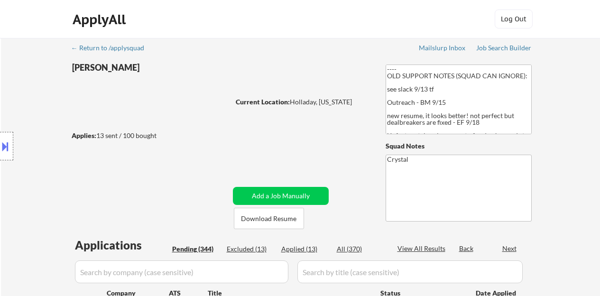
select select ""pending""
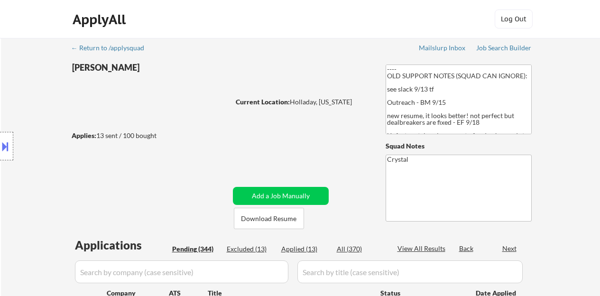
select select ""pending""
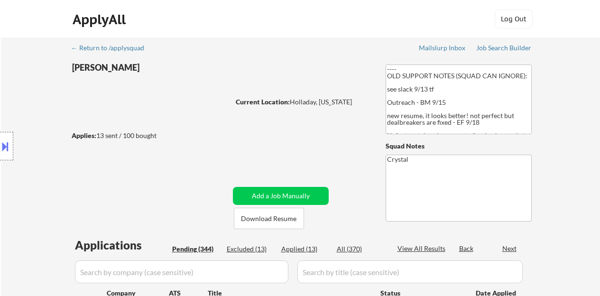
select select ""pending""
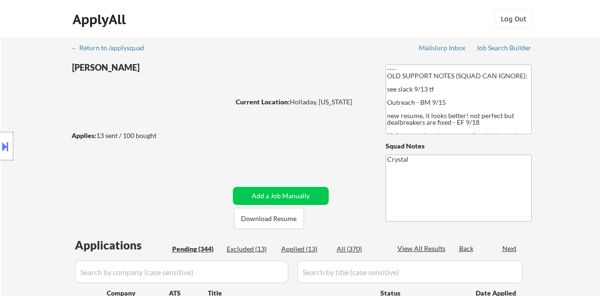
select select ""pending""
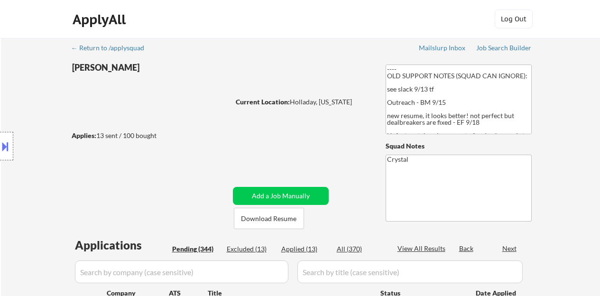
select select ""pending""
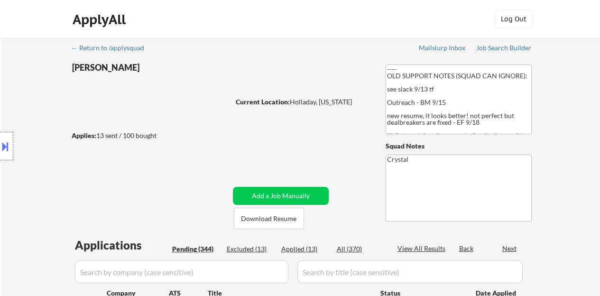
select select ""pending""
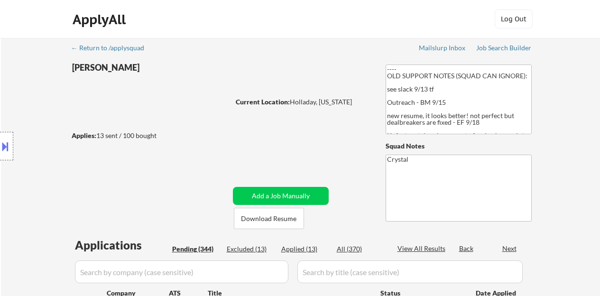
select select ""pending""
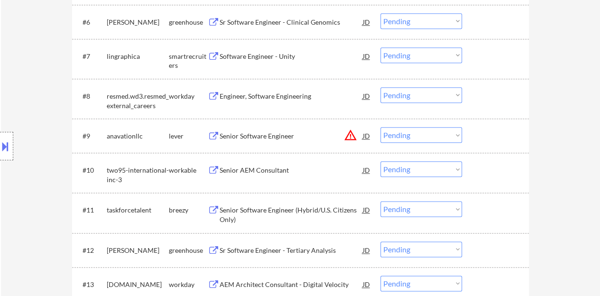
scroll to position [474, 0]
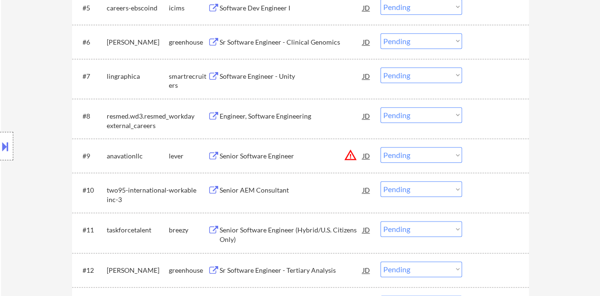
click at [272, 119] on div "Engineer, Software Engineering" at bounding box center [291, 116] width 143 height 9
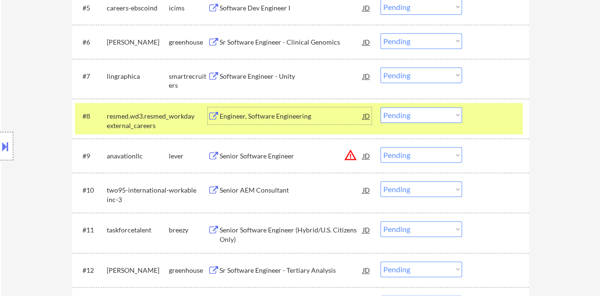
click at [424, 112] on select "Choose an option... Pending Applied Excluded (Questions) Excluded (Expired) Exc…" at bounding box center [422, 115] width 82 height 16
click at [381, 107] on select "Choose an option... Pending Applied Excluded (Questions) Excluded (Expired) Exc…" at bounding box center [422, 115] width 82 height 16
select select ""pending""
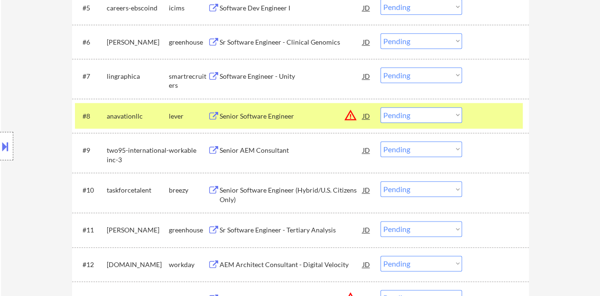
drag, startPoint x: 485, startPoint y: 108, endPoint x: 505, endPoint y: 123, distance: 25.3
click at [489, 111] on div "#8 anavationllc lever Senior Software Engineer JD warning_amber Choose an optio…" at bounding box center [300, 116] width 457 height 34
click at [504, 119] on div at bounding box center [497, 115] width 42 height 17
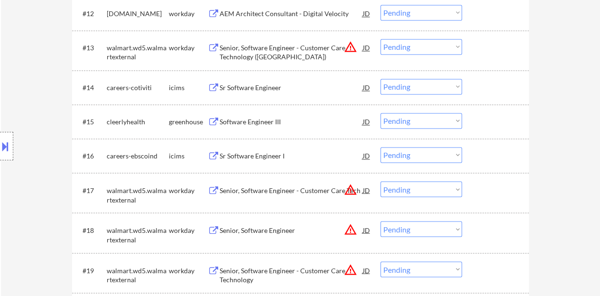
scroll to position [712, 0]
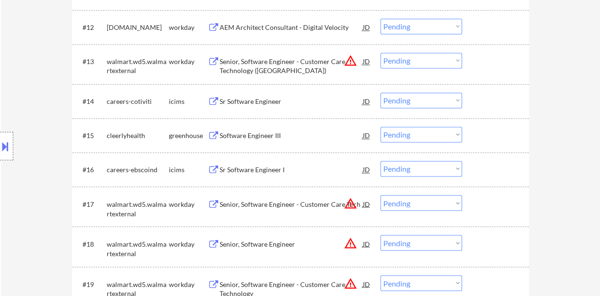
click at [255, 135] on div "Software Engineer III" at bounding box center [291, 135] width 143 height 9
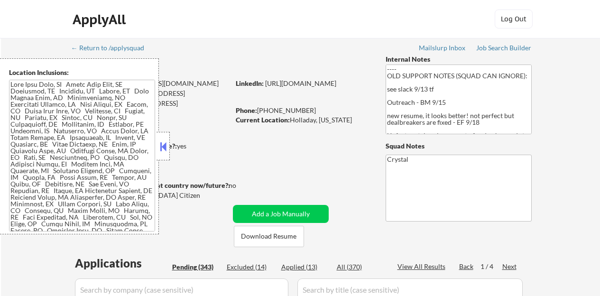
scroll to position [750, 0]
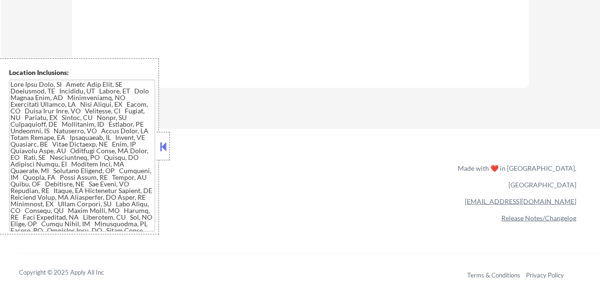
select select ""pending""
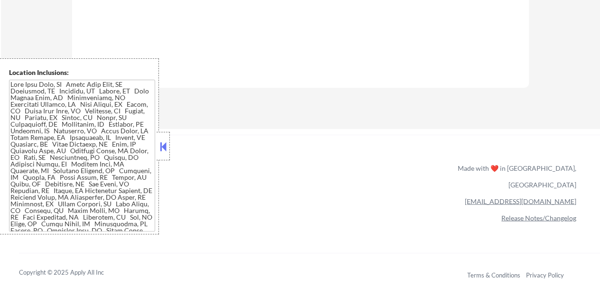
select select ""pending""
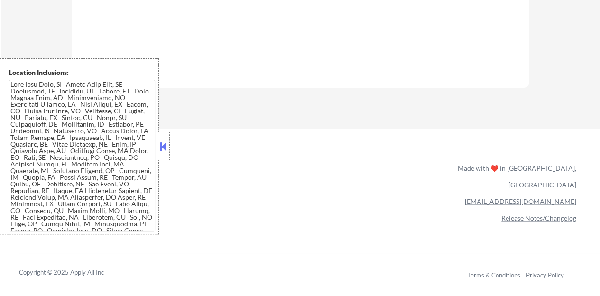
select select ""pending""
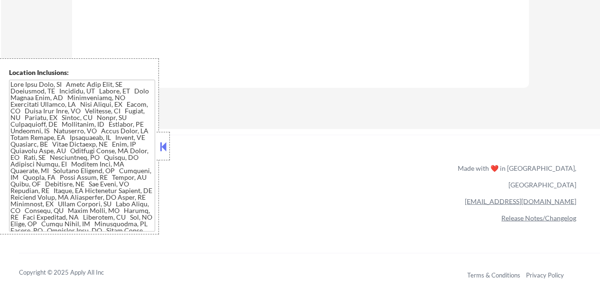
select select ""pending""
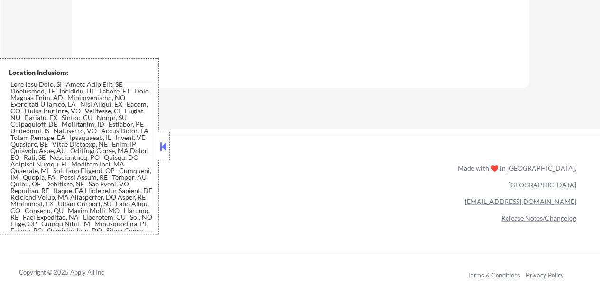
select select ""pending""
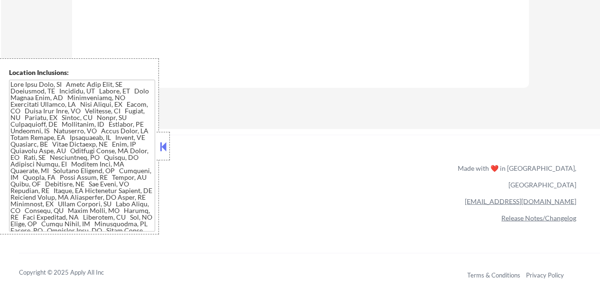
select select ""pending""
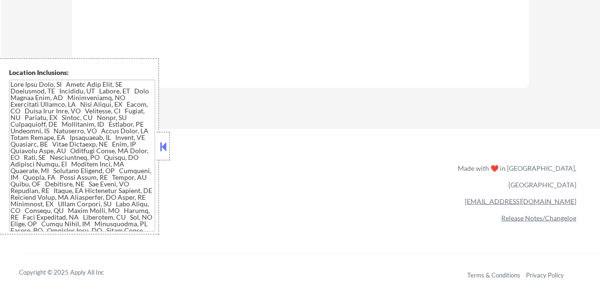
select select ""pending""
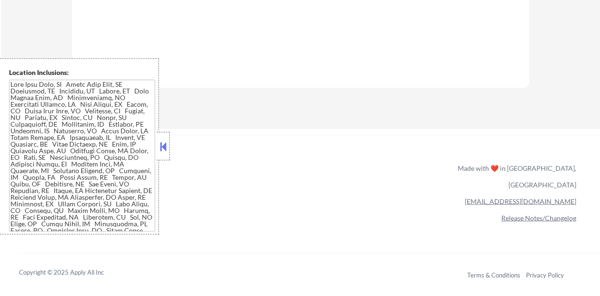
select select ""pending""
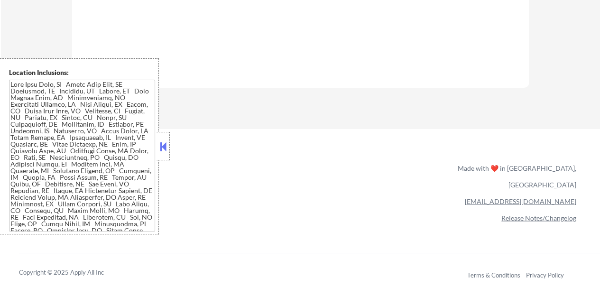
select select ""pending""
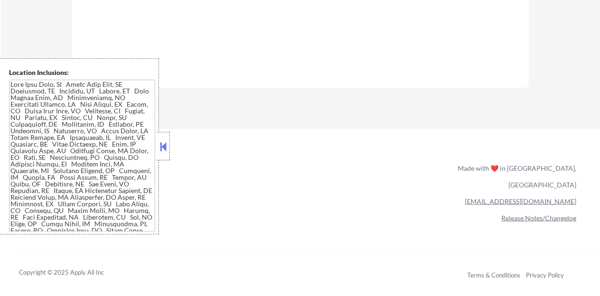
select select ""pending""
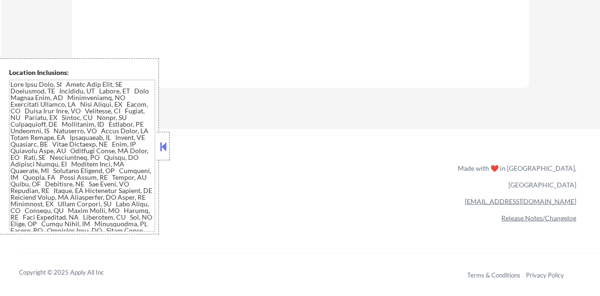
select select ""pending""
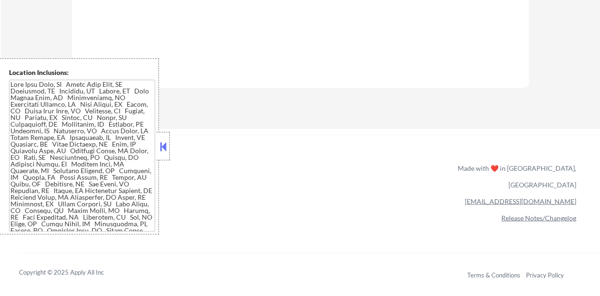
select select ""pending""
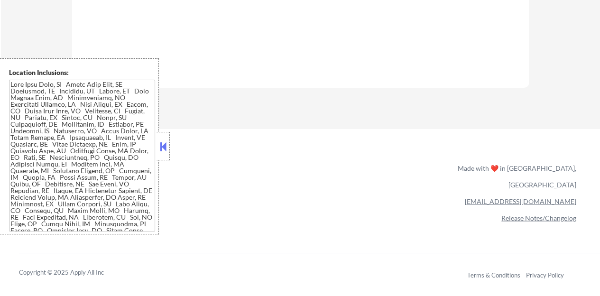
select select ""pending""
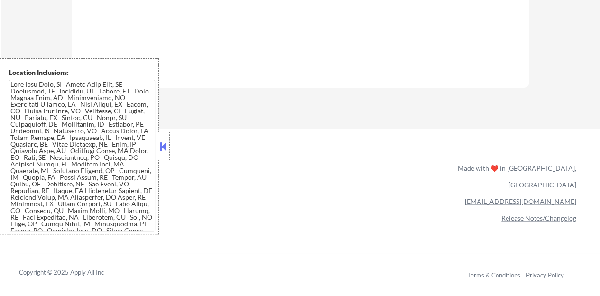
select select ""pending""
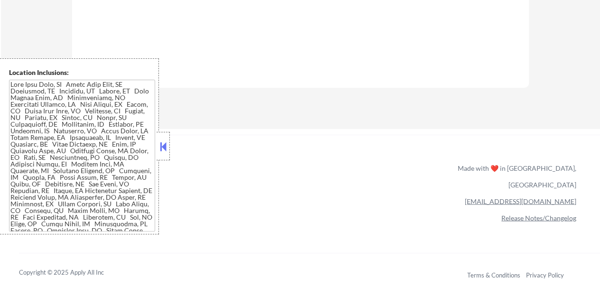
select select ""pending""
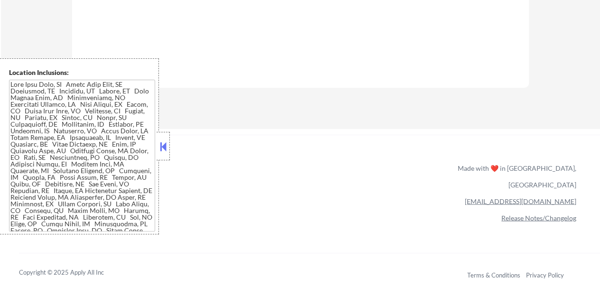
select select ""pending""
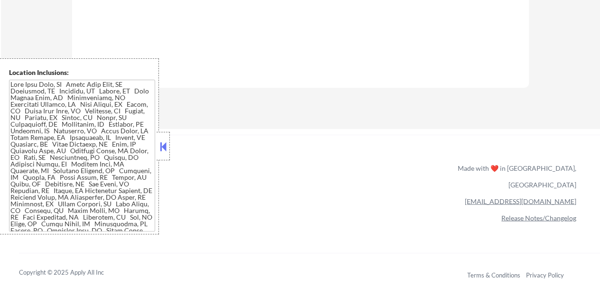
select select ""pending""
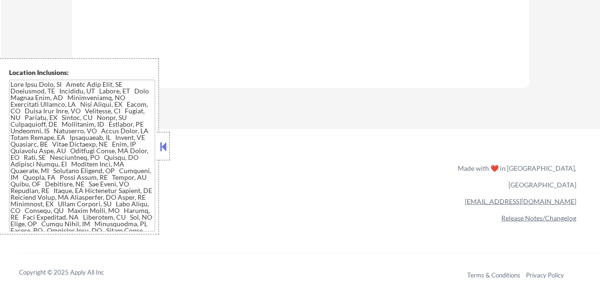
select select ""pending""
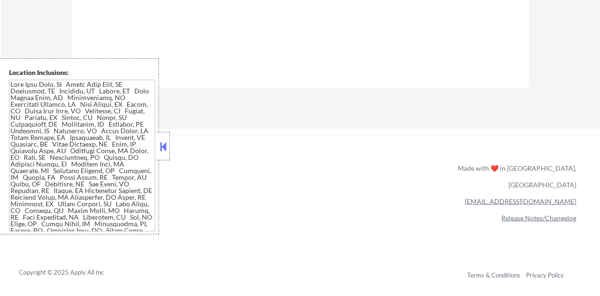
select select ""pending""
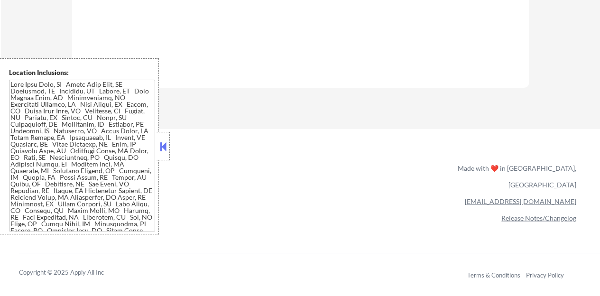
select select ""pending""
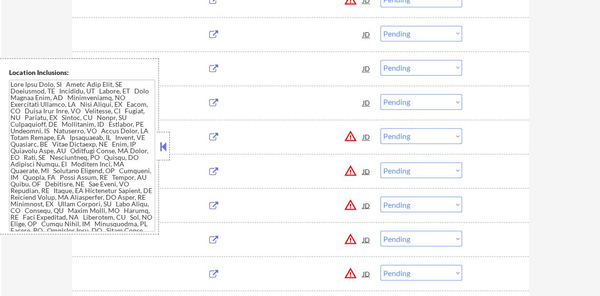
scroll to position [712, 0]
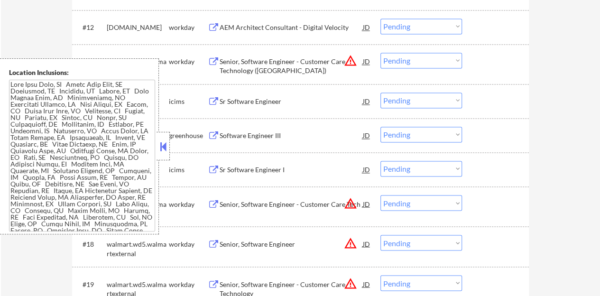
click at [168, 147] on button at bounding box center [163, 147] width 10 height 14
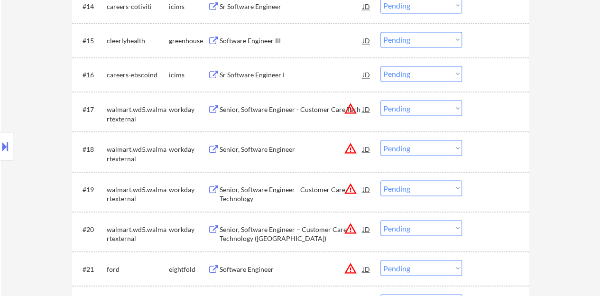
scroll to position [759, 0]
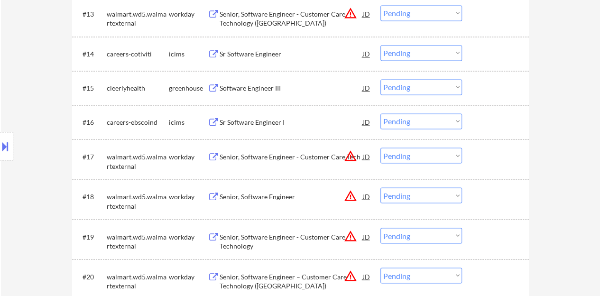
click at [497, 89] on div at bounding box center [497, 87] width 42 height 17
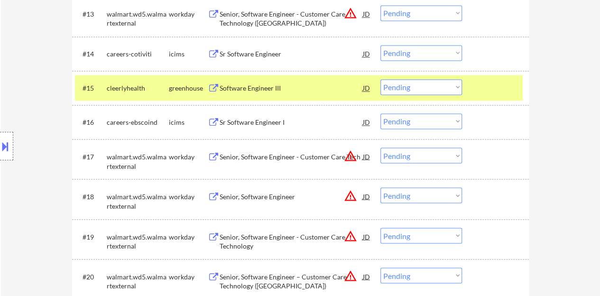
click at [3, 145] on button at bounding box center [5, 147] width 10 height 16
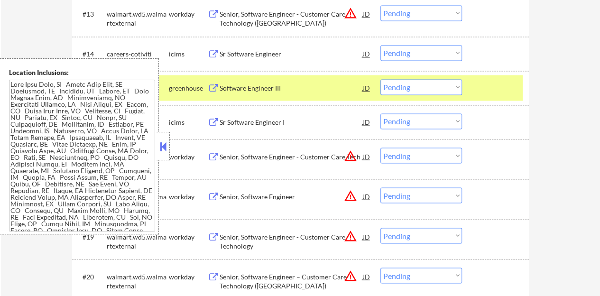
click at [47, 136] on textarea at bounding box center [82, 156] width 146 height 152
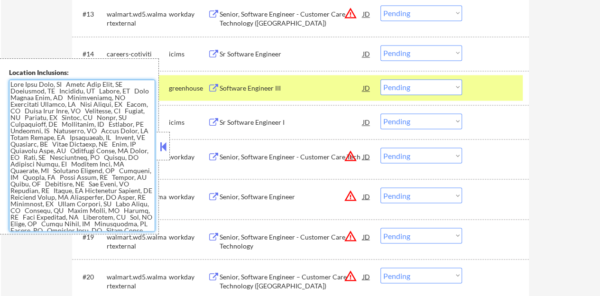
click at [168, 147] on button at bounding box center [163, 147] width 10 height 14
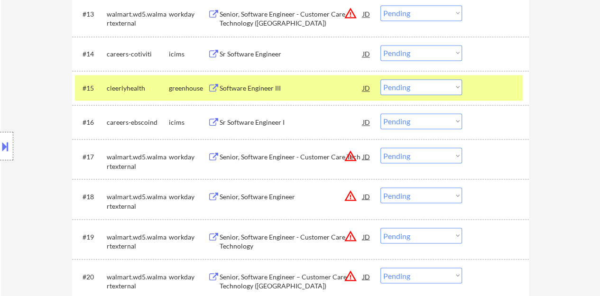
click at [427, 90] on select "Choose an option... Pending Applied Excluded (Questions) Excluded (Expired) Exc…" at bounding box center [422, 87] width 82 height 16
click at [381, 79] on select "Choose an option... Pending Applied Excluded (Questions) Excluded (Expired) Exc…" at bounding box center [422, 87] width 82 height 16
select select ""pending""
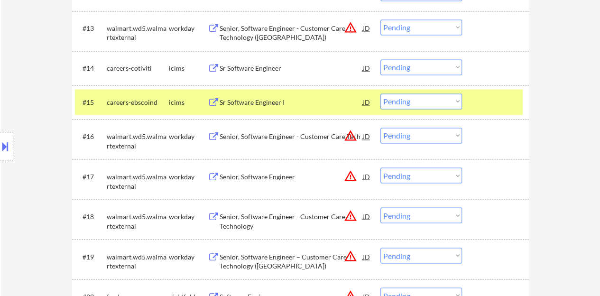
scroll to position [712, 0]
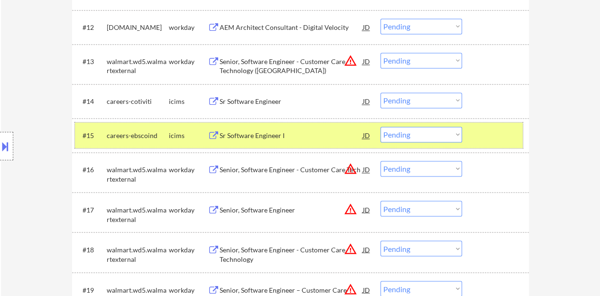
click at [491, 139] on div at bounding box center [497, 135] width 42 height 17
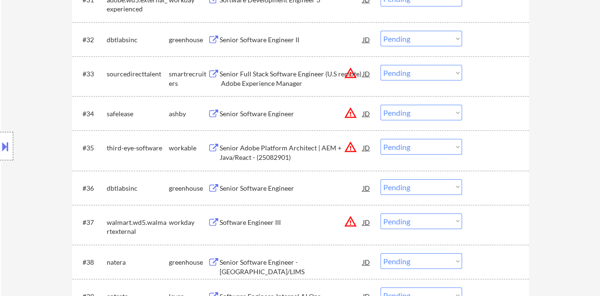
scroll to position [1471, 0]
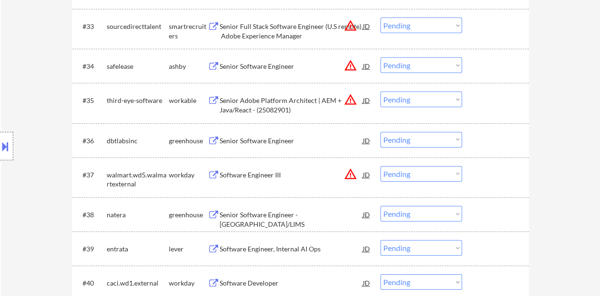
click at [248, 141] on div "Senior Software Engineer" at bounding box center [291, 140] width 143 height 9
